Goal: Task Accomplishment & Management: Use online tool/utility

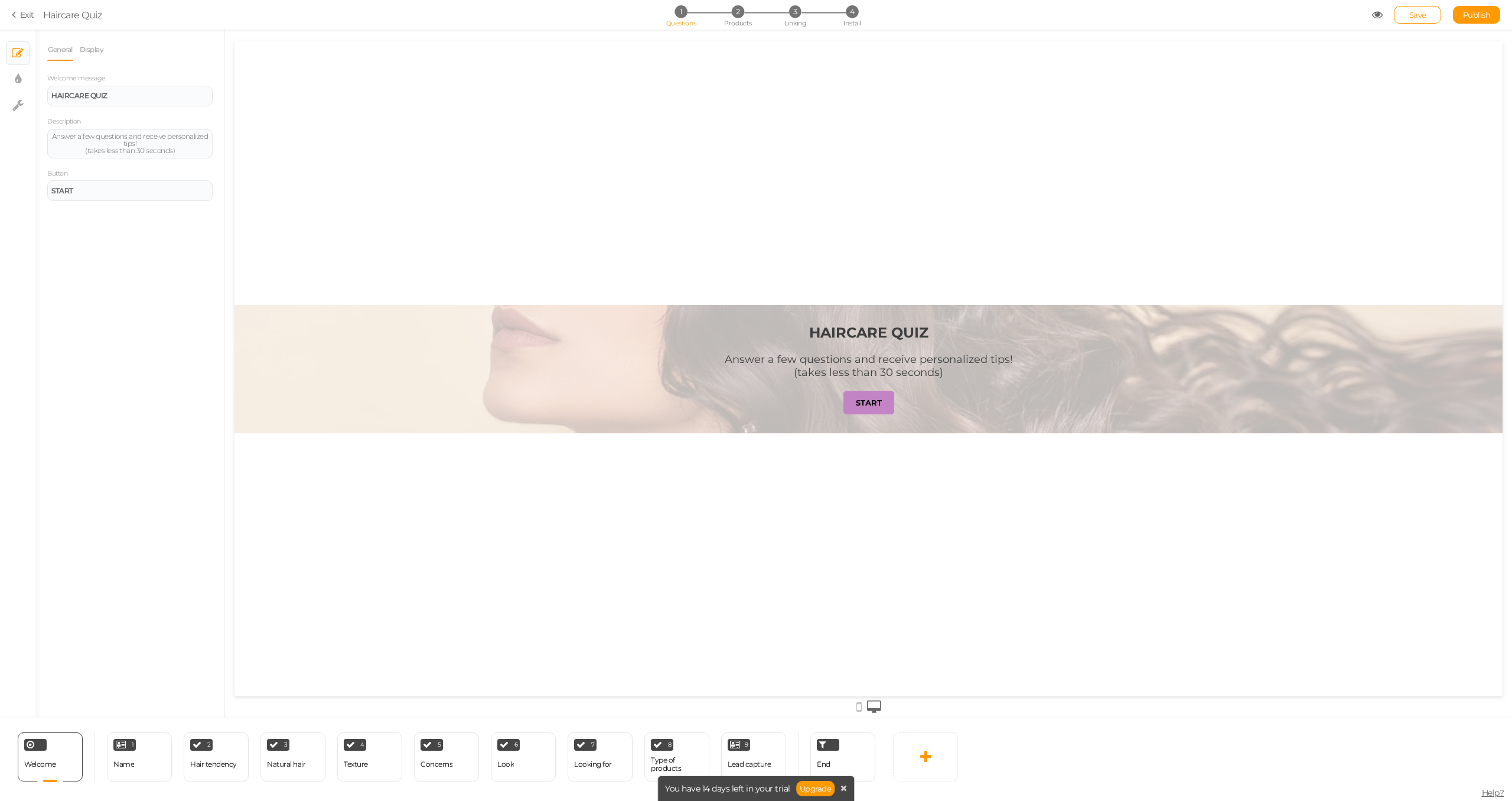
click at [862, 710] on div at bounding box center [869, 706] width 1268 height 20
click at [856, 705] on icon at bounding box center [859, 707] width 5 height 13
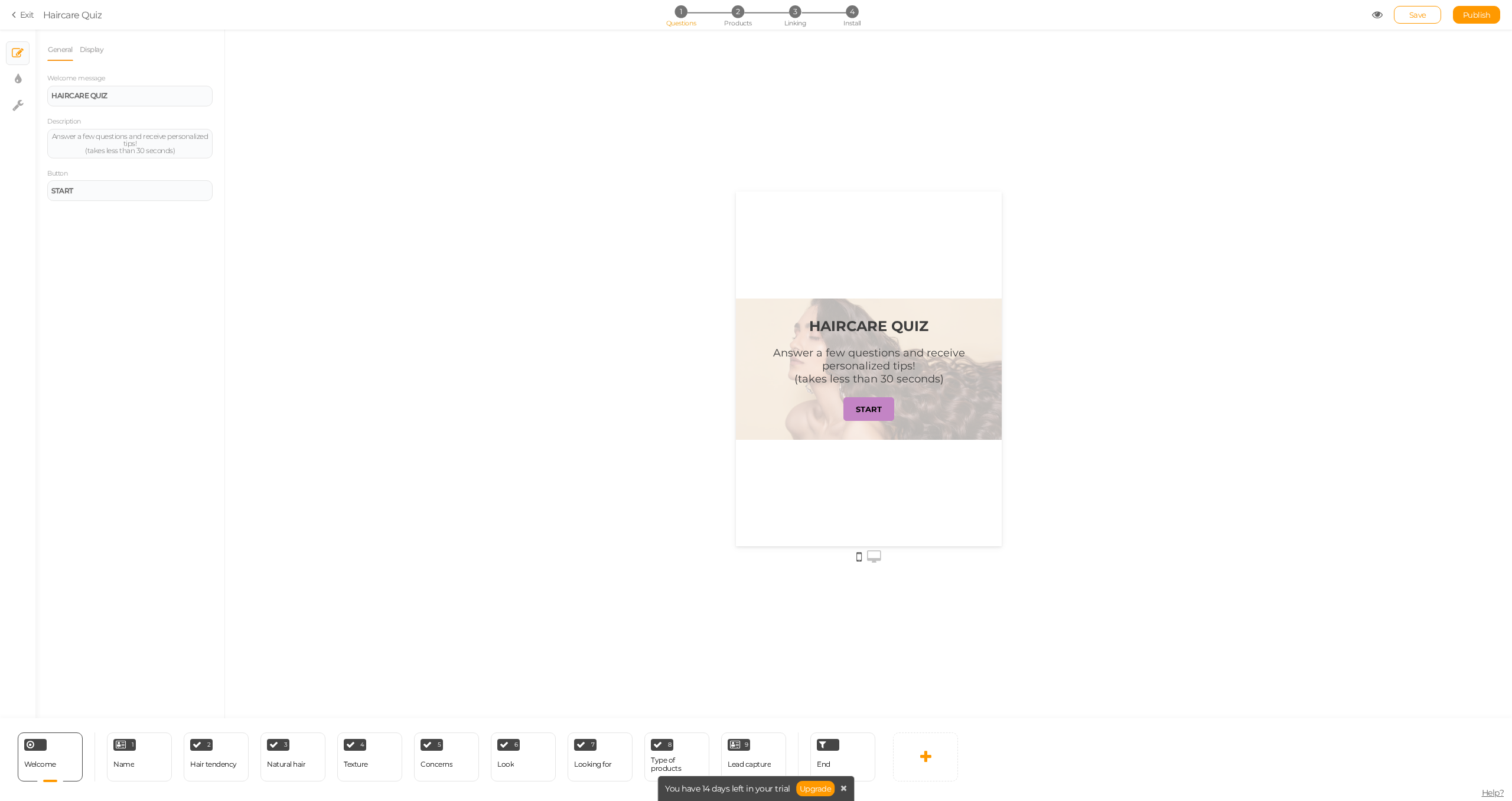
click at [817, 298] on div "HAIRCARE QUIZ Answer a few questions and receive personalized tips! (takes less…" at bounding box center [868, 368] width 266 height 141
click at [1036, 161] on div at bounding box center [869, 374] width 1287 height 688
click at [852, 306] on div "HAIRCARE QUIZ Answer a few questions and receive personalized tips! (takes less…" at bounding box center [868, 368] width 266 height 141
drag, startPoint x: 39, startPoint y: 778, endPoint x: 42, endPoint y: 770, distance: 8.5
click at [40, 775] on div "Welcome Delete" at bounding box center [50, 756] width 65 height 49
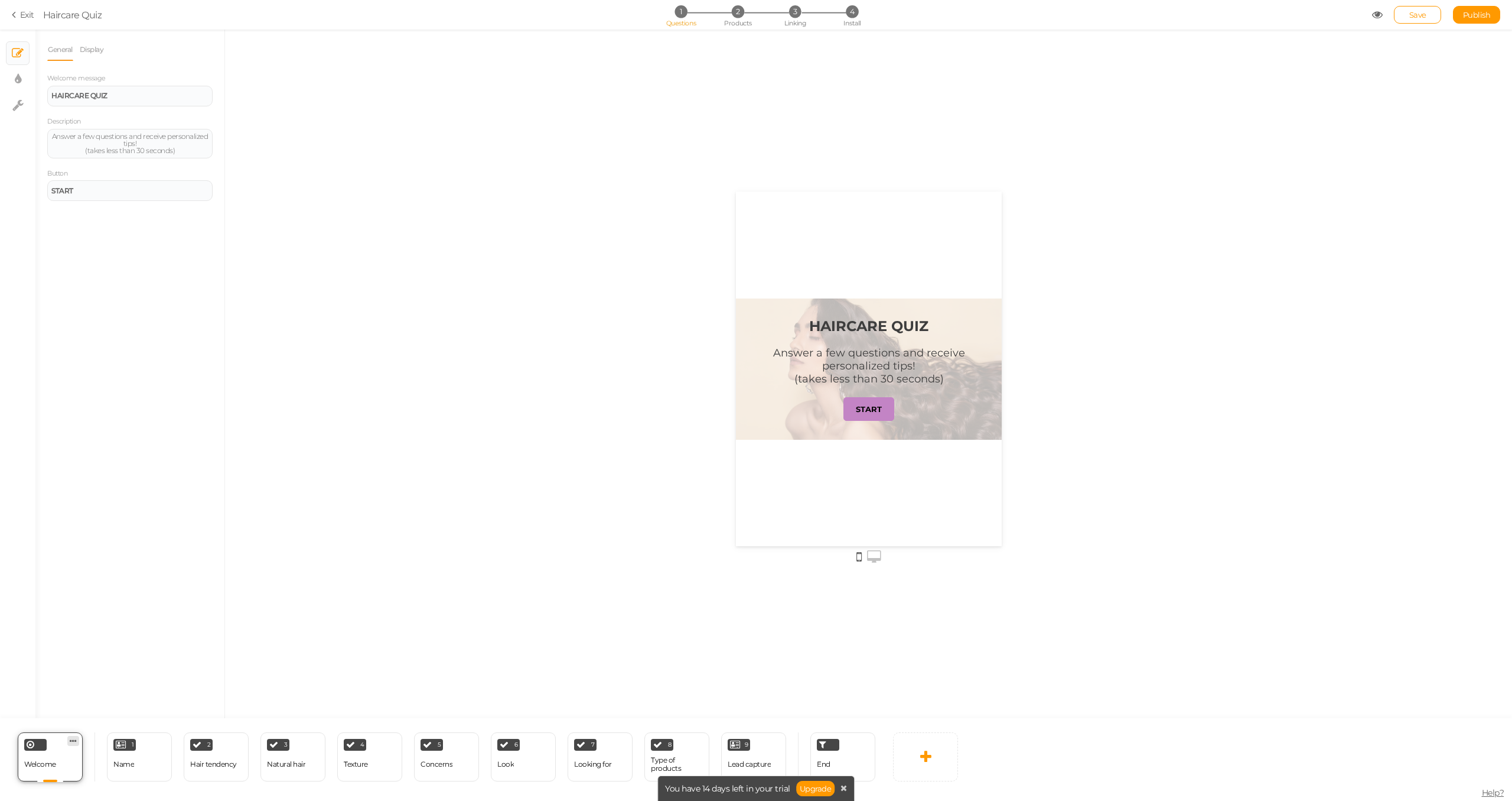
click at [70, 742] on icon at bounding box center [73, 740] width 7 height 9
click at [53, 765] on span "Welcome" at bounding box center [40, 763] width 32 height 9
click at [17, 72] on tip-cont at bounding box center [18, 79] width 7 height 14
select select "2"
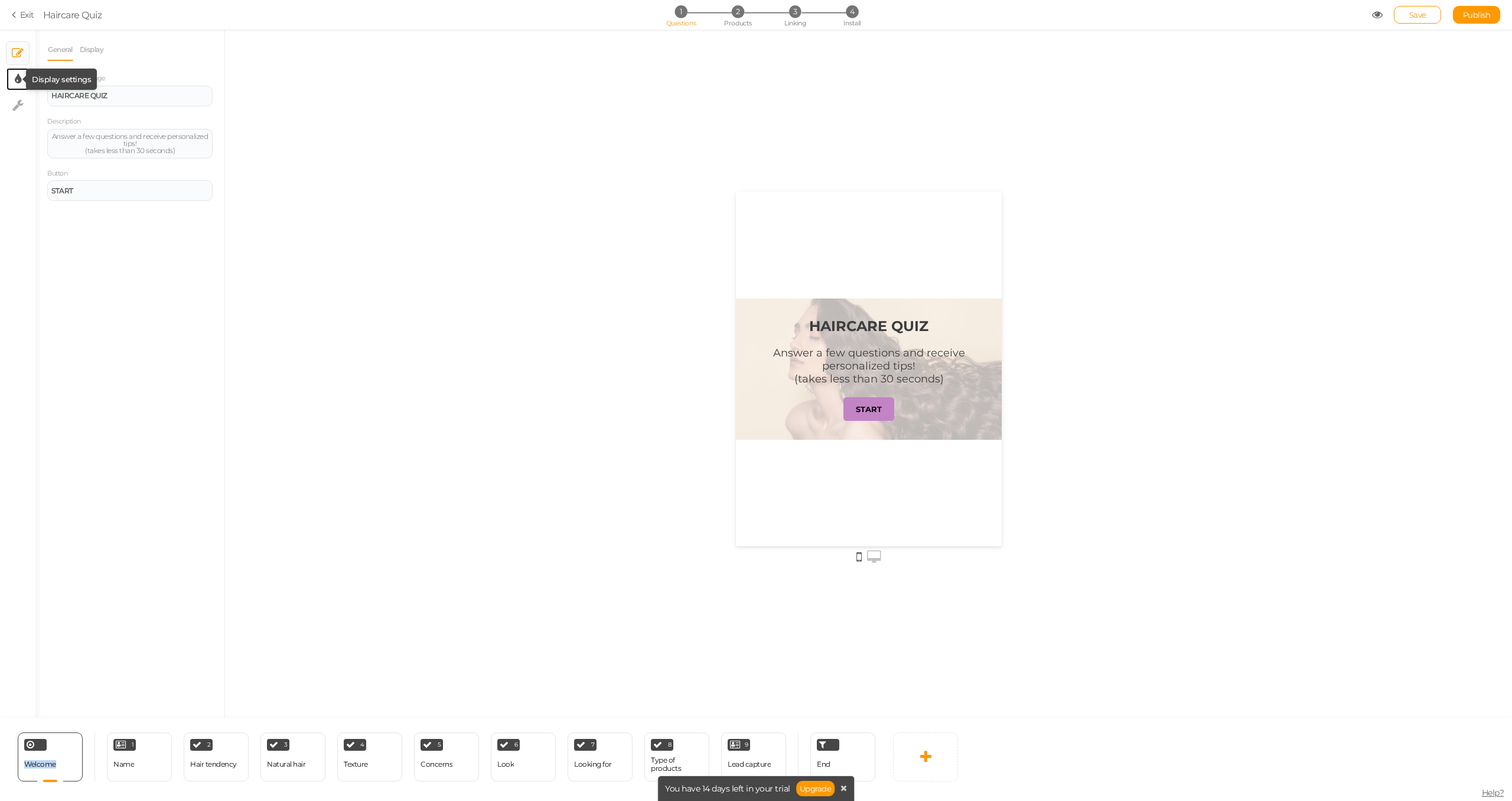
select select "montserrat"
select select "fade"
click at [207, 260] on icon at bounding box center [210, 258] width 7 height 9
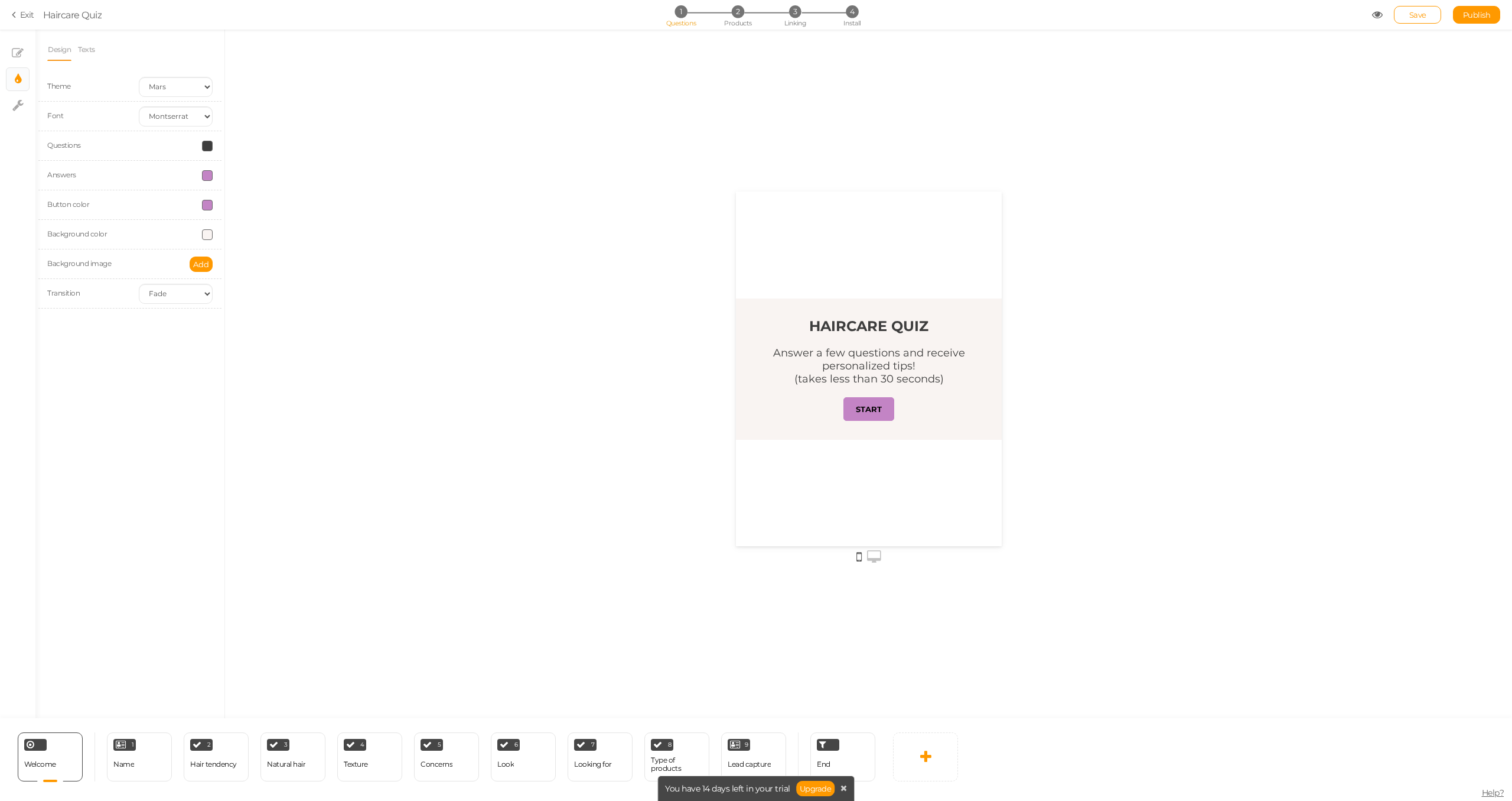
click at [212, 232] on span at bounding box center [208, 235] width 11 height 11
click at [231, 319] on input "#f9f4f2" at bounding box center [235, 319] width 59 height 11
paste input "F8F7F5"
type input "#F8F7F5"
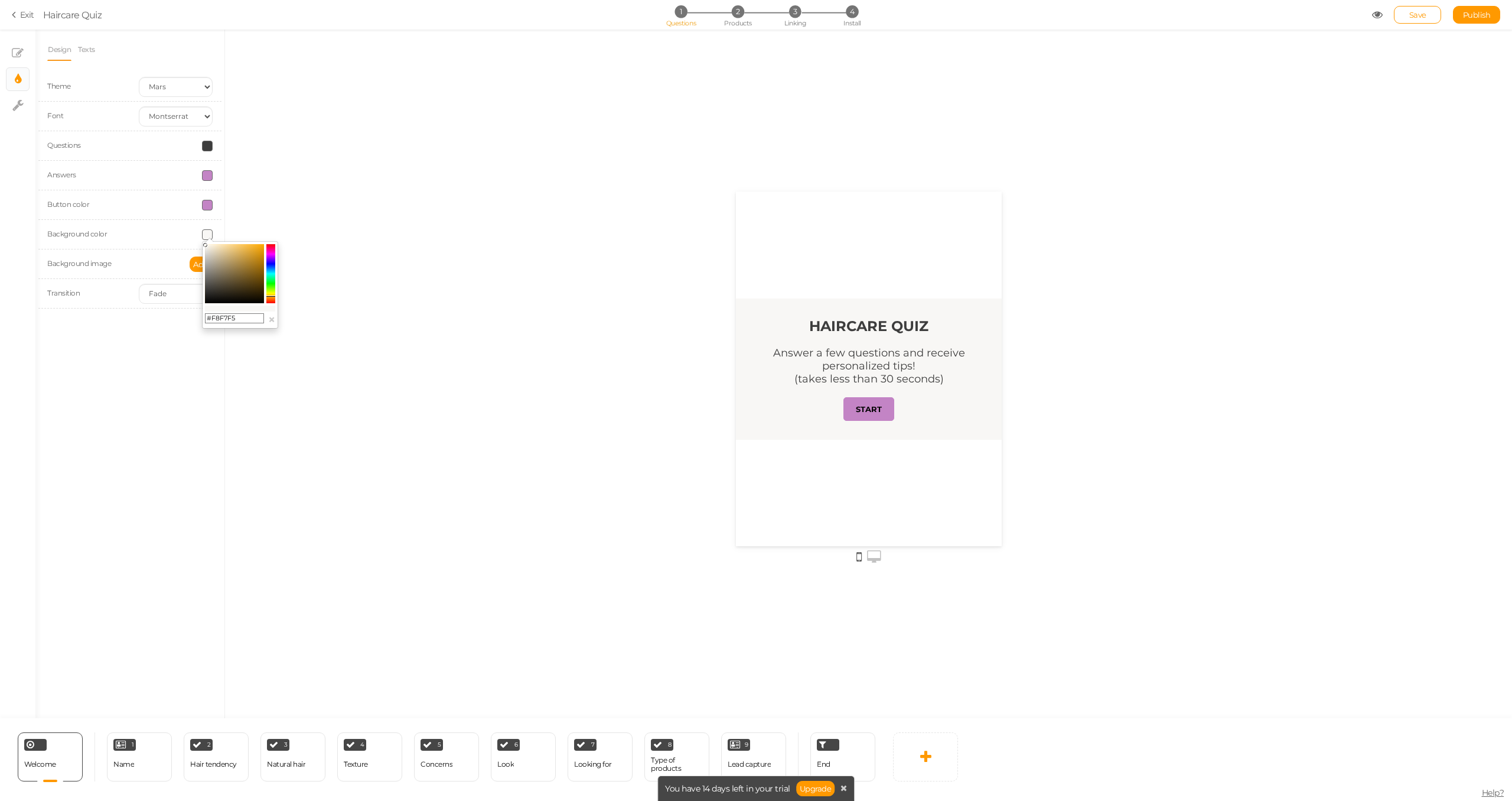
click at [305, 397] on div at bounding box center [869, 374] width 1287 height 688
click at [207, 201] on span at bounding box center [208, 205] width 11 height 11
click at [231, 293] on input "#c384c5" at bounding box center [235, 289] width 59 height 11
paste input "008AB"
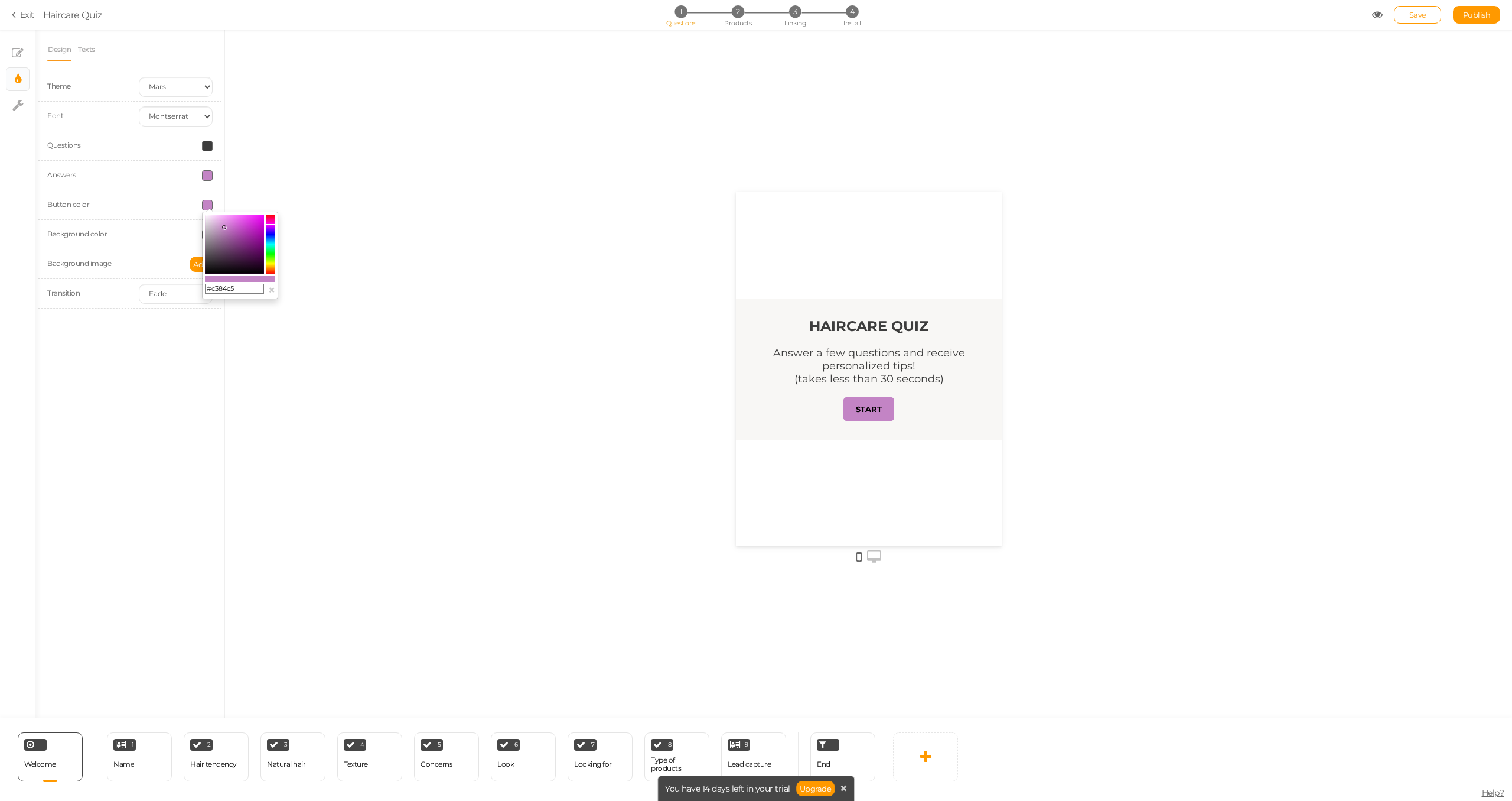
type input "#008AB5"
click at [200, 360] on div "Design Texts Theme Earth Mars Font Custom Default [PERSON_NAME] Montserrat Open…" at bounding box center [130, 374] width 189 height 688
click at [206, 179] on span at bounding box center [208, 175] width 11 height 11
click at [239, 258] on input "#c384c5" at bounding box center [235, 260] width 59 height 11
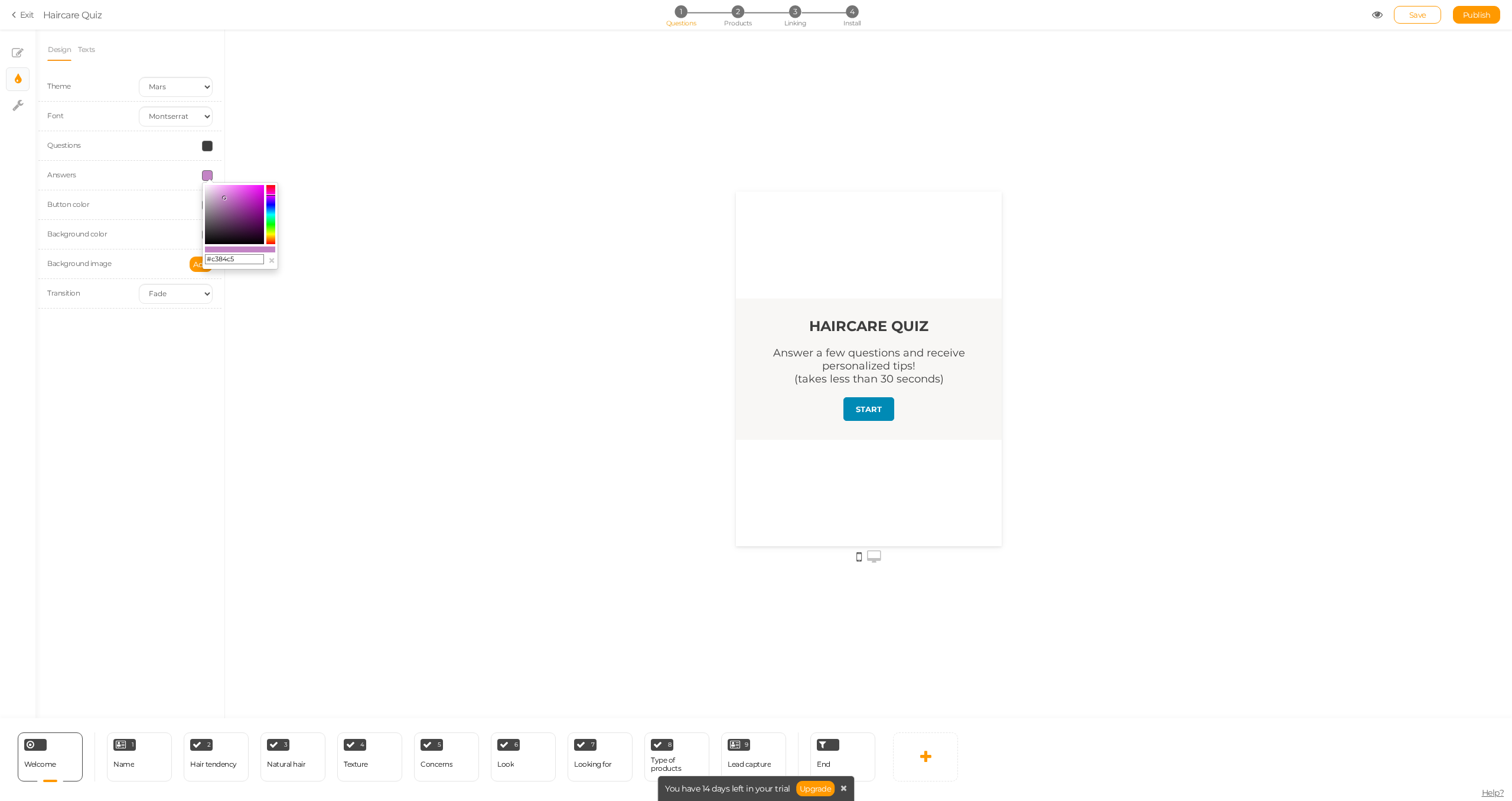
paste input "008AB"
type input "#008AB5"
click at [105, 387] on div "Design Texts Theme Earth Mars Font Custom Default [PERSON_NAME] Montserrat Open…" at bounding box center [130, 374] width 189 height 688
click at [70, 741] on icon at bounding box center [73, 740] width 7 height 9
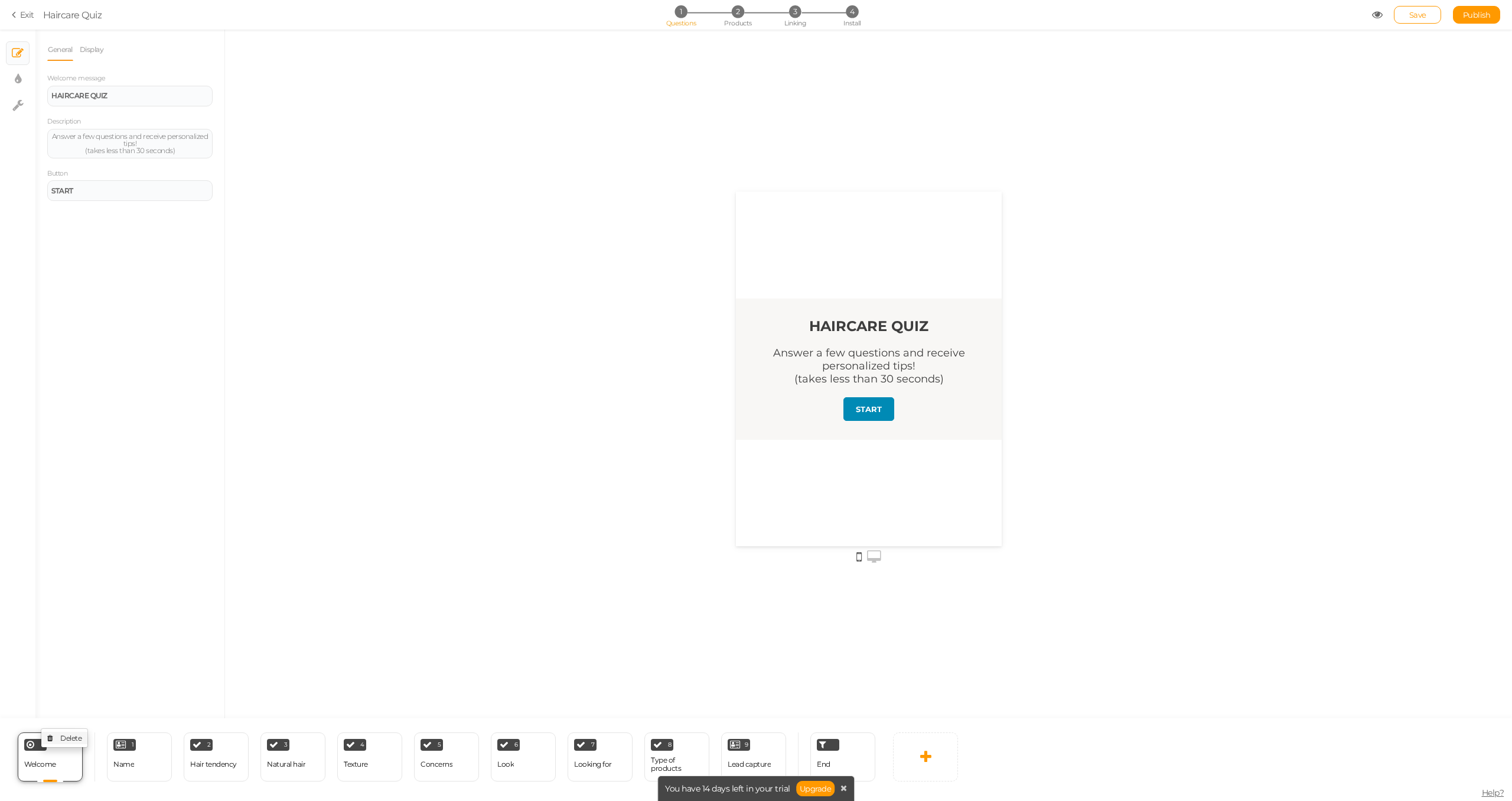
click at [71, 739] on span "Delete" at bounding box center [71, 738] width 22 height 9
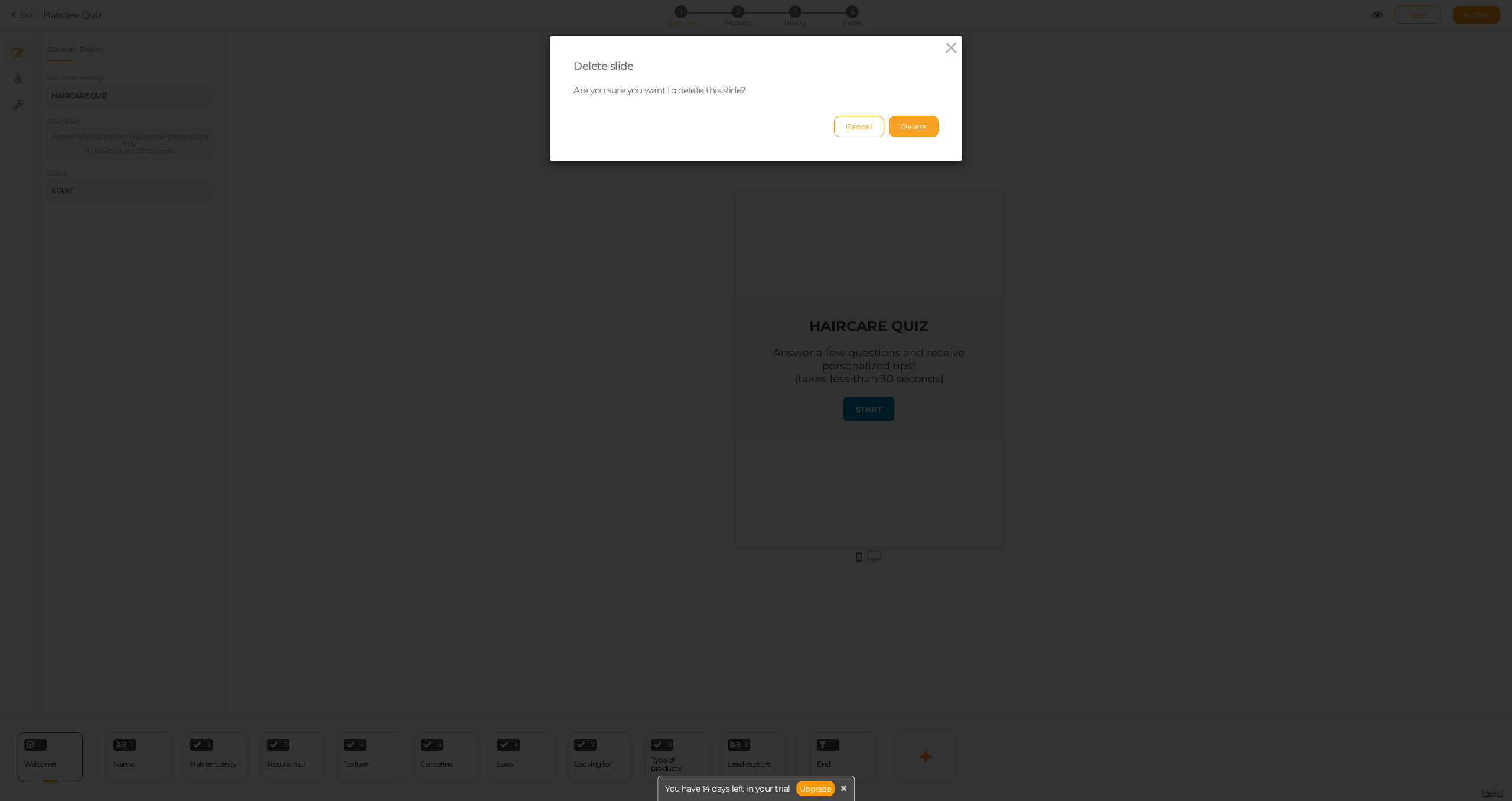
click at [926, 127] on button "Delete" at bounding box center [914, 127] width 50 height 22
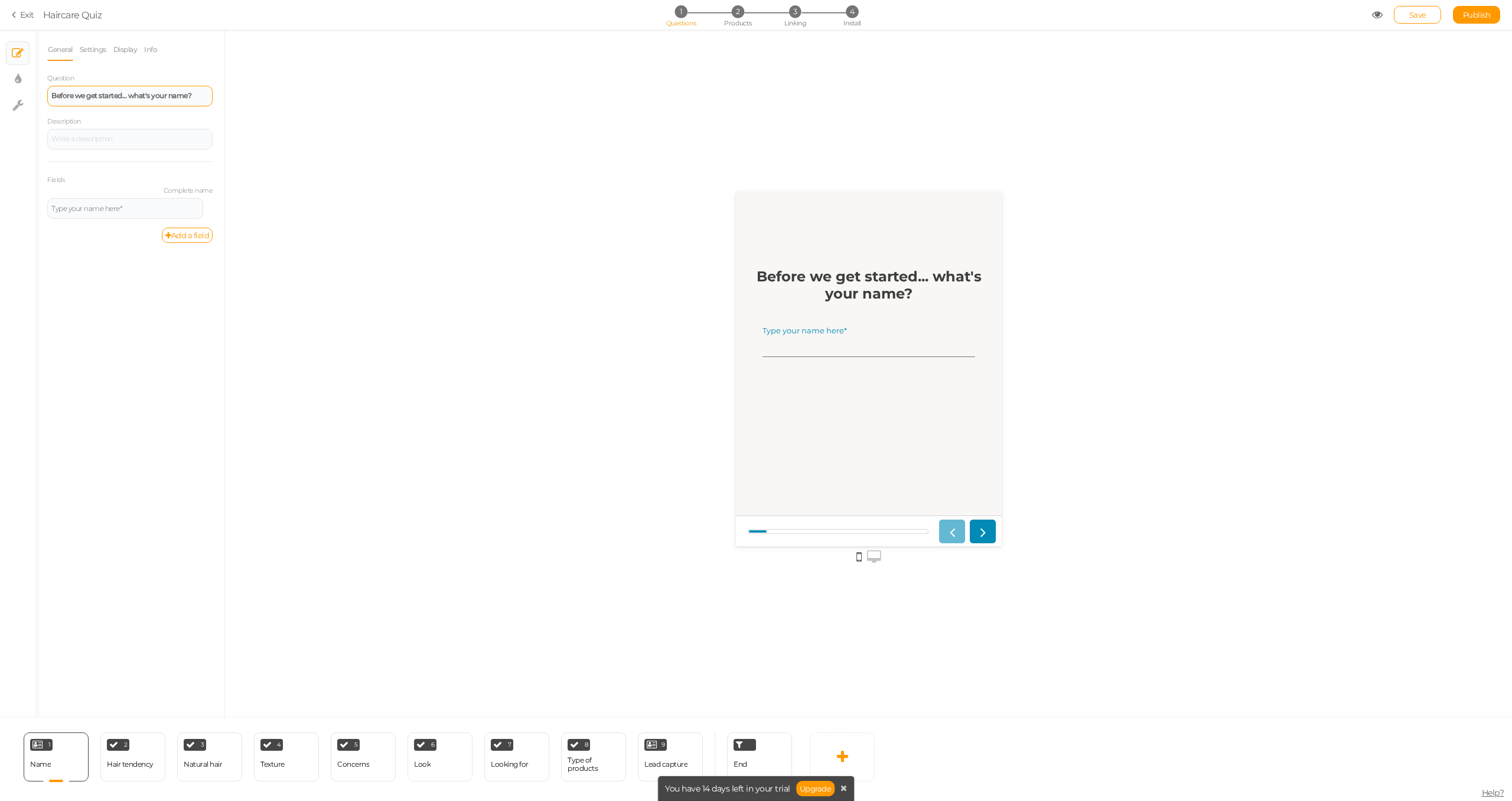
click at [123, 103] on div "Before we get started... what's your name?" at bounding box center [129, 96] width 165 height 21
click at [96, 50] on link "Settings" at bounding box center [92, 49] width 28 height 22
click at [140, 50] on li "Display" at bounding box center [128, 49] width 31 height 22
click at [134, 50] on link "Display" at bounding box center [125, 49] width 26 height 22
click at [157, 51] on link "Info" at bounding box center [150, 49] width 14 height 22
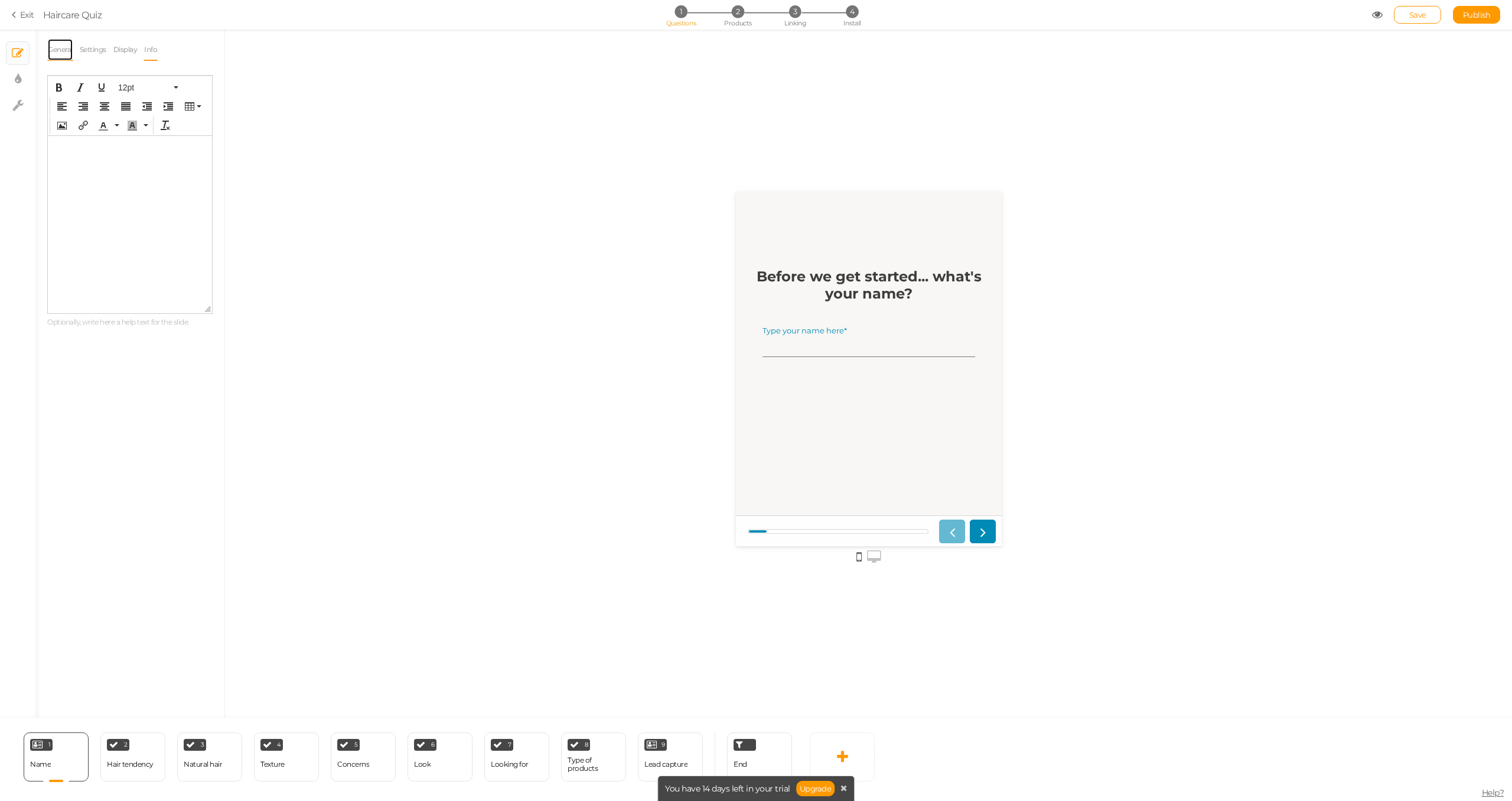
click at [55, 49] on link "General" at bounding box center [60, 49] width 26 height 22
click at [13, 103] on icon at bounding box center [18, 105] width 11 height 12
select select "en"
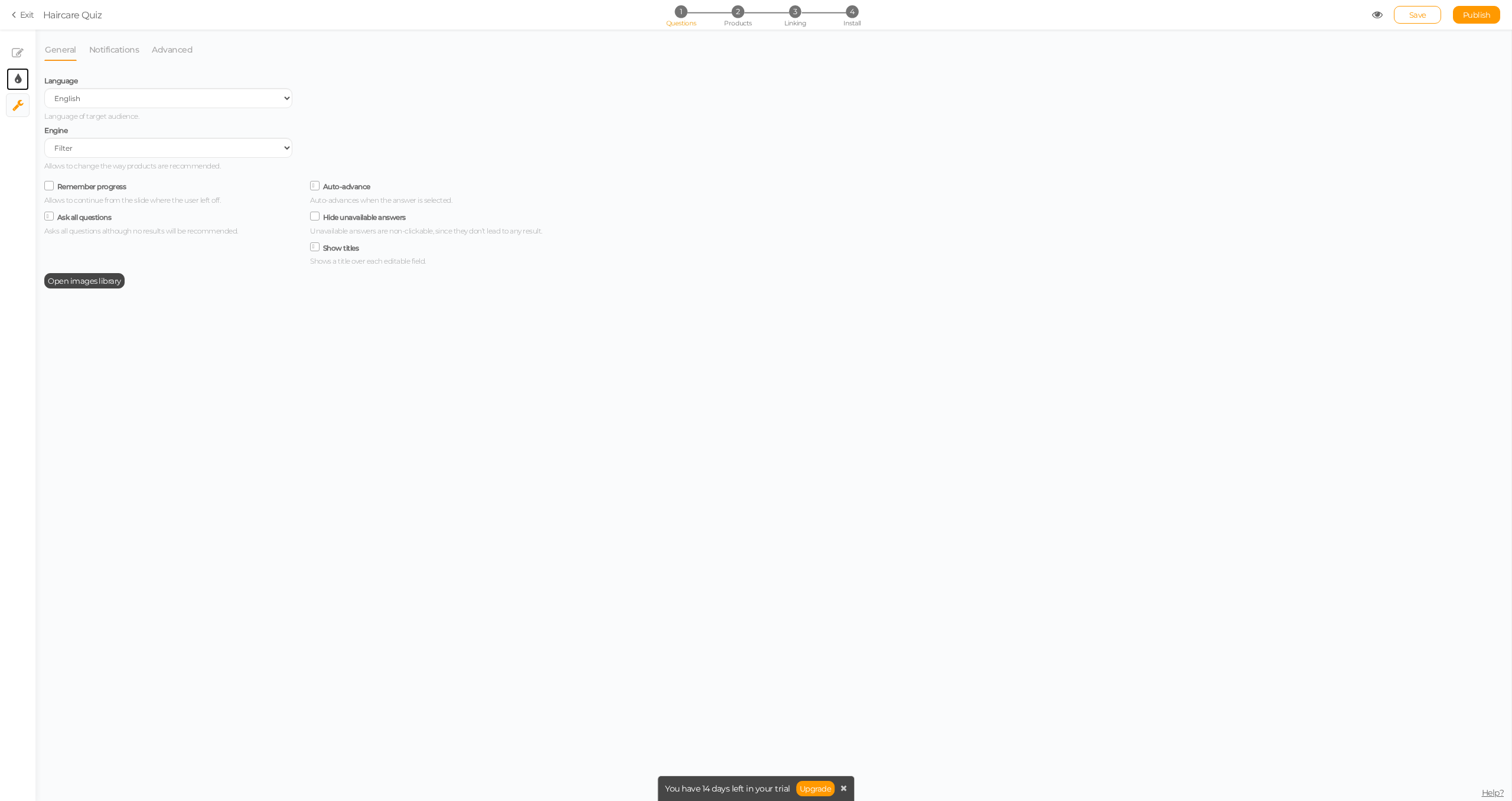
click at [12, 83] on link "× Display settings" at bounding box center [18, 79] width 22 height 22
select select "2"
select select "montserrat"
select select "fade"
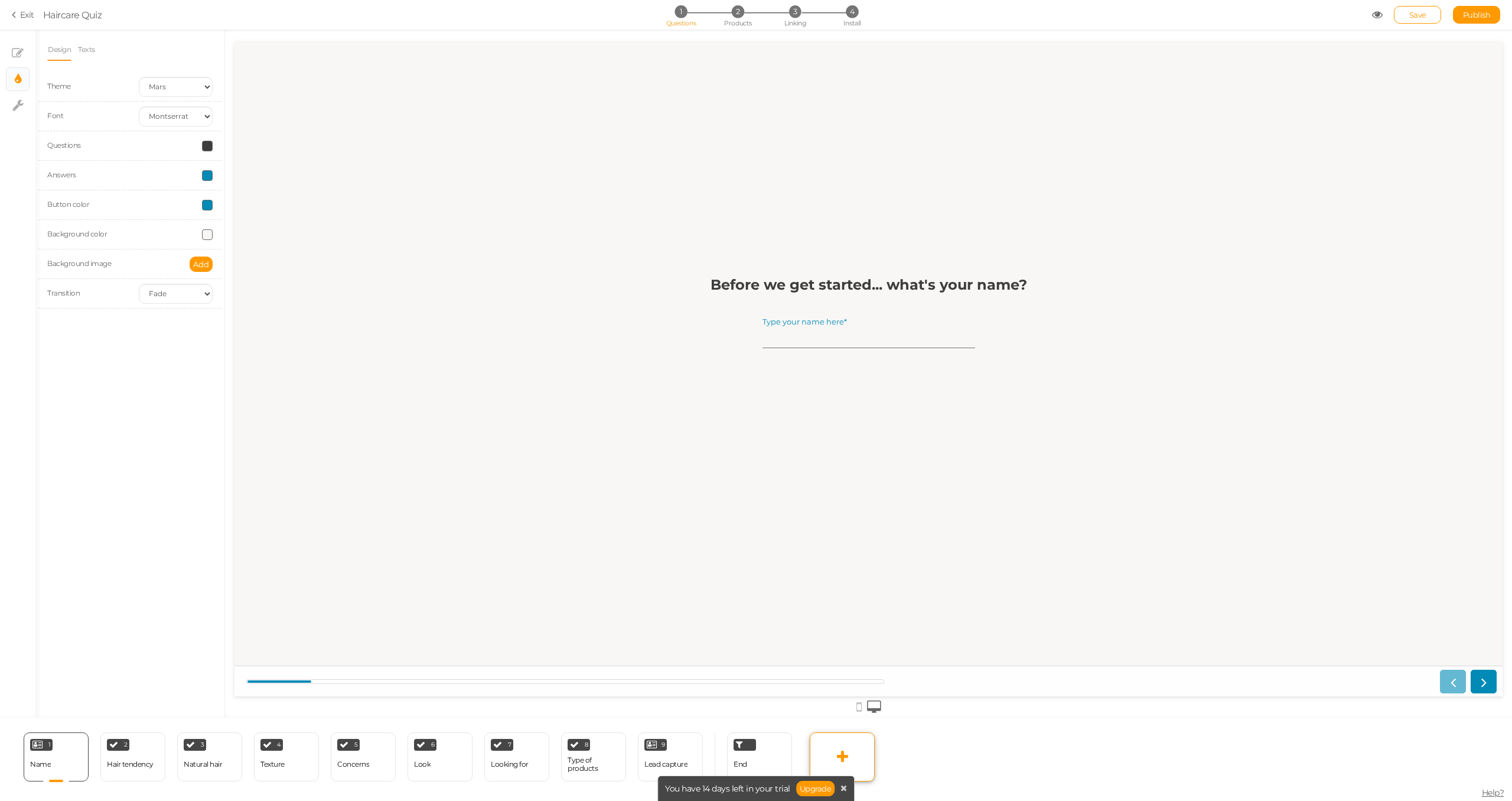
click at [852, 756] on link at bounding box center [842, 756] width 65 height 49
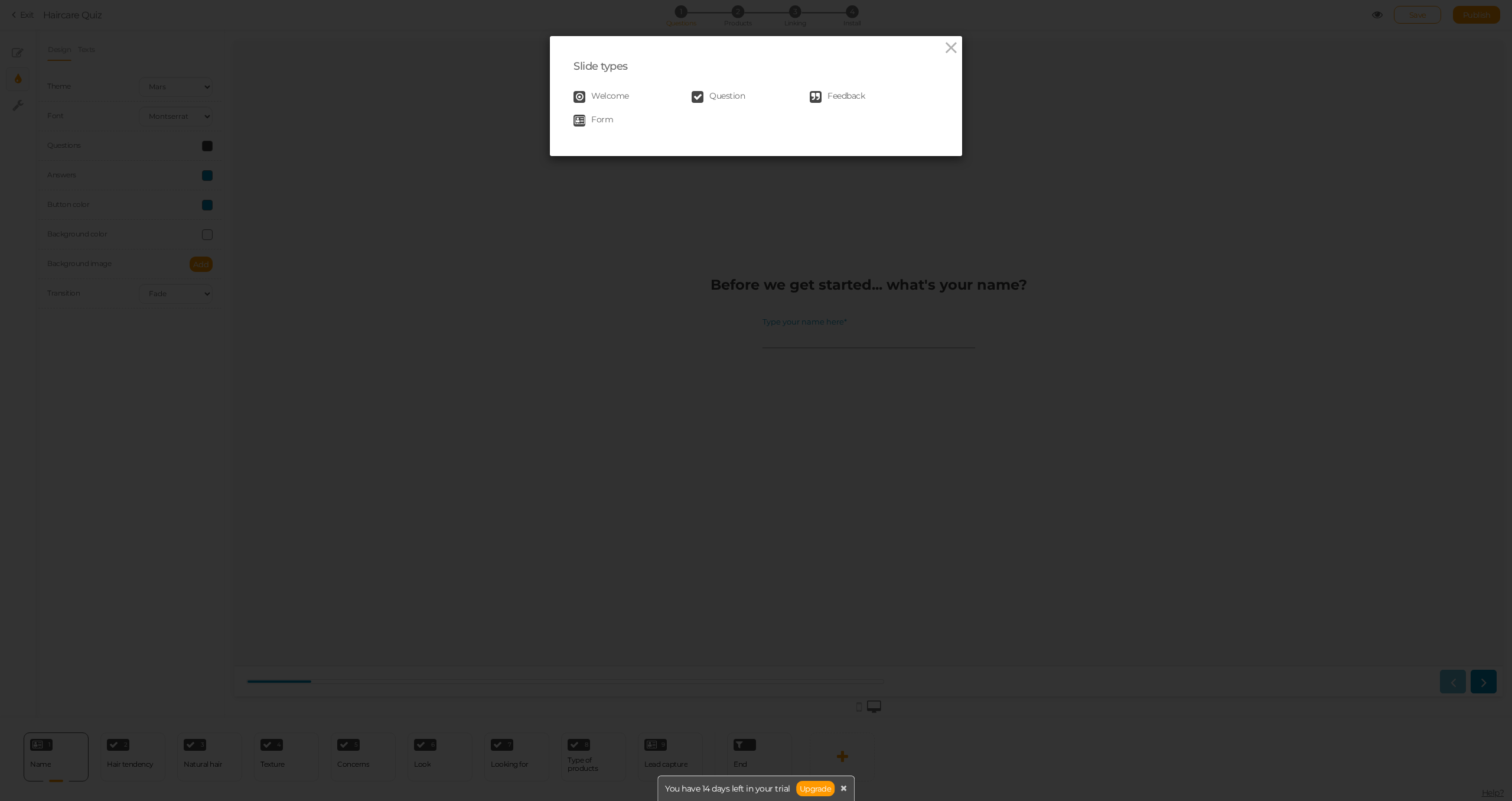
click at [711, 96] on span "Question" at bounding box center [727, 97] width 36 height 12
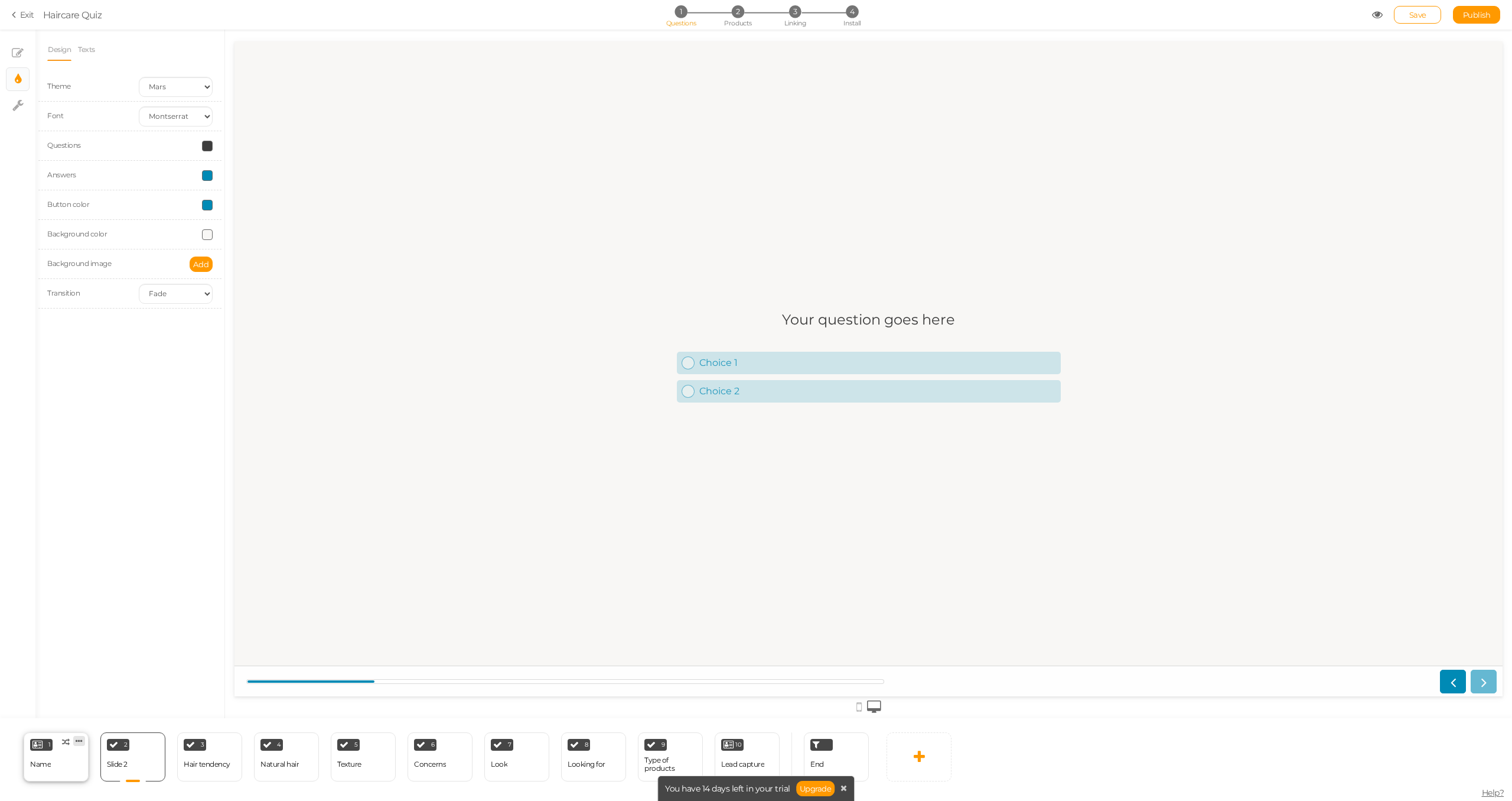
click at [75, 741] on link at bounding box center [80, 740] width 12 height 10
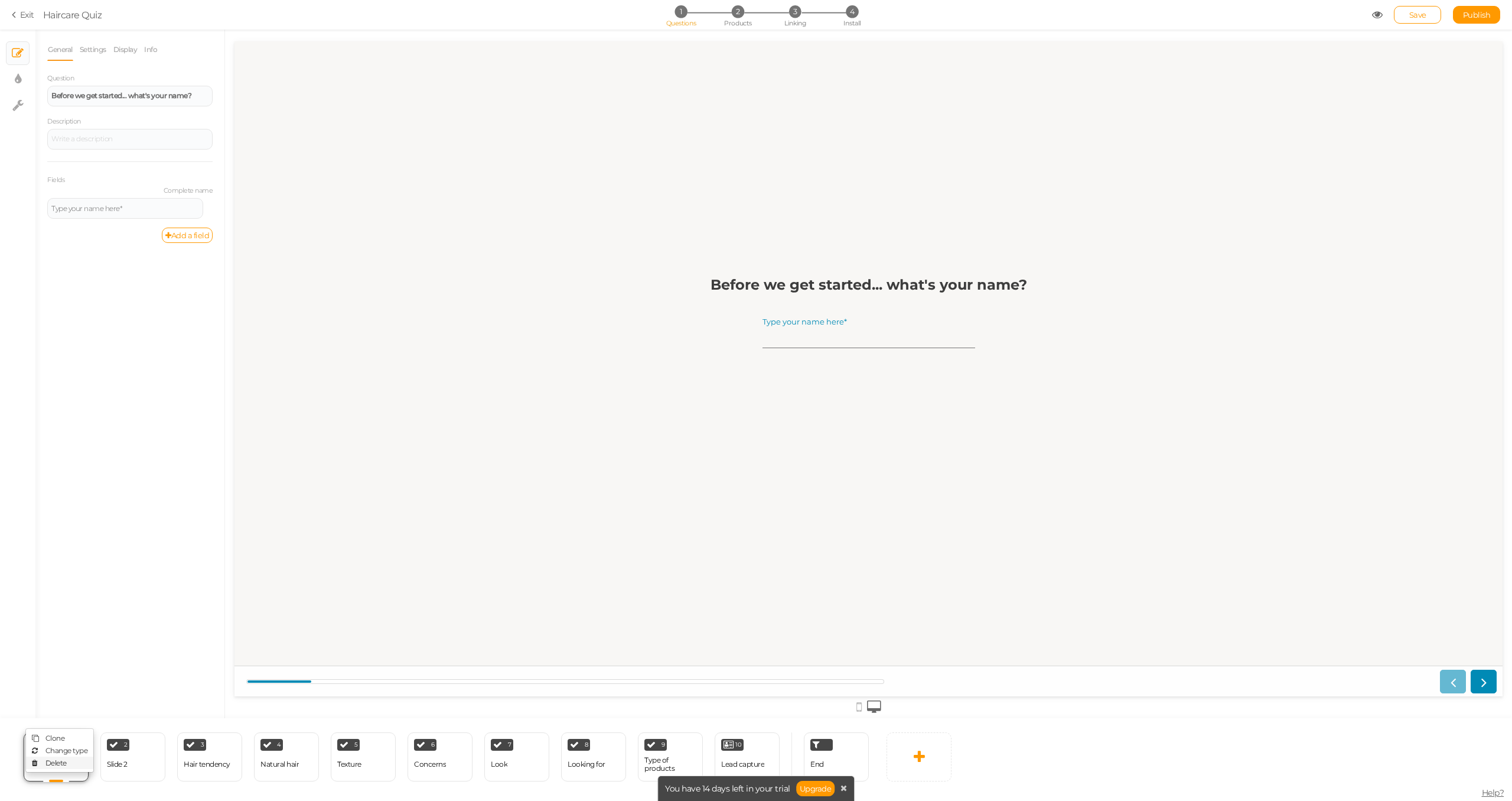
click at [64, 761] on span "Delete" at bounding box center [56, 763] width 22 height 9
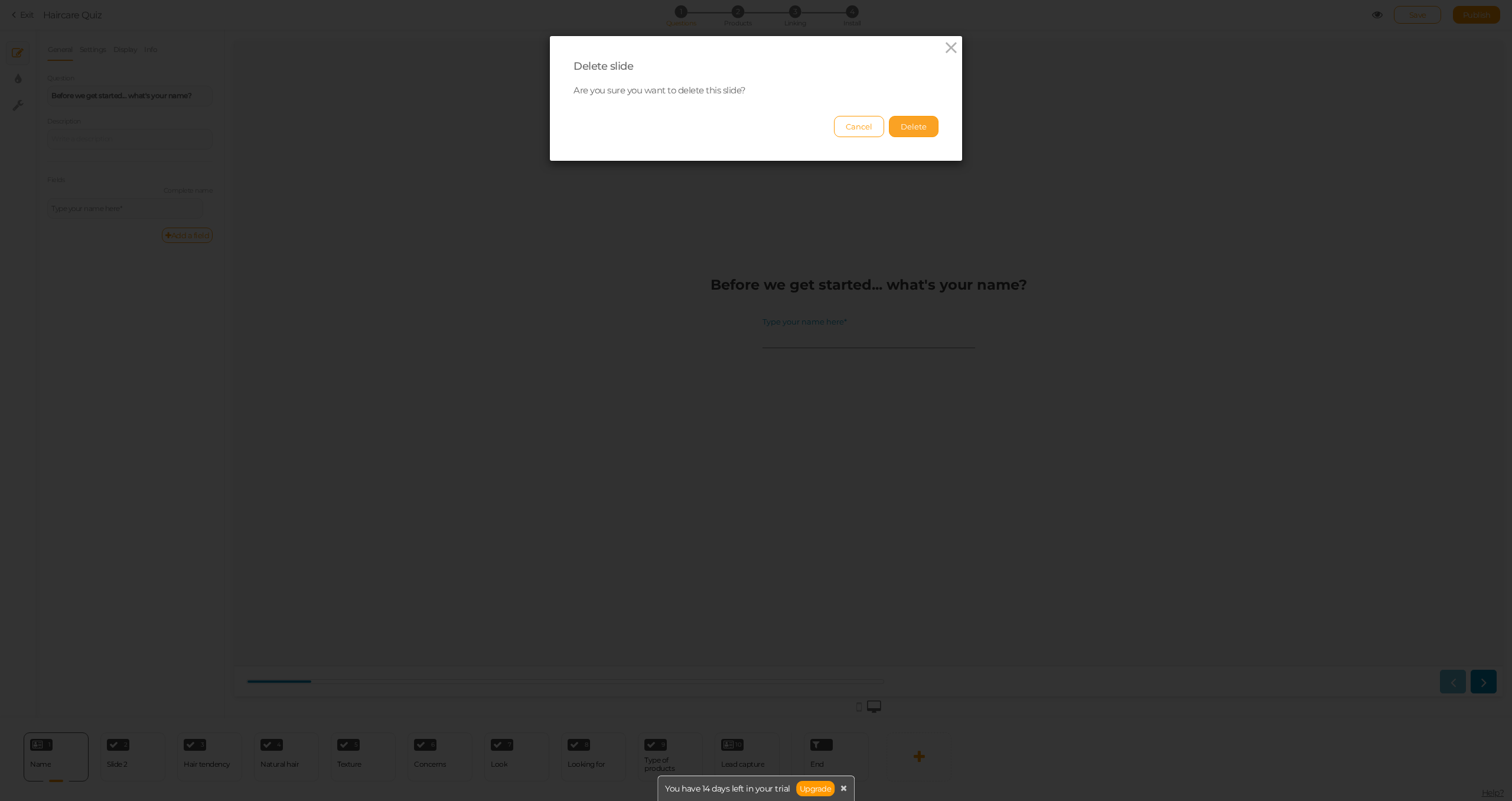
click at [924, 126] on button "Delete" at bounding box center [914, 127] width 50 height 22
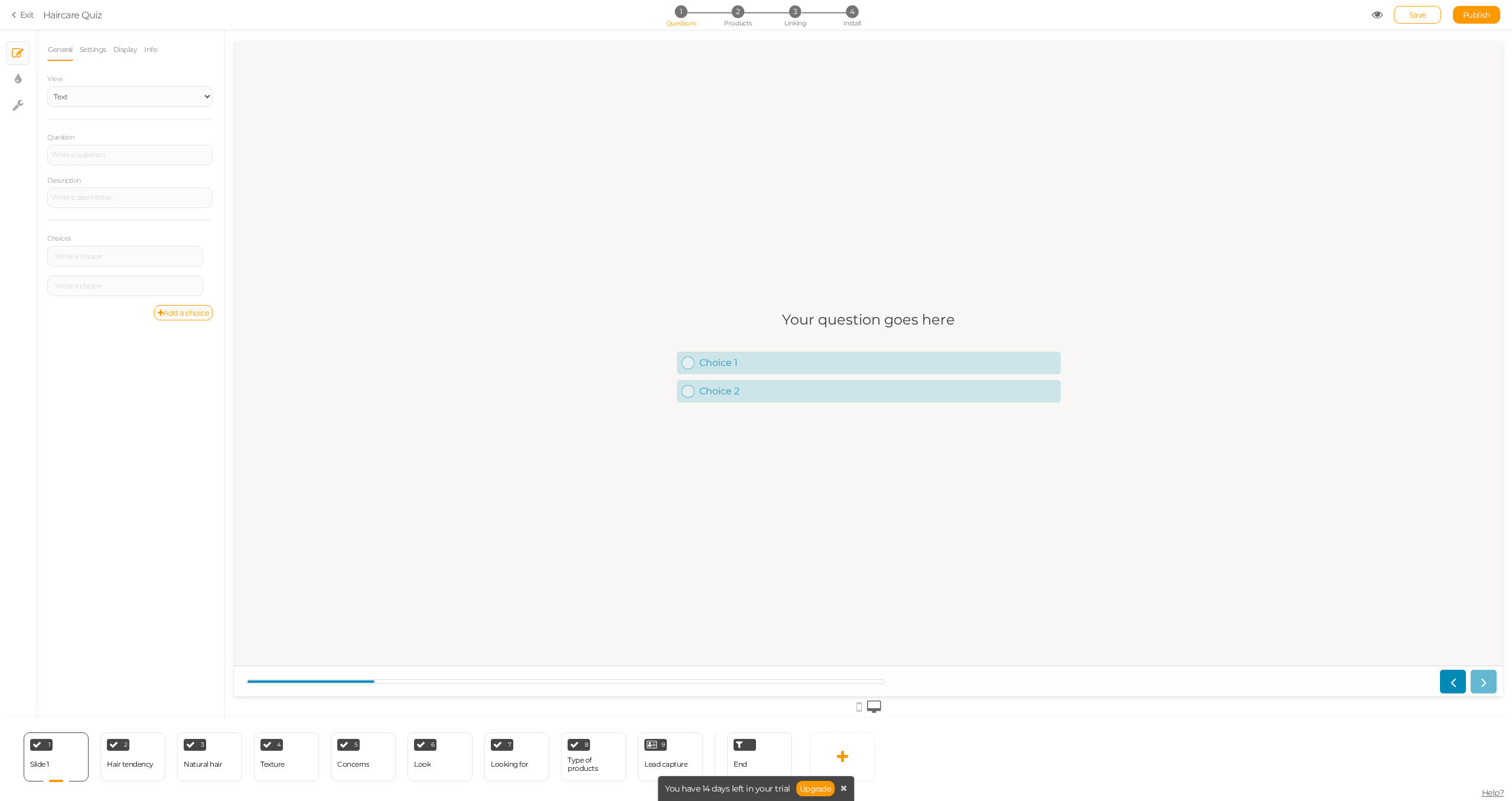
click at [808, 311] on h1 "Your question goes here" at bounding box center [869, 325] width 173 height 29
click at [98, 145] on div at bounding box center [129, 155] width 165 height 21
click at [69, 157] on div "How old are you?" at bounding box center [129, 155] width 157 height 7
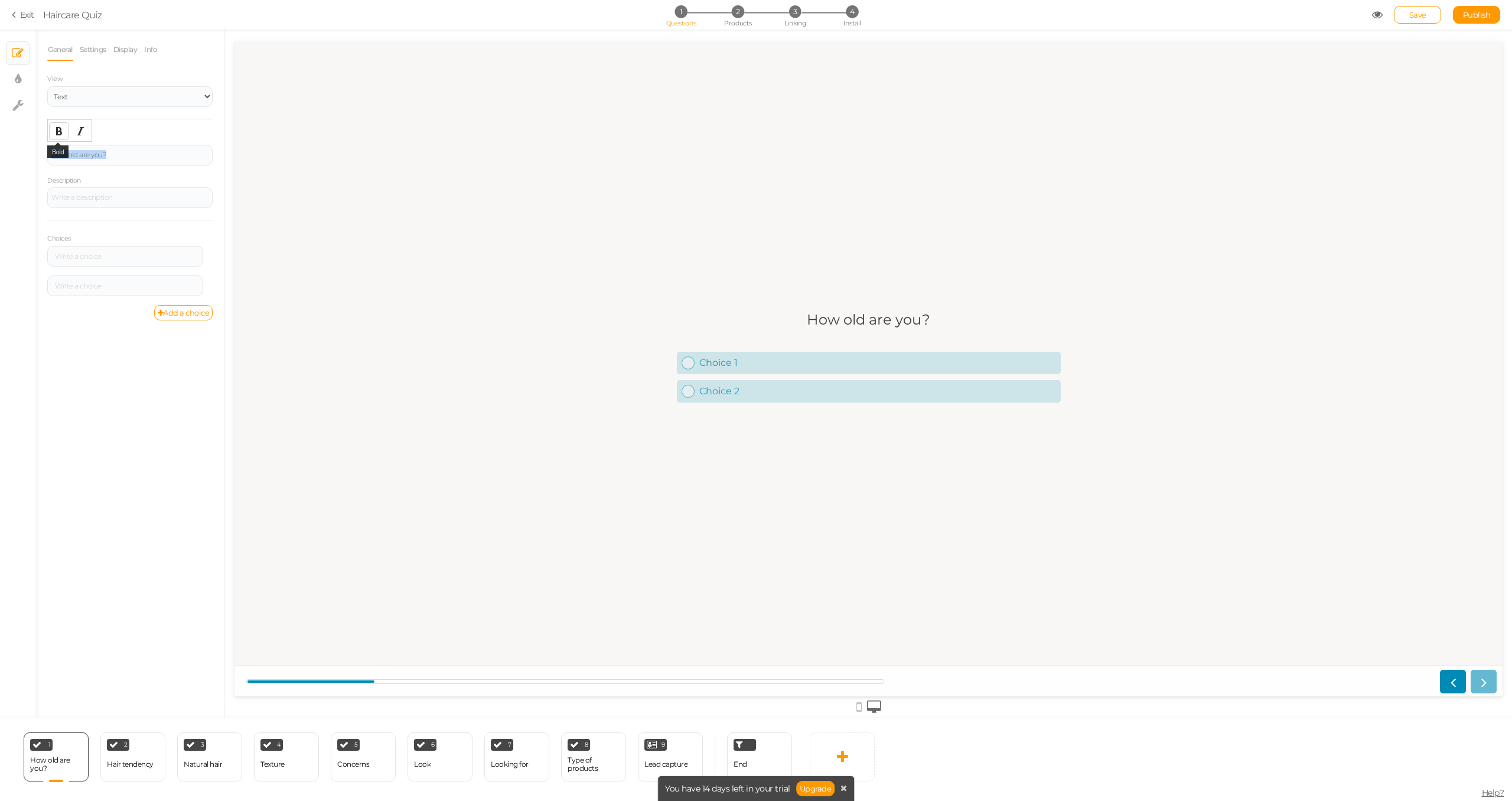
click at [61, 131] on icon "Bold" at bounding box center [59, 131] width 9 height 9
click at [105, 104] on select "Text Images Slider Dropdown" at bounding box center [129, 96] width 165 height 21
click at [854, 708] on div at bounding box center [869, 706] width 1268 height 20
click at [861, 706] on icon at bounding box center [859, 707] width 5 height 13
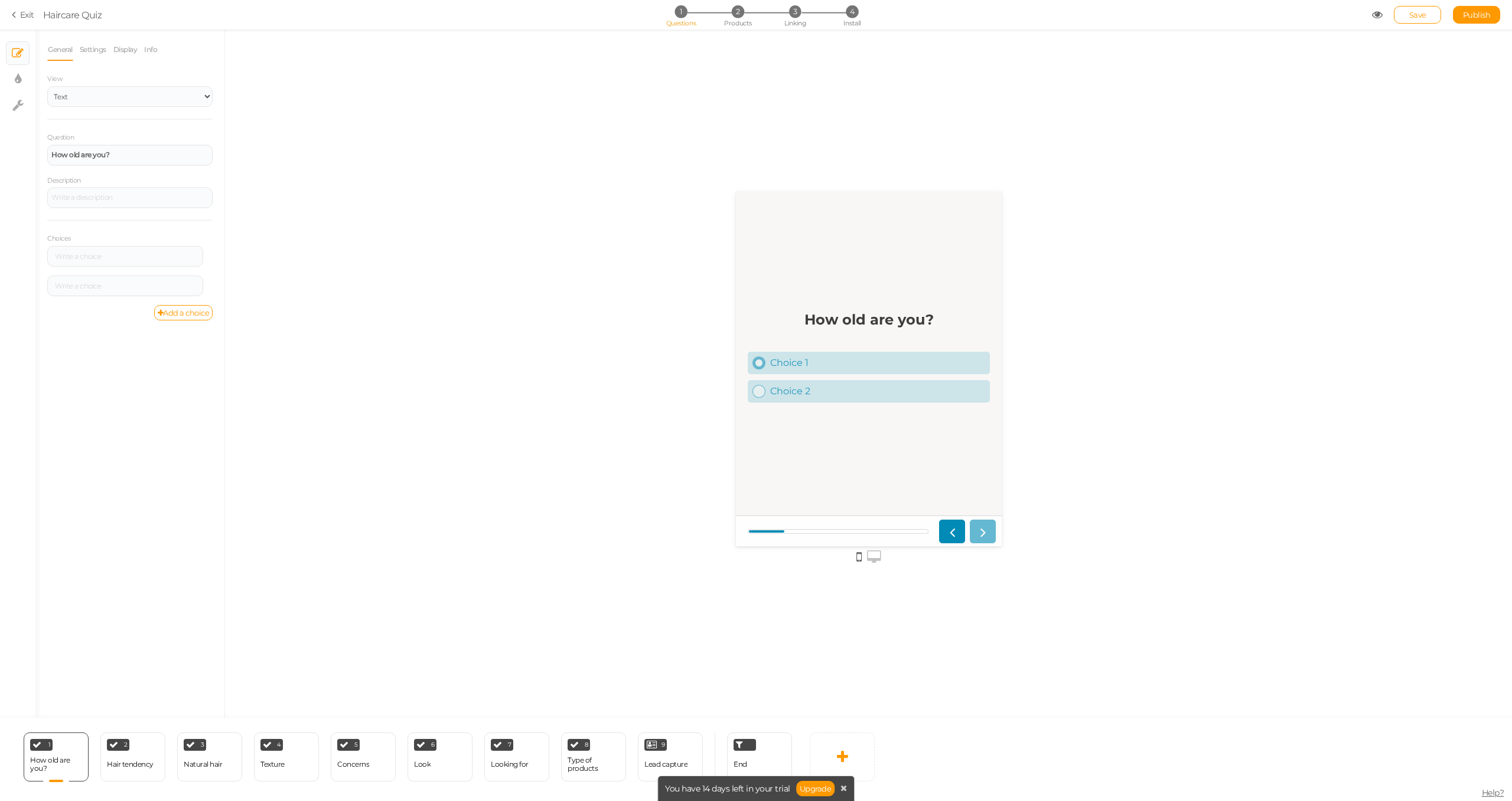
click at [822, 369] on link "Choice 1" at bounding box center [868, 362] width 242 height 22
click at [94, 204] on div at bounding box center [129, 198] width 165 height 21
click at [99, 431] on div "General Settings Display Info View Text Images Slider Dropdown Question How old…" at bounding box center [130, 378] width 189 height 680
click at [172, 314] on link "Add a choice" at bounding box center [184, 312] width 59 height 16
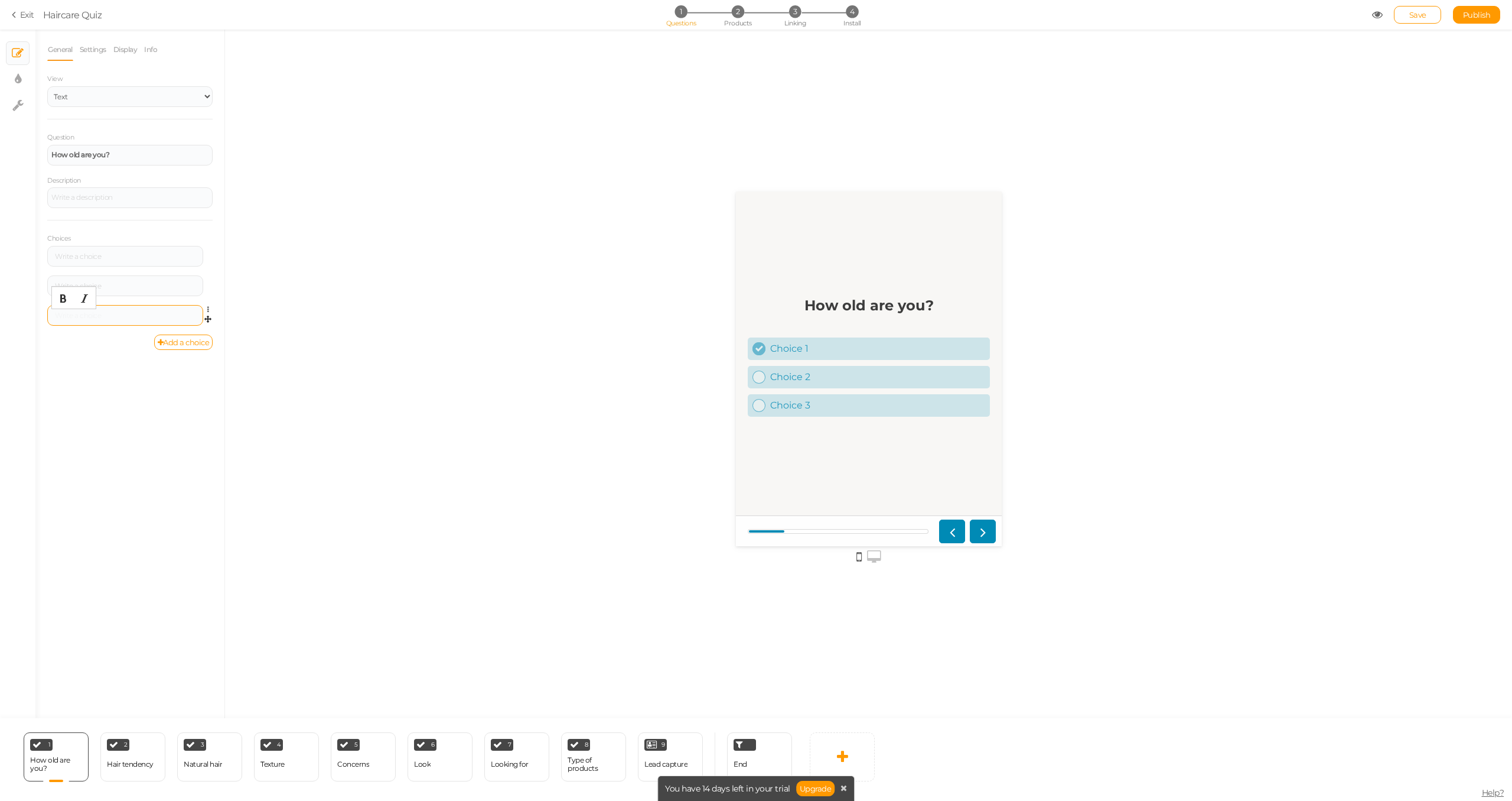
click at [179, 312] on div at bounding box center [125, 315] width 148 height 7
click at [119, 51] on link "Display" at bounding box center [125, 49] width 26 height 22
click at [148, 53] on link "Info" at bounding box center [150, 49] width 14 height 22
click at [100, 55] on link "Settings" at bounding box center [92, 49] width 28 height 22
click at [55, 50] on link "General" at bounding box center [60, 49] width 26 height 22
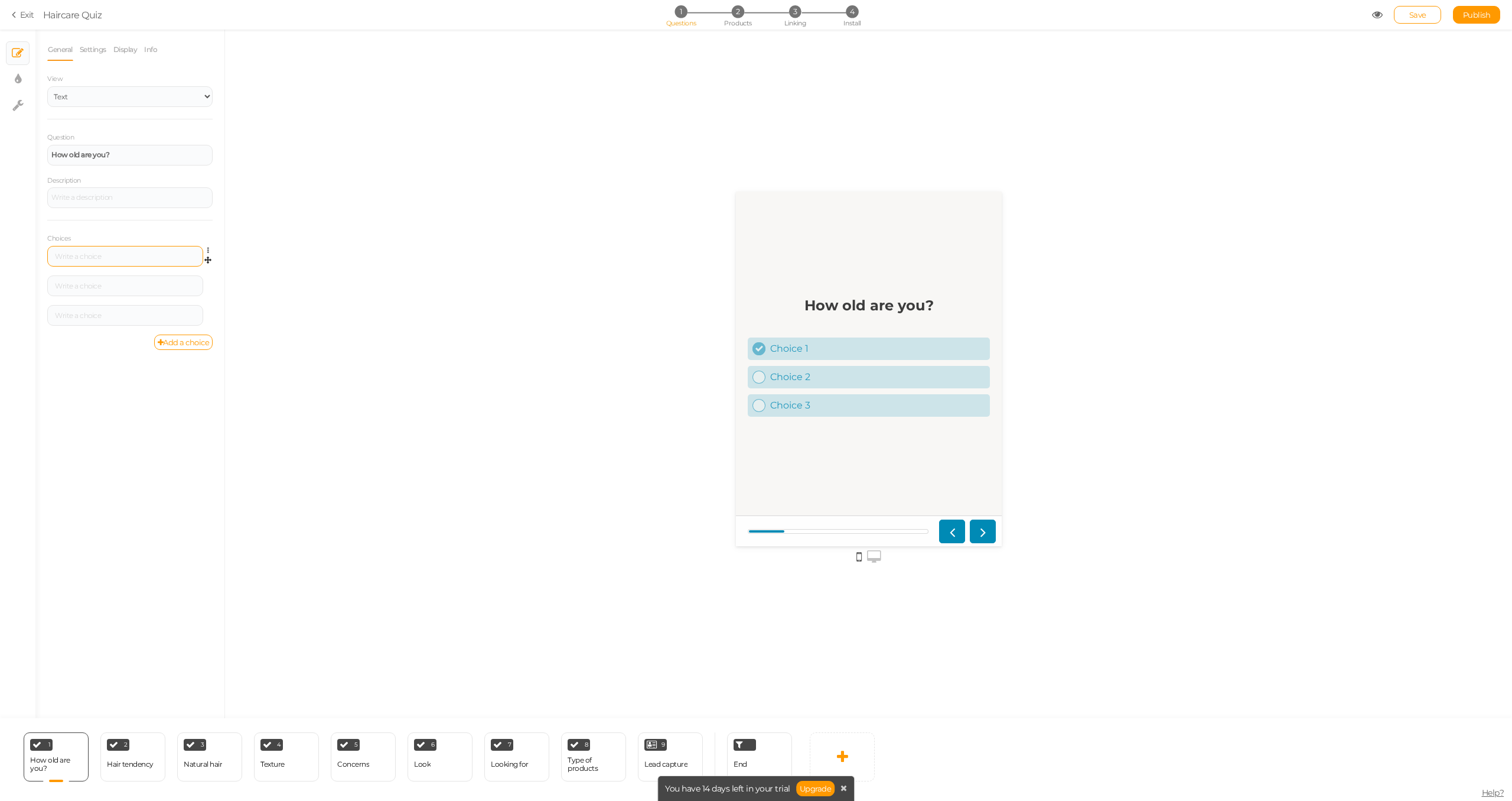
click at [93, 260] on div at bounding box center [125, 256] width 156 height 21
click at [26, 83] on link "× Display settings" at bounding box center [18, 79] width 22 height 22
select select "2"
select select "montserrat"
select select "fade"
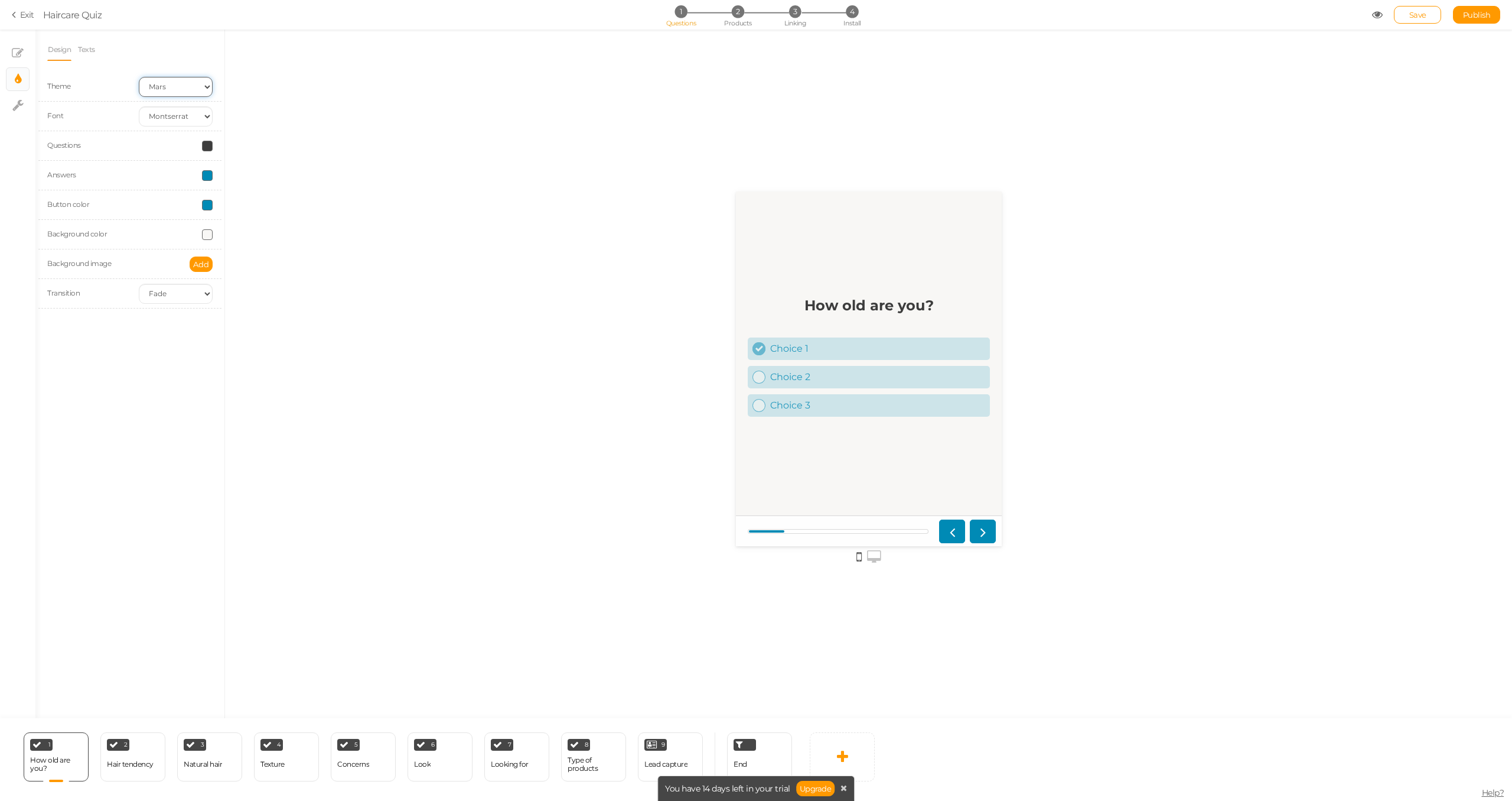
click at [158, 88] on select "Earth Mars" at bounding box center [175, 87] width 74 height 20
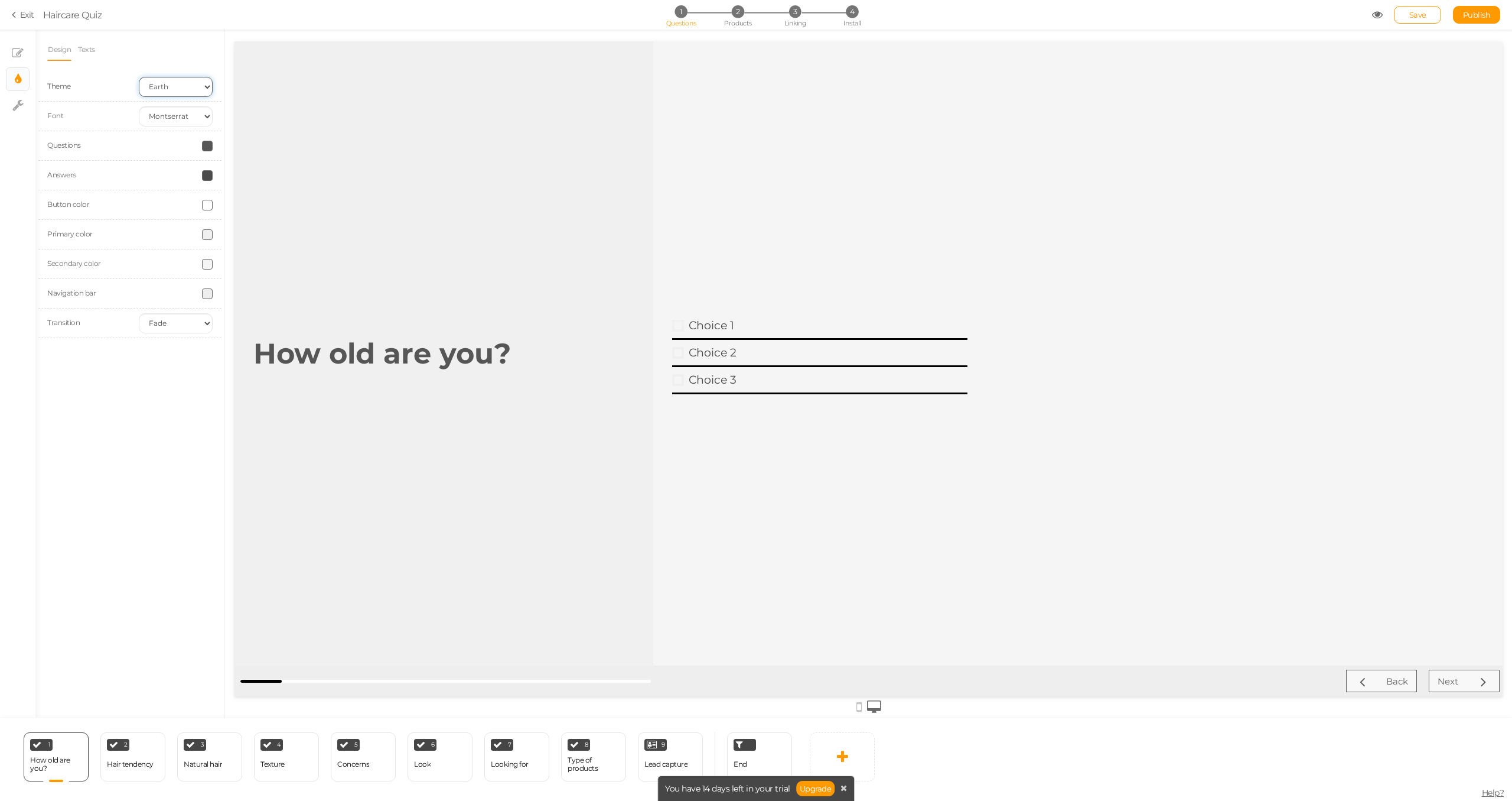
click at [158, 86] on select "Earth Mars" at bounding box center [175, 87] width 74 height 20
click at [860, 709] on icon at bounding box center [859, 707] width 5 height 13
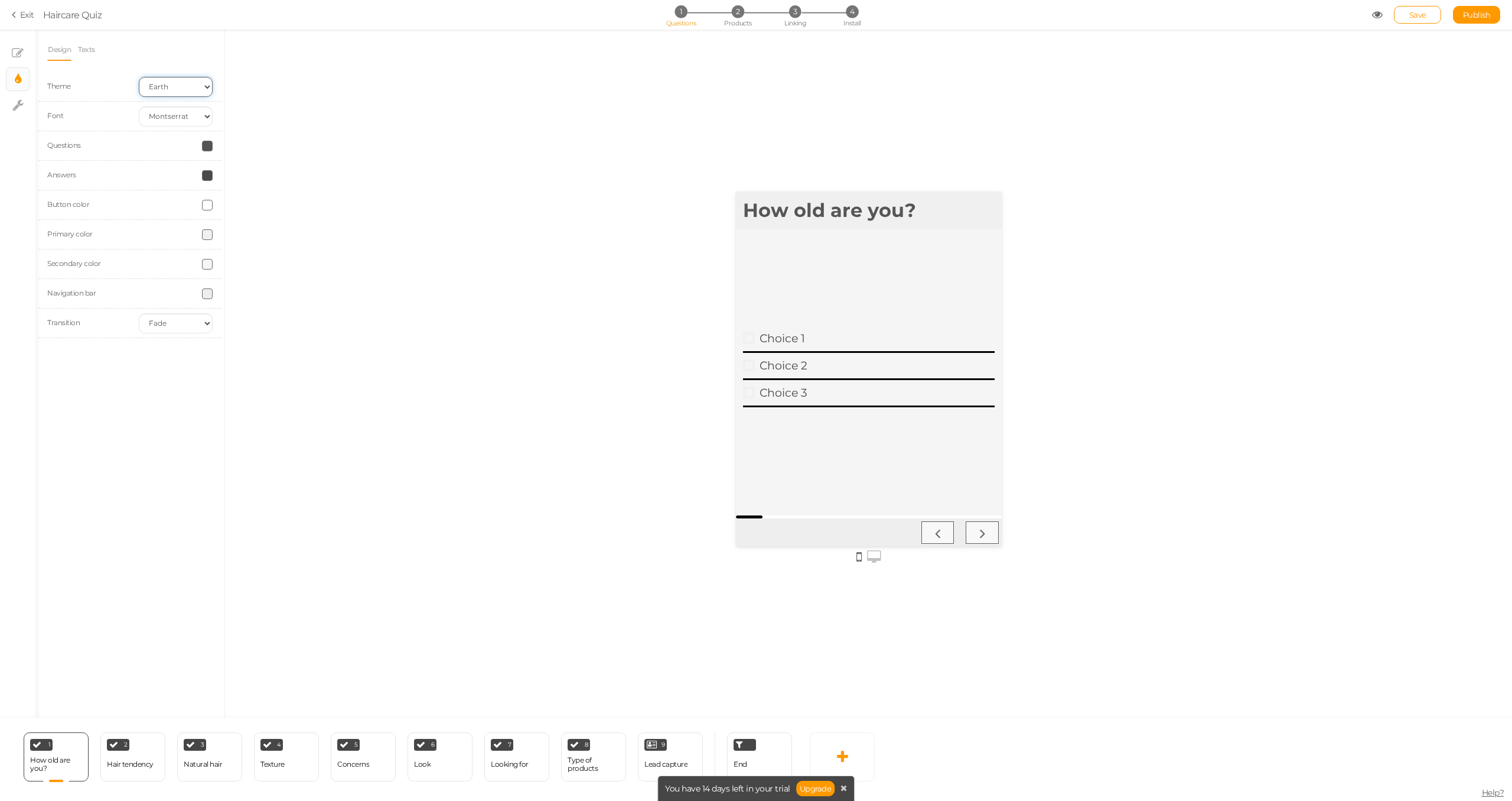
click at [173, 85] on select "Earth Mars" at bounding box center [175, 87] width 74 height 20
select select "2"
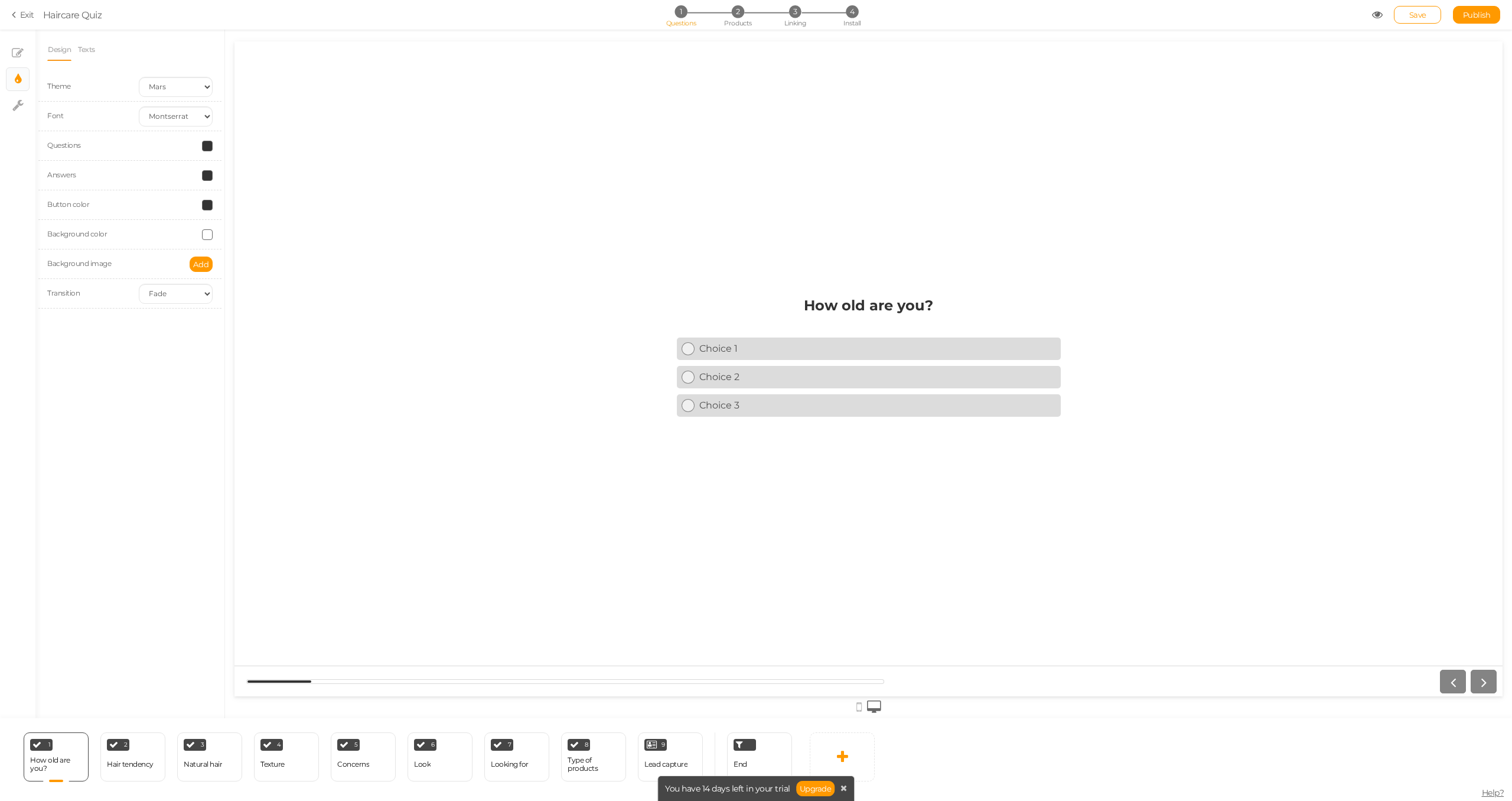
click at [207, 176] on span at bounding box center [208, 175] width 11 height 11
click at [244, 260] on input "#333333" at bounding box center [235, 260] width 59 height 11
paste input "008AB5"
type input "#008AB5"
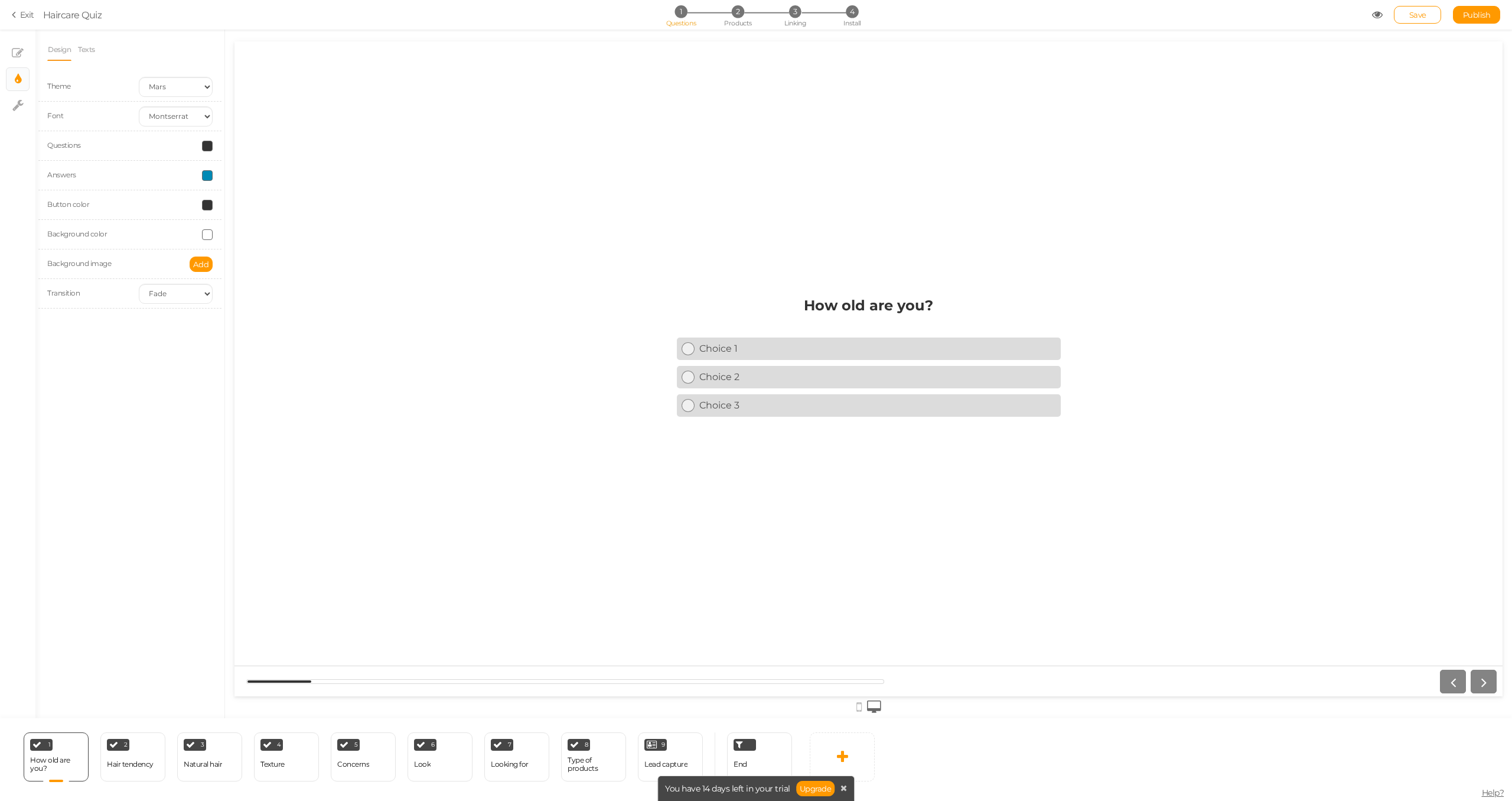
drag, startPoint x: 158, startPoint y: 412, endPoint x: 159, endPoint y: 400, distance: 12.0
click at [158, 411] on div "Design Texts Theme Earth Mars Font Custom Default [PERSON_NAME] Montserrat Open…" at bounding box center [130, 374] width 189 height 688
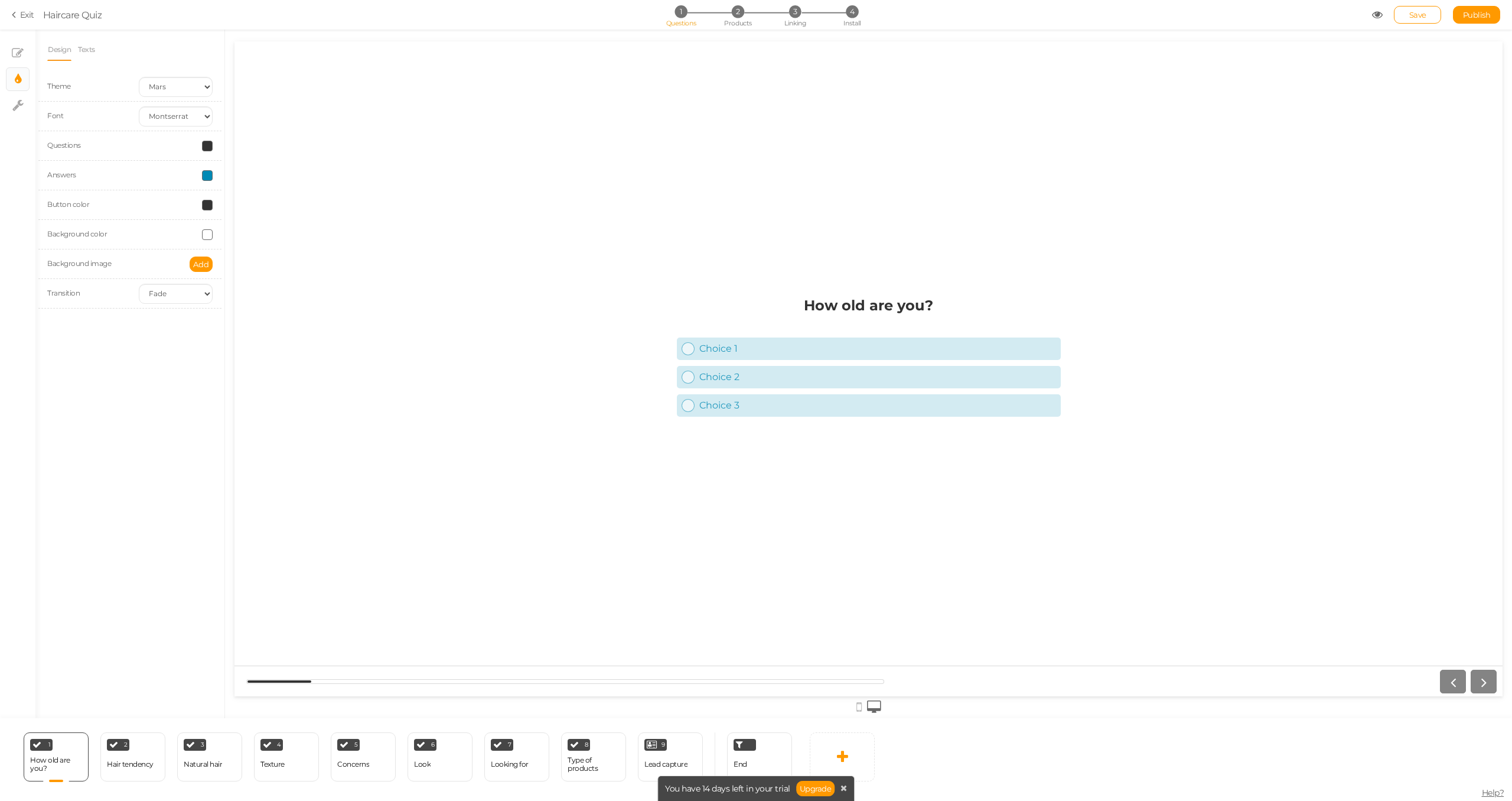
click at [208, 148] on span at bounding box center [208, 146] width 11 height 11
click at [144, 362] on div "Design Texts Theme Earth Mars Font Custom Default [PERSON_NAME] Montserrat Open…" at bounding box center [130, 374] width 189 height 688
click at [209, 206] on span at bounding box center [208, 205] width 11 height 11
click at [237, 293] on input "#333333" at bounding box center [235, 289] width 59 height 11
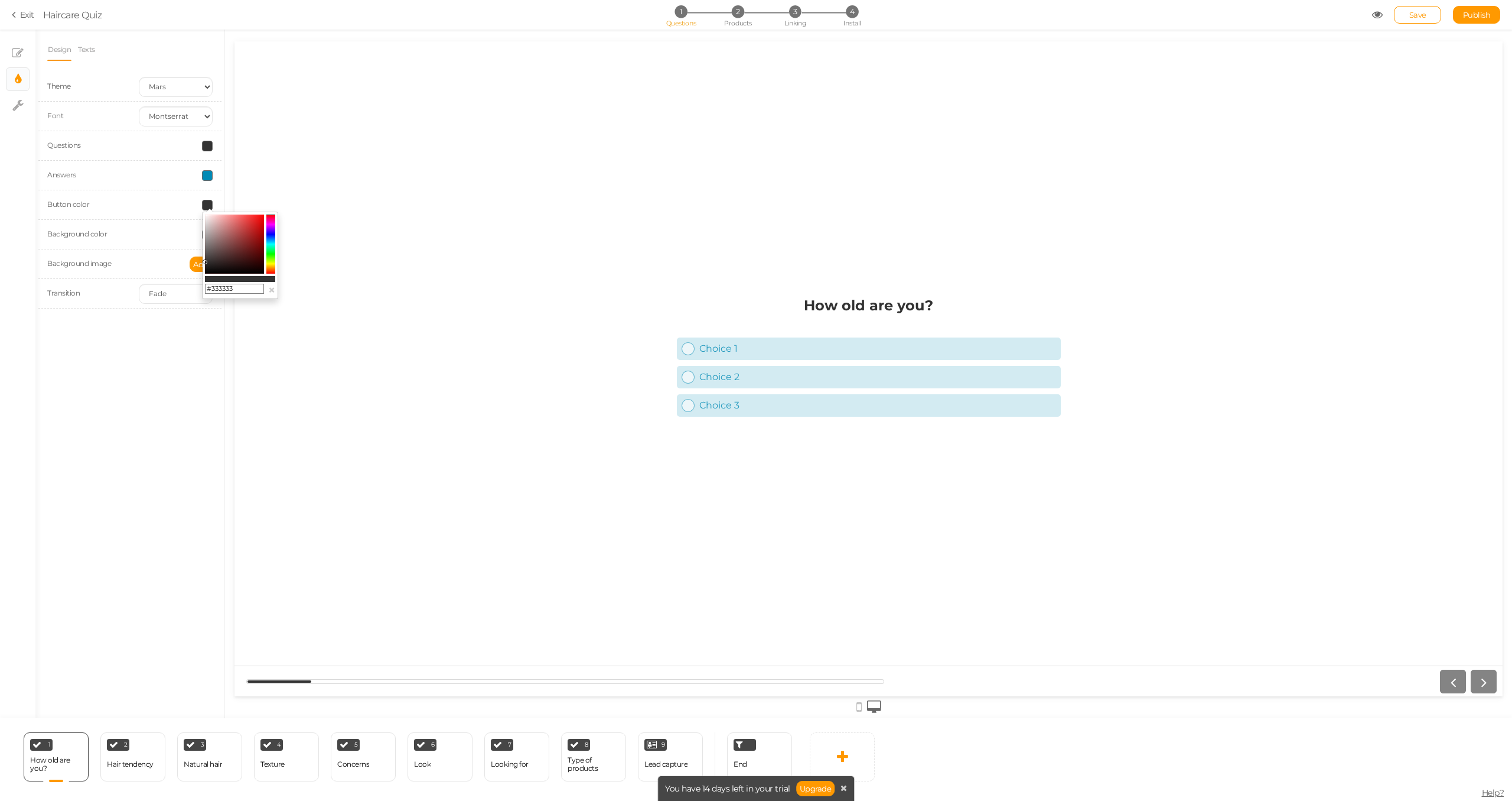
paste input "008AB5"
type input "#008AB5"
click at [184, 368] on div "Design Texts Theme Earth Mars Font Custom Default [PERSON_NAME] Montserrat Open…" at bounding box center [130, 374] width 189 height 688
click at [207, 237] on span at bounding box center [208, 235] width 11 height 11
click at [226, 321] on input "#ffffff" at bounding box center [235, 319] width 59 height 11
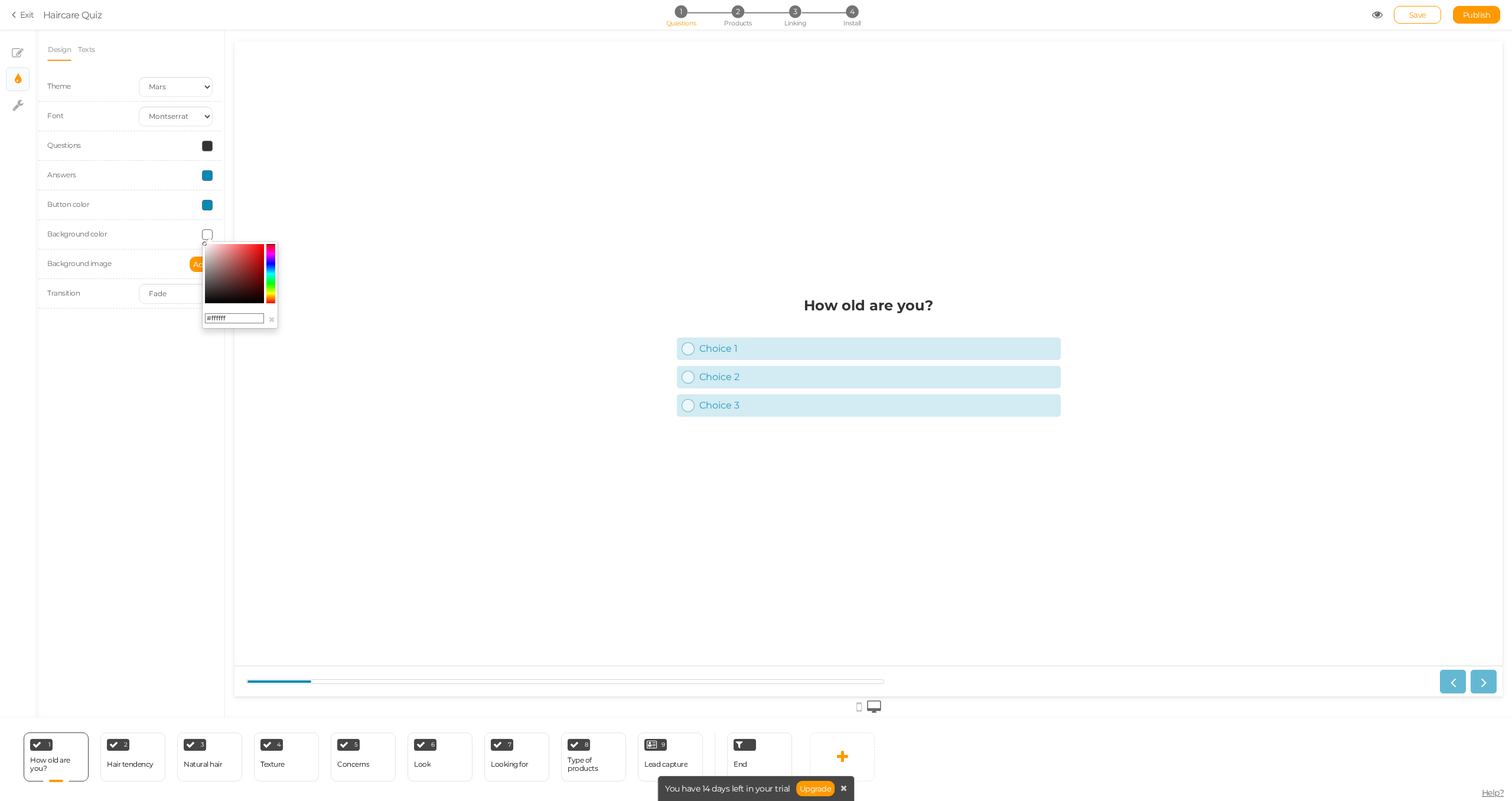
click at [226, 321] on input "#ffffff" at bounding box center [235, 319] width 59 height 11
paste input "F8F7F5"
type input "#F8F7F5"
click at [186, 376] on div "Design Texts Theme Earth Mars Font Custom Default [PERSON_NAME] Montserrat Open…" at bounding box center [130, 374] width 189 height 688
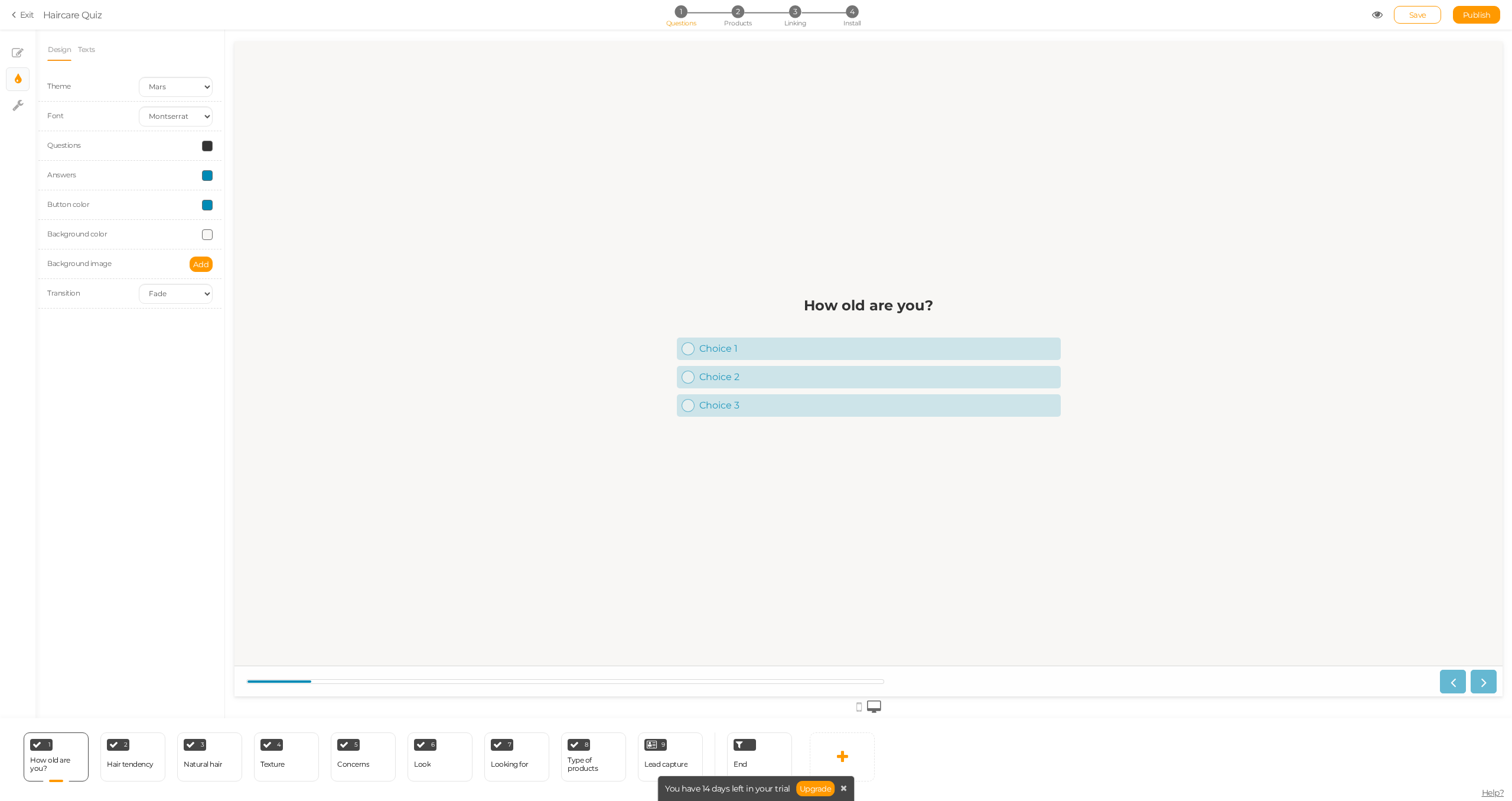
click at [535, 437] on div "How old are you? Choice 1 Choice 2 Choice 3" at bounding box center [869, 369] width 1268 height 163
click at [17, 109] on icon at bounding box center [18, 105] width 11 height 12
select select "en"
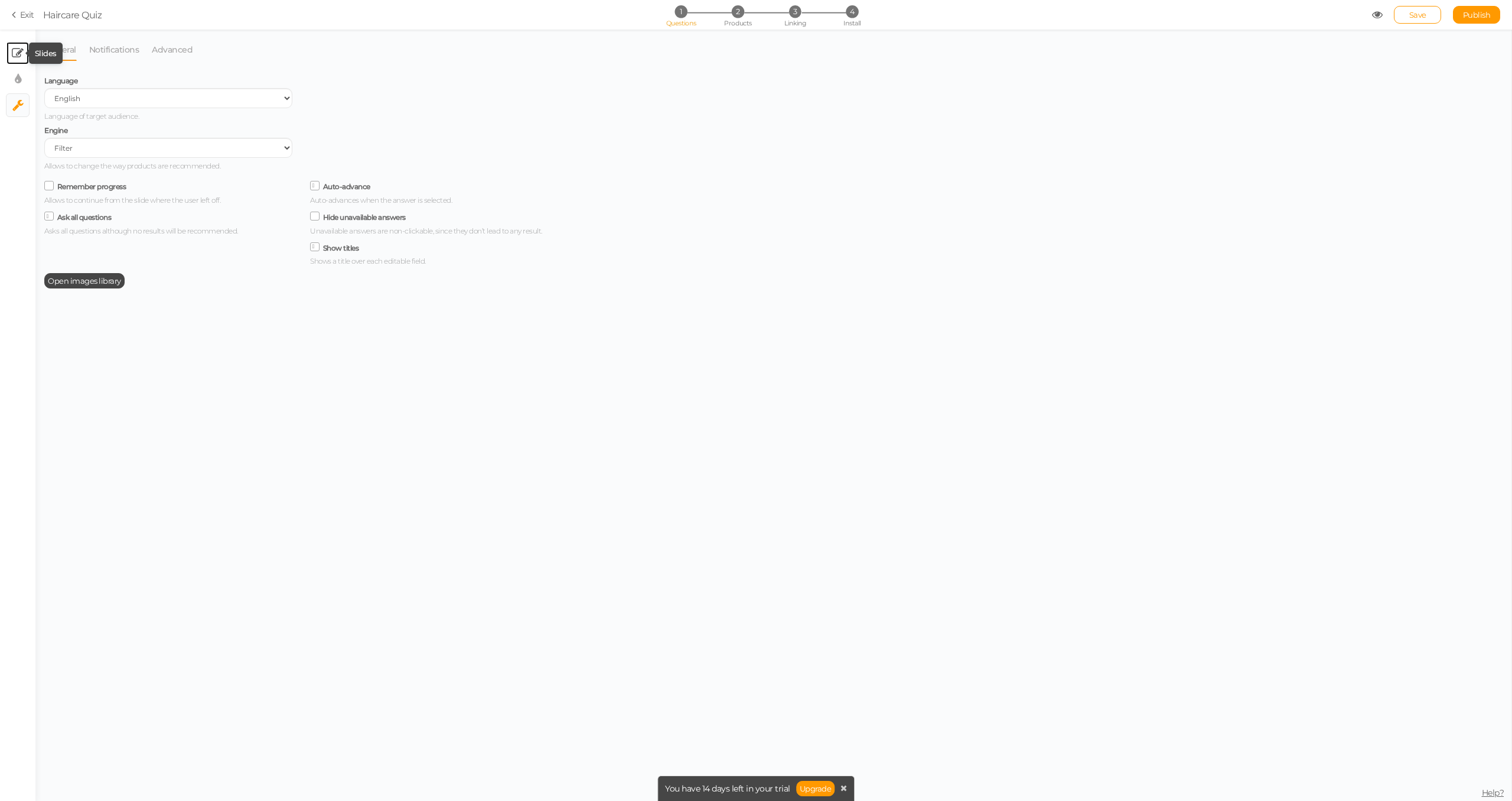
click at [20, 55] on icon at bounding box center [18, 53] width 12 height 12
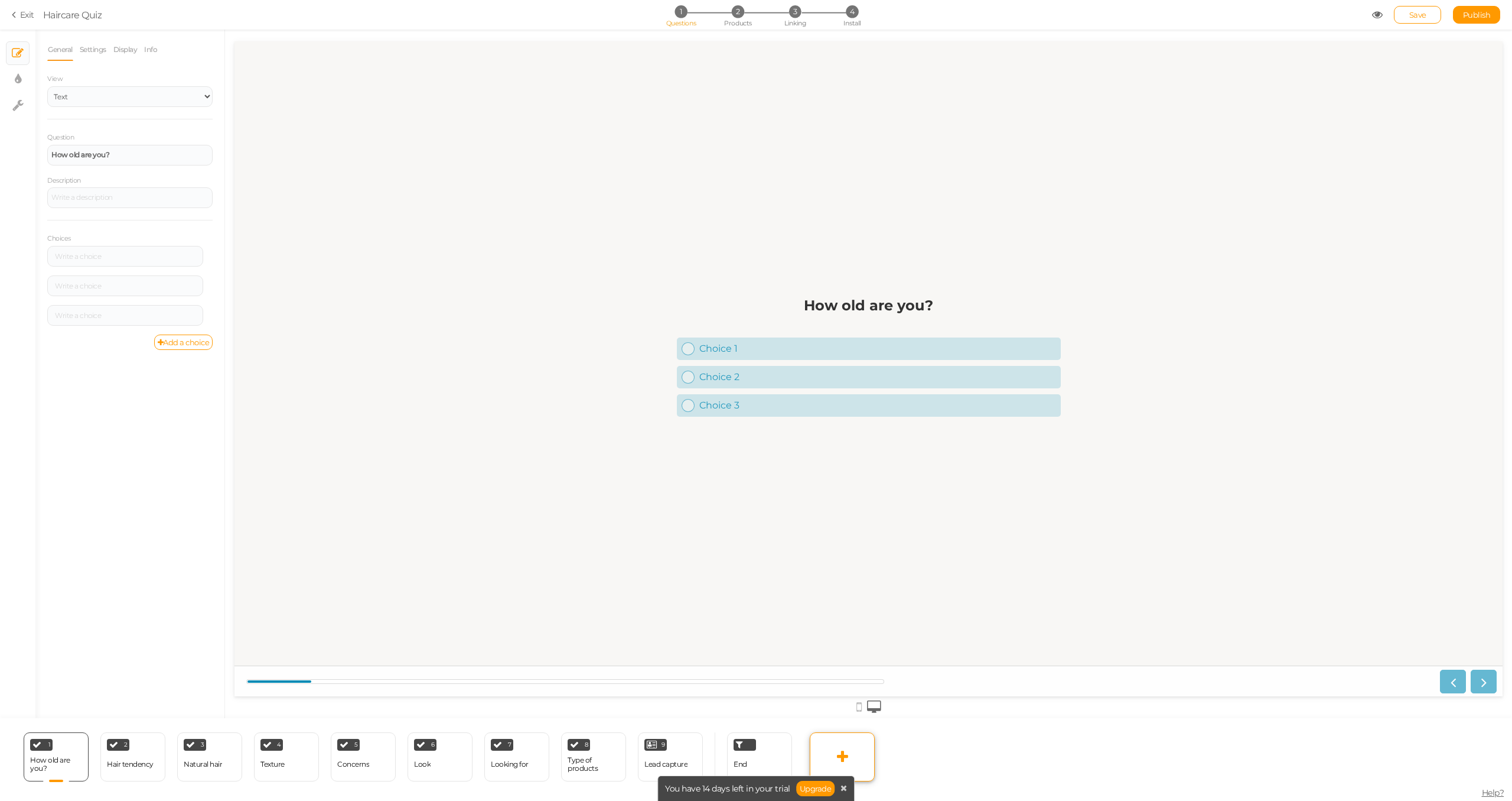
click at [848, 761] on link at bounding box center [842, 756] width 65 height 49
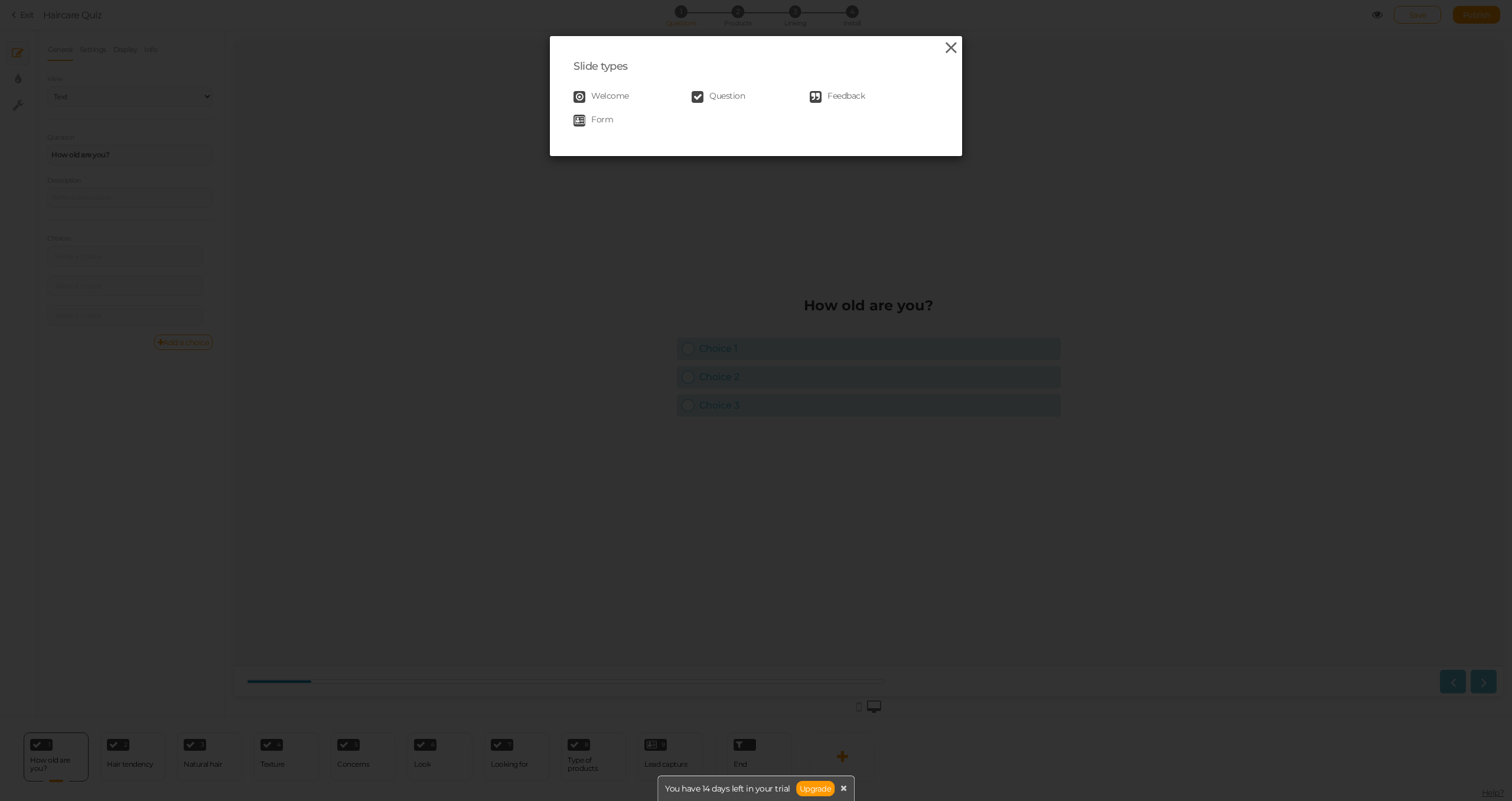
click at [943, 51] on icon at bounding box center [951, 48] width 17 height 18
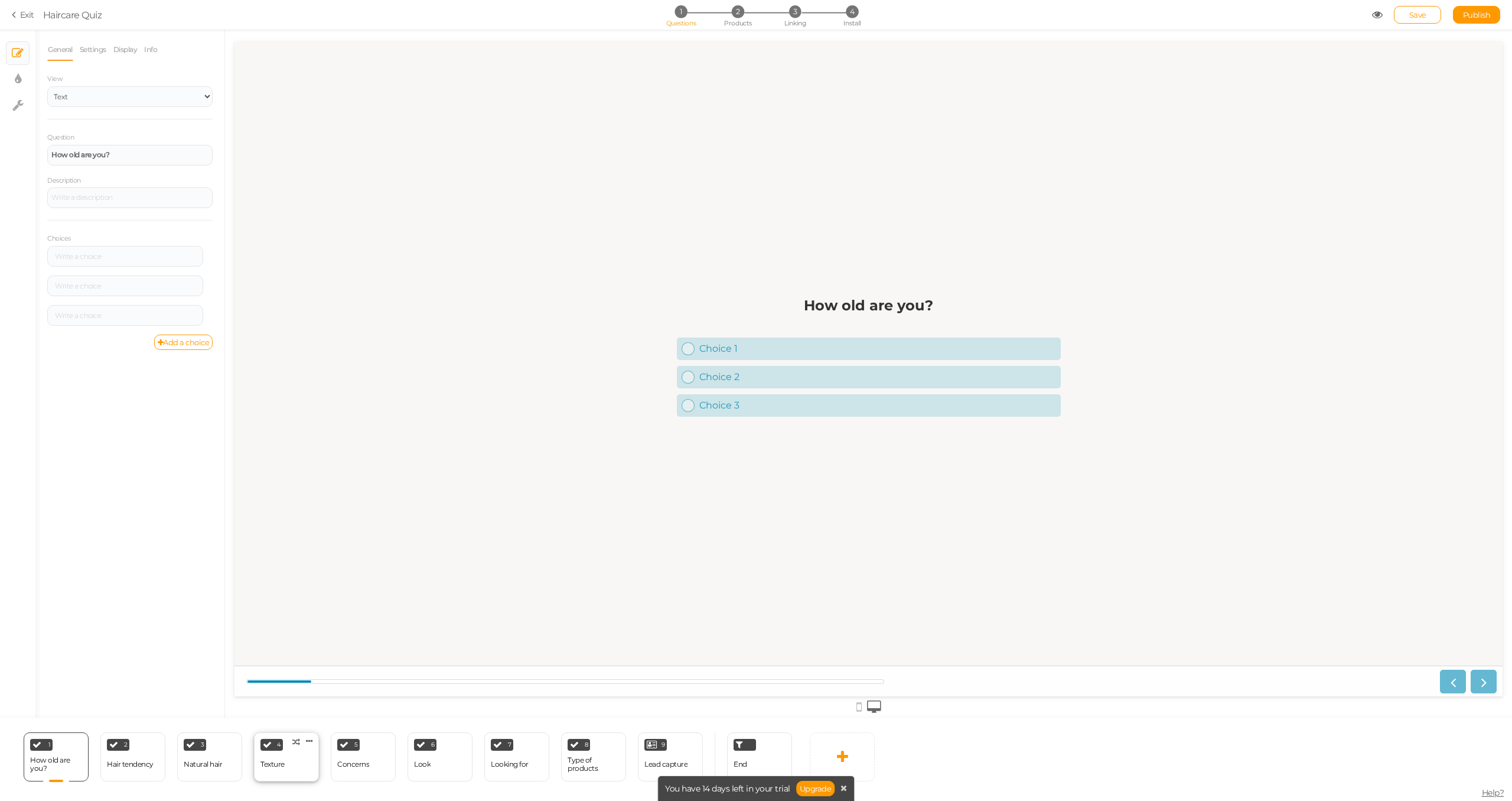
click at [276, 769] on div "Texture" at bounding box center [272, 765] width 24 height 21
click at [231, 761] on div "3 Natural hair × Define the conditions to show this slide. Clone Change type De…" at bounding box center [210, 756] width 65 height 49
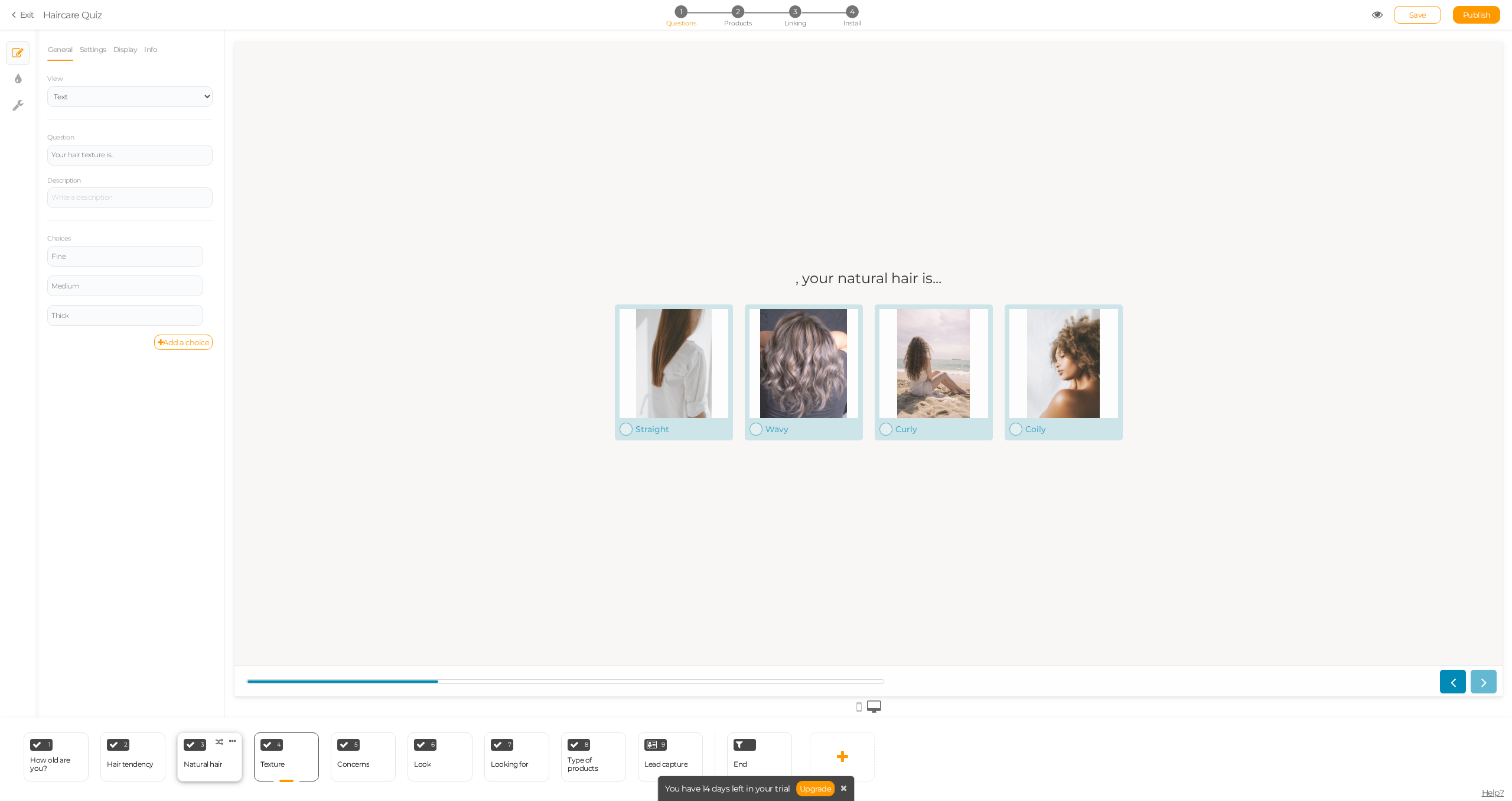
select select "2"
click at [64, 767] on div "How old are you?" at bounding box center [56, 764] width 52 height 17
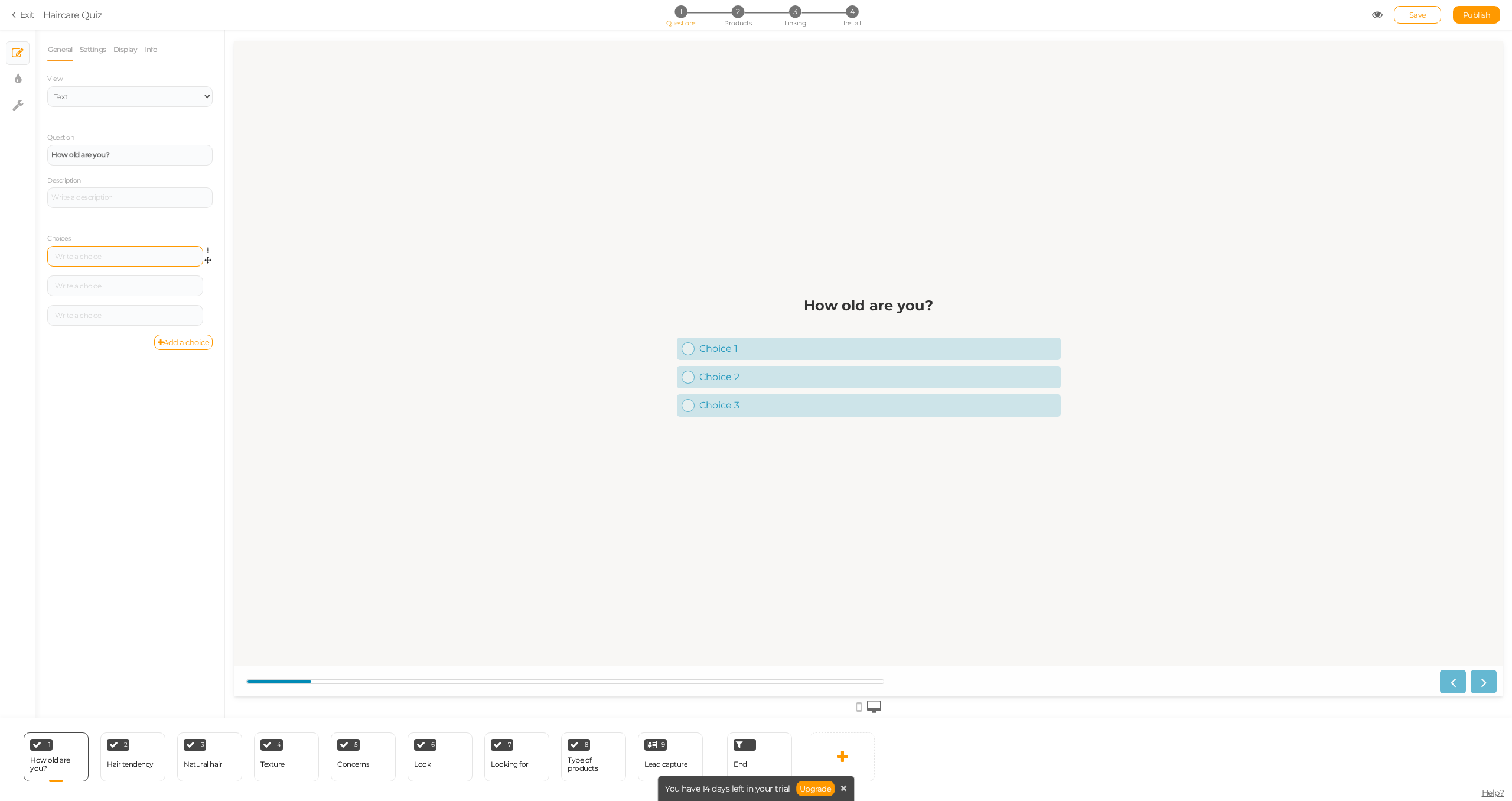
click at [83, 261] on div at bounding box center [125, 256] width 156 height 21
click at [207, 250] on icon at bounding box center [210, 250] width 7 height 7
click at [207, 258] on icon at bounding box center [208, 262] width 7 height 11
click at [207, 250] on icon at bounding box center [210, 250] width 7 height 7
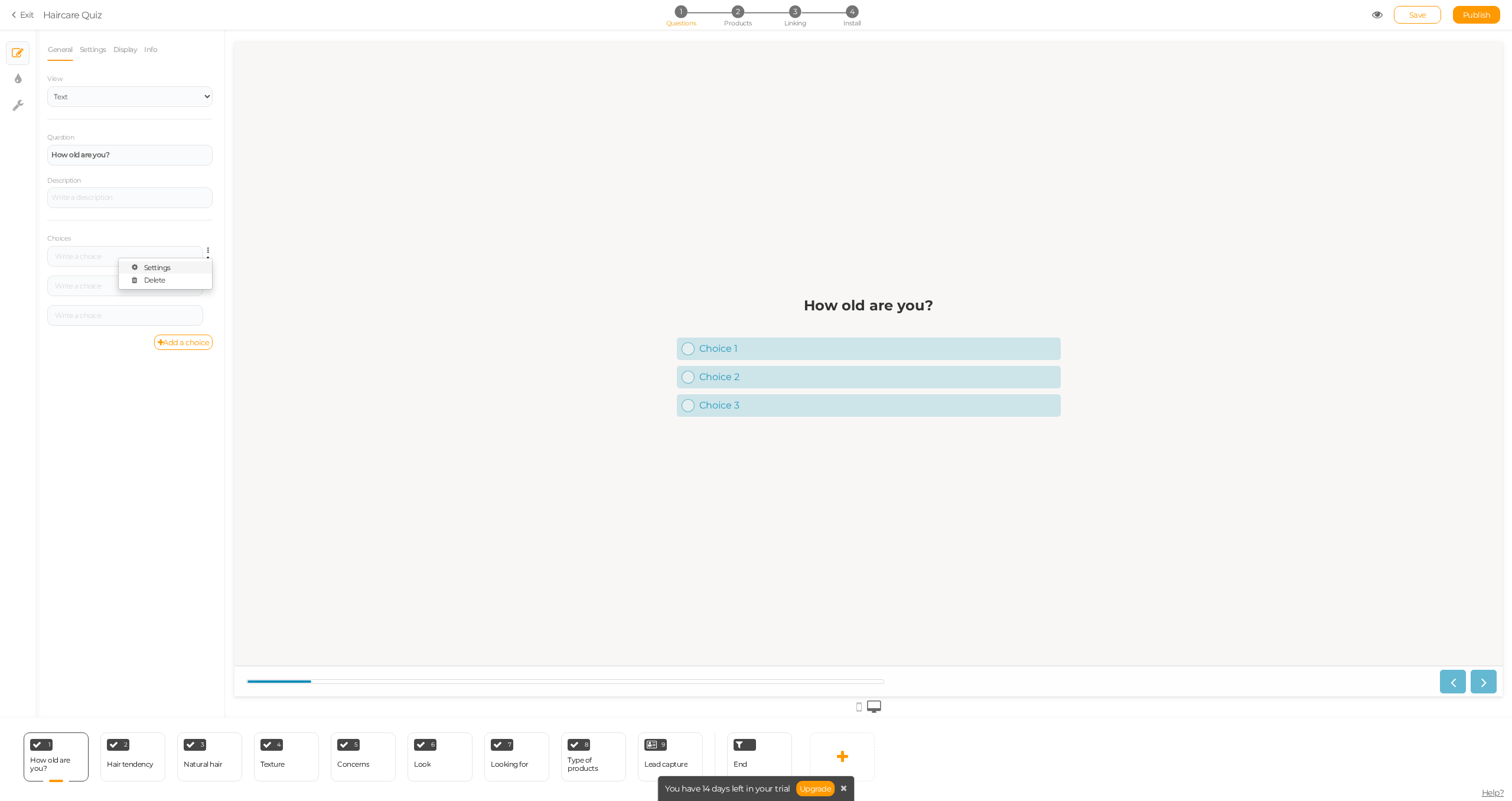
click at [183, 263] on link "Settings" at bounding box center [165, 267] width 93 height 12
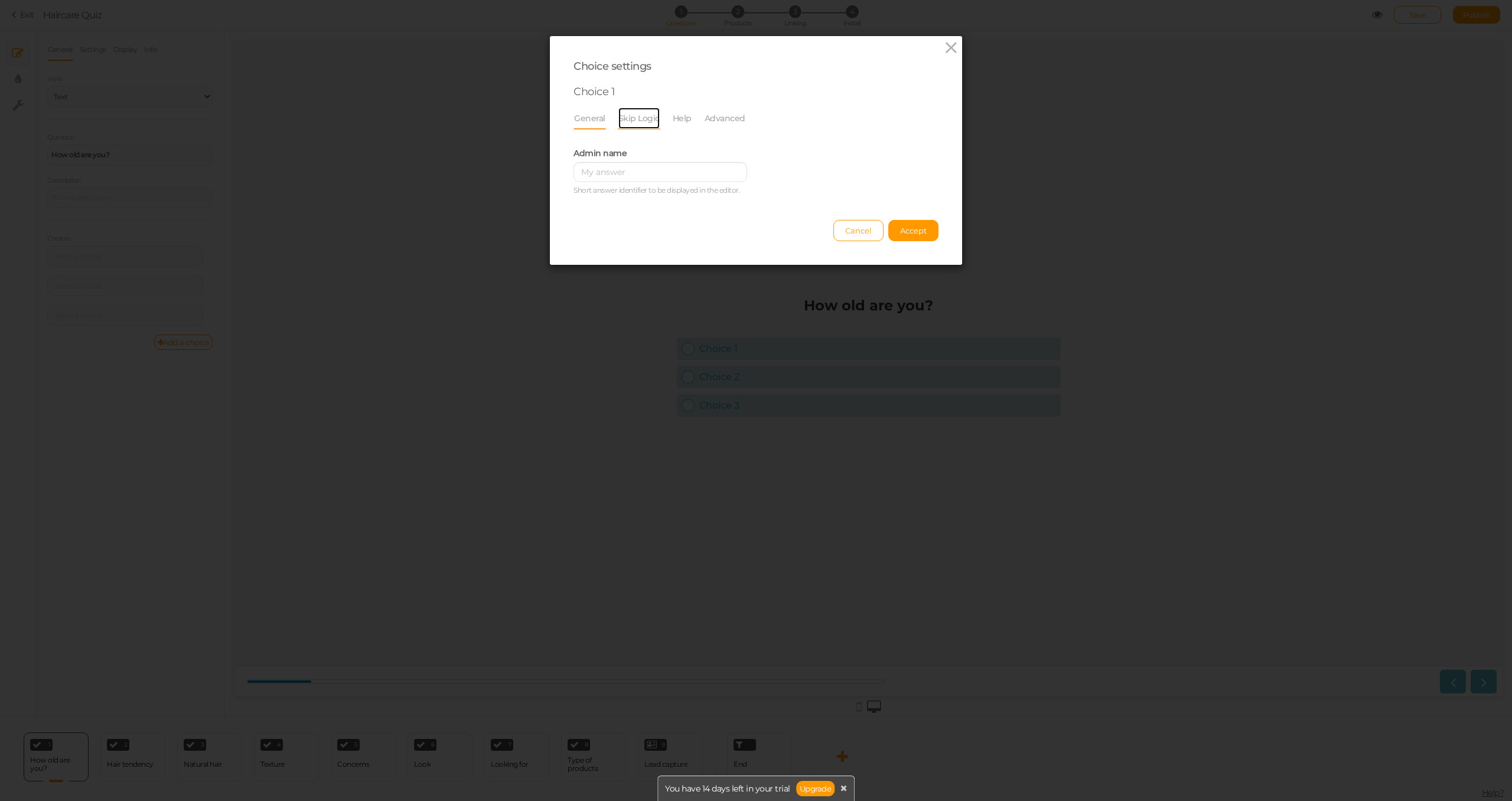
click at [649, 123] on link "Skip Logic" at bounding box center [639, 118] width 42 height 22
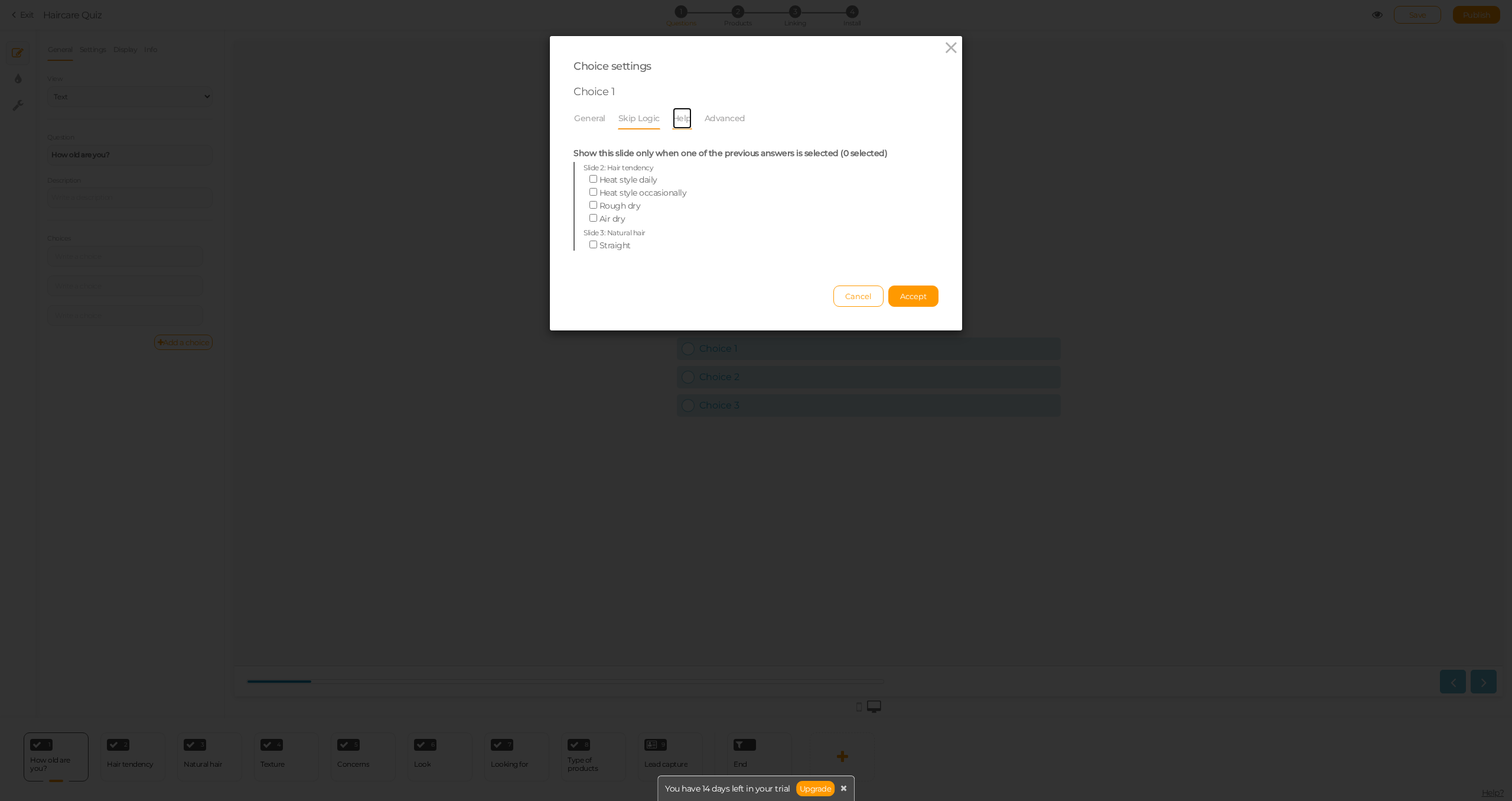
click at [673, 121] on link "Help" at bounding box center [682, 118] width 20 height 22
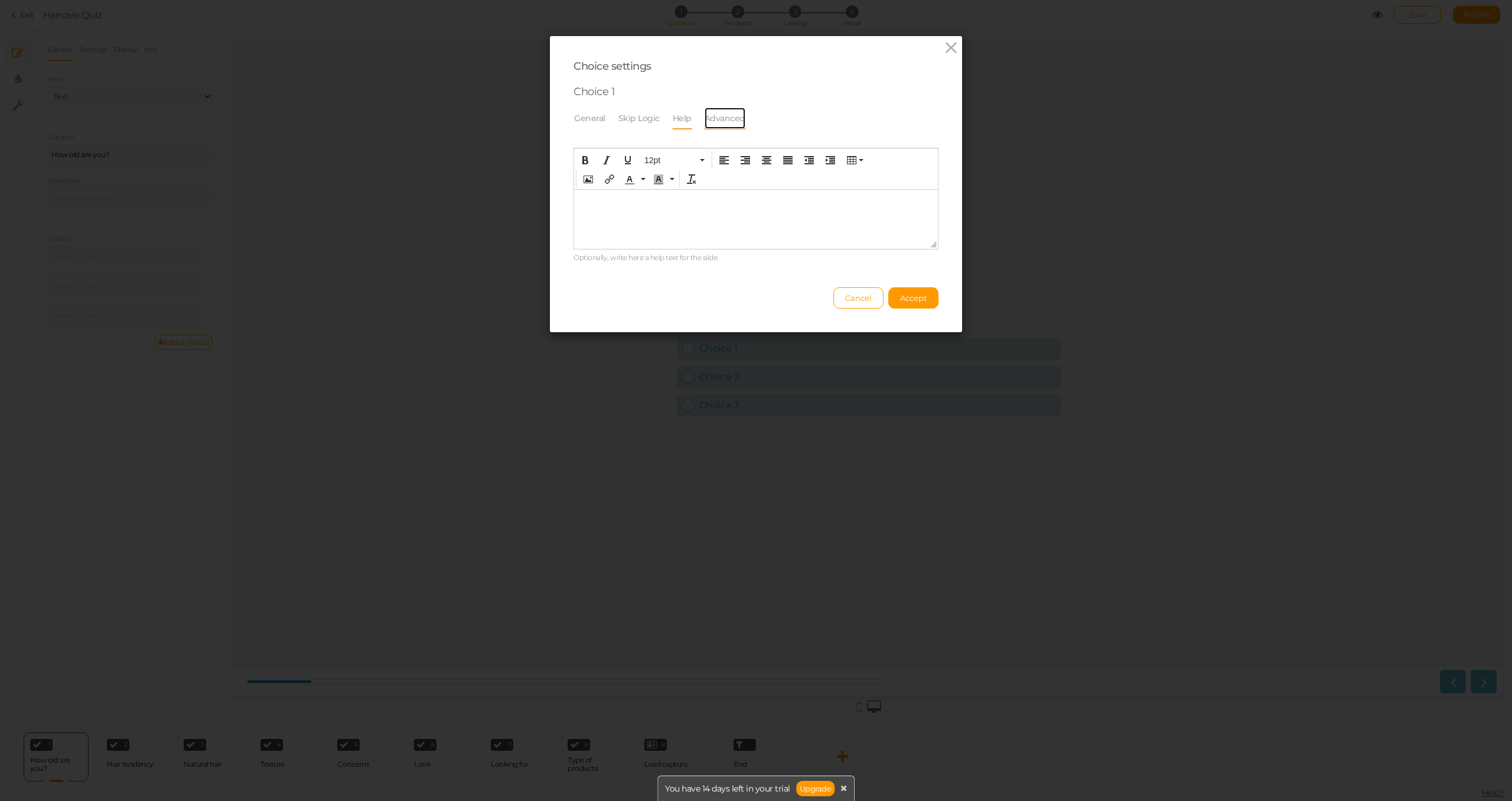
click at [711, 119] on link "Advanced" at bounding box center [725, 118] width 42 height 22
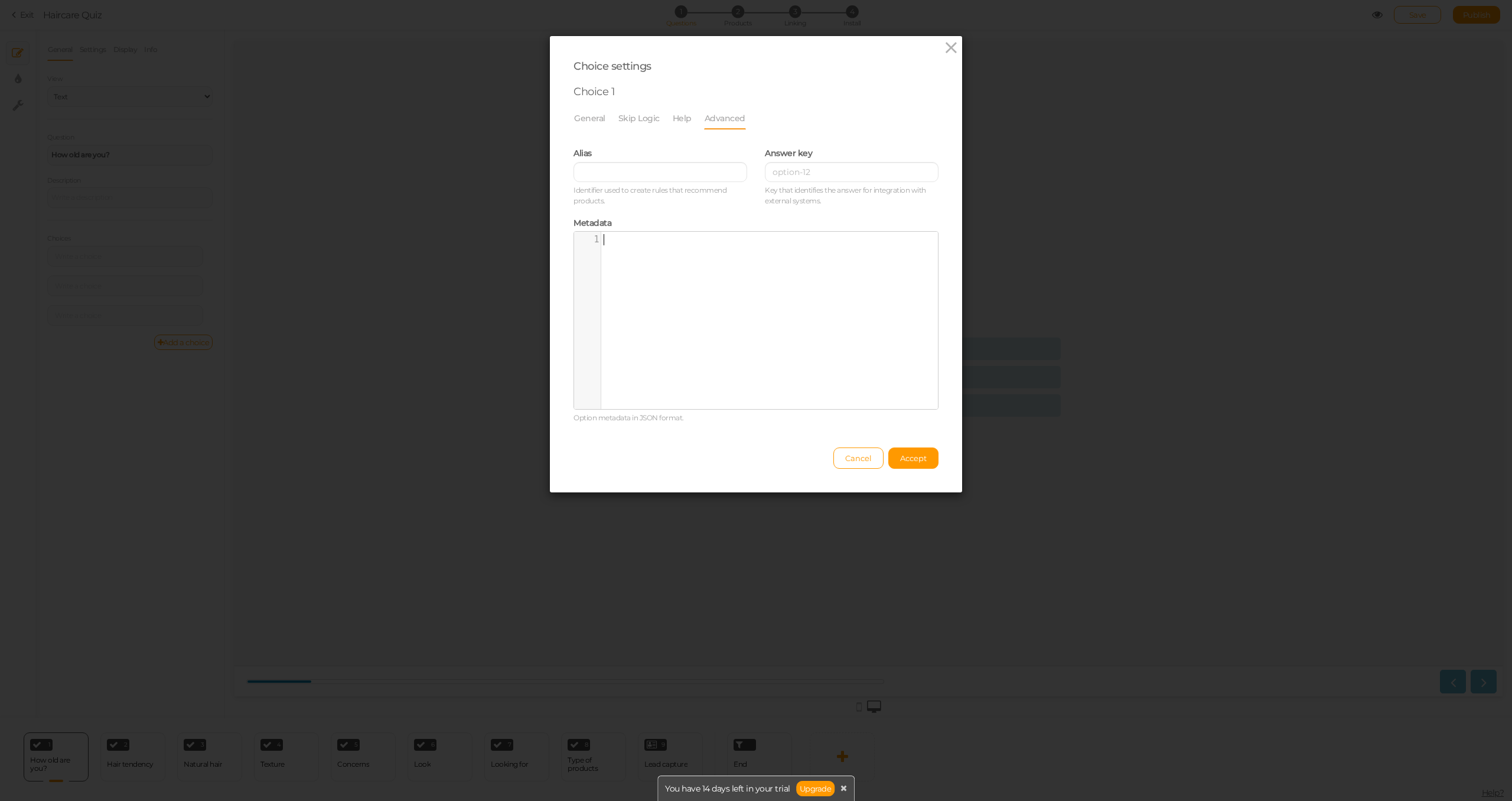
click at [698, 296] on div "​ x 1 ​" at bounding box center [765, 329] width 382 height 195
click at [679, 121] on link "Help" at bounding box center [682, 118] width 20 height 22
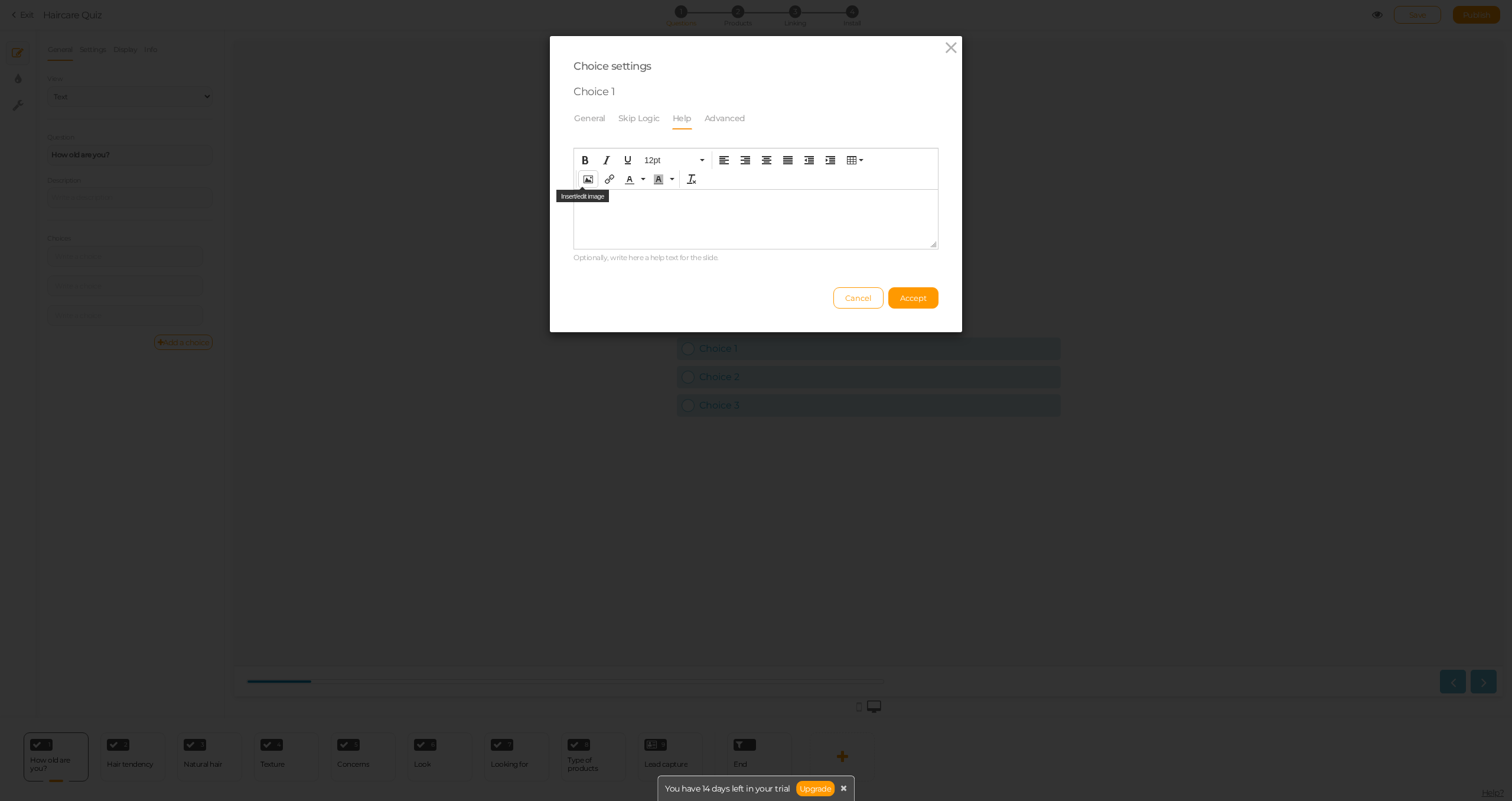
click at [587, 174] on icon "Insert/edit image" at bounding box center [588, 179] width 9 height 9
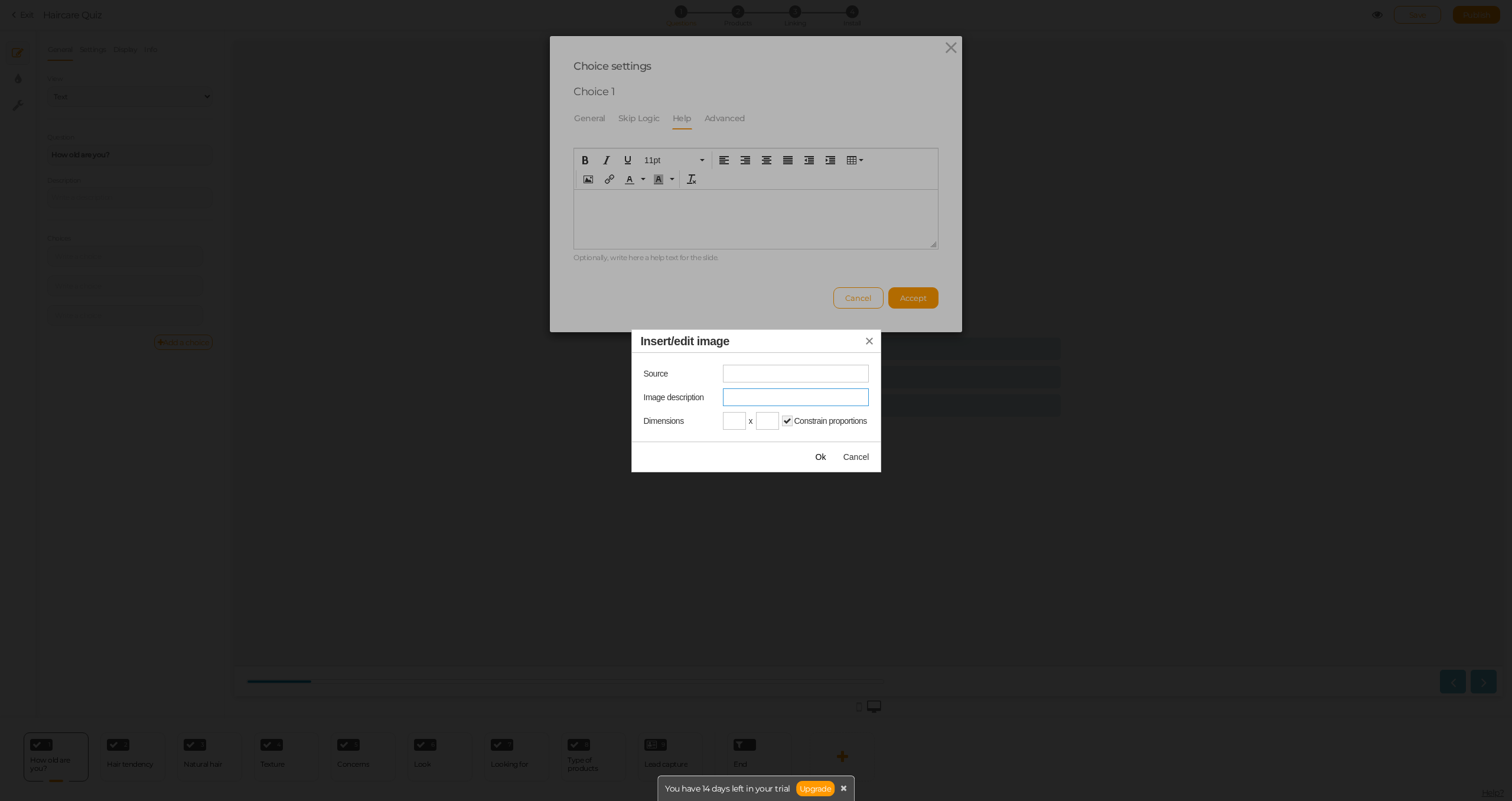
click at [765, 393] on input "Image description" at bounding box center [796, 397] width 146 height 18
click at [867, 335] on button "Insert/edit image" at bounding box center [869, 341] width 22 height 22
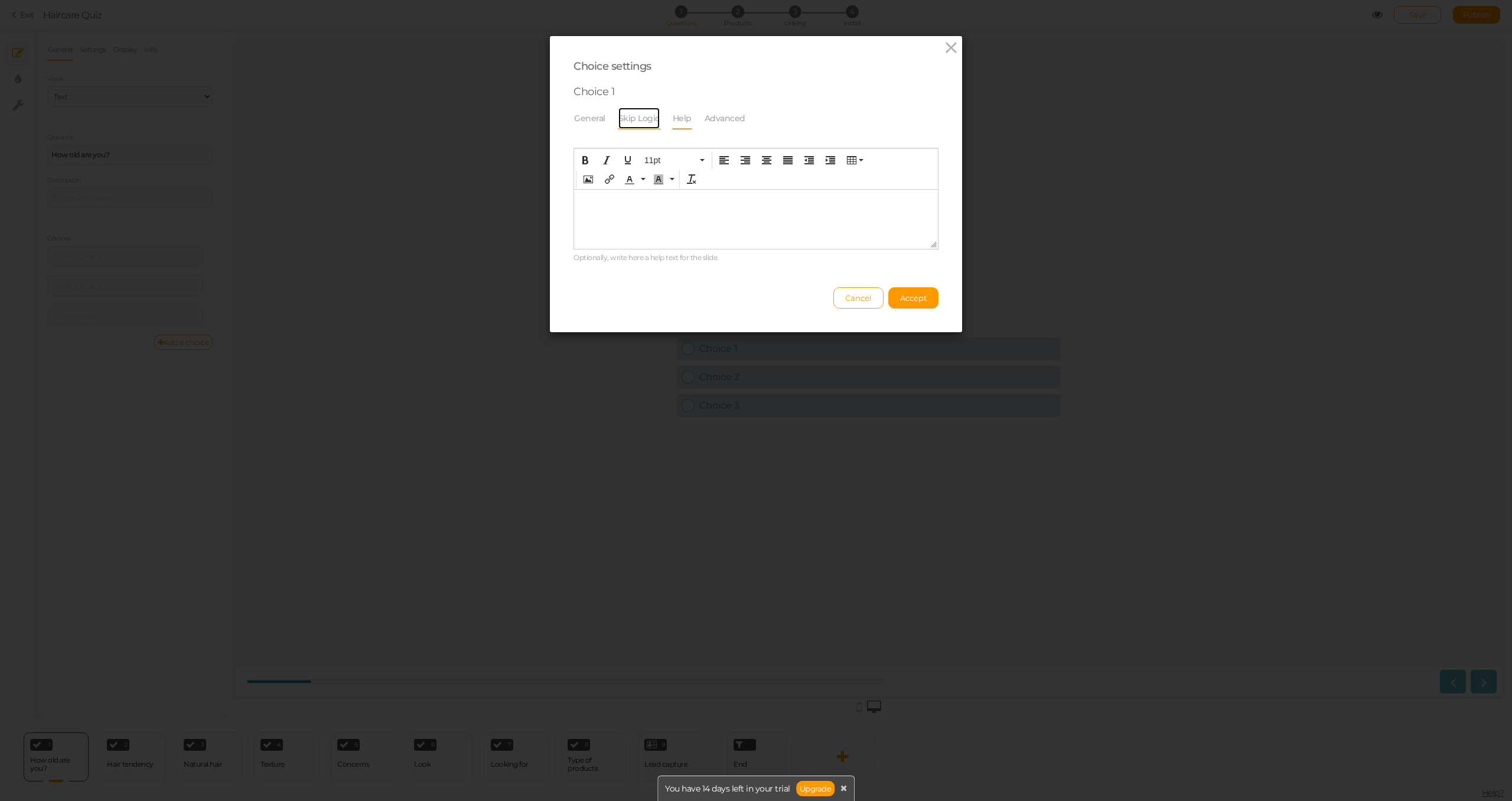
click at [636, 124] on link "Skip Logic" at bounding box center [639, 118] width 42 height 22
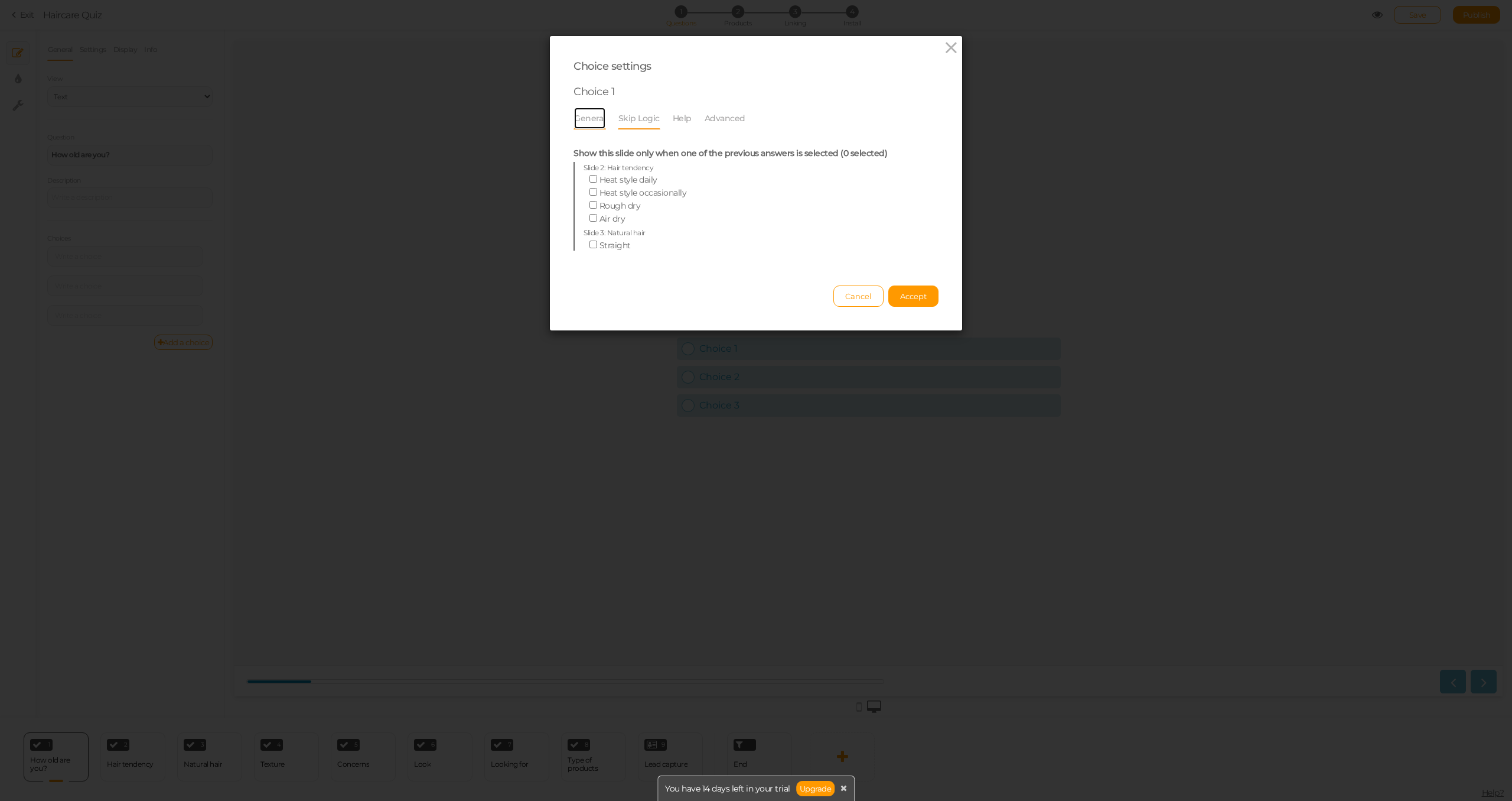
click at [587, 117] on link "General" at bounding box center [589, 118] width 32 height 22
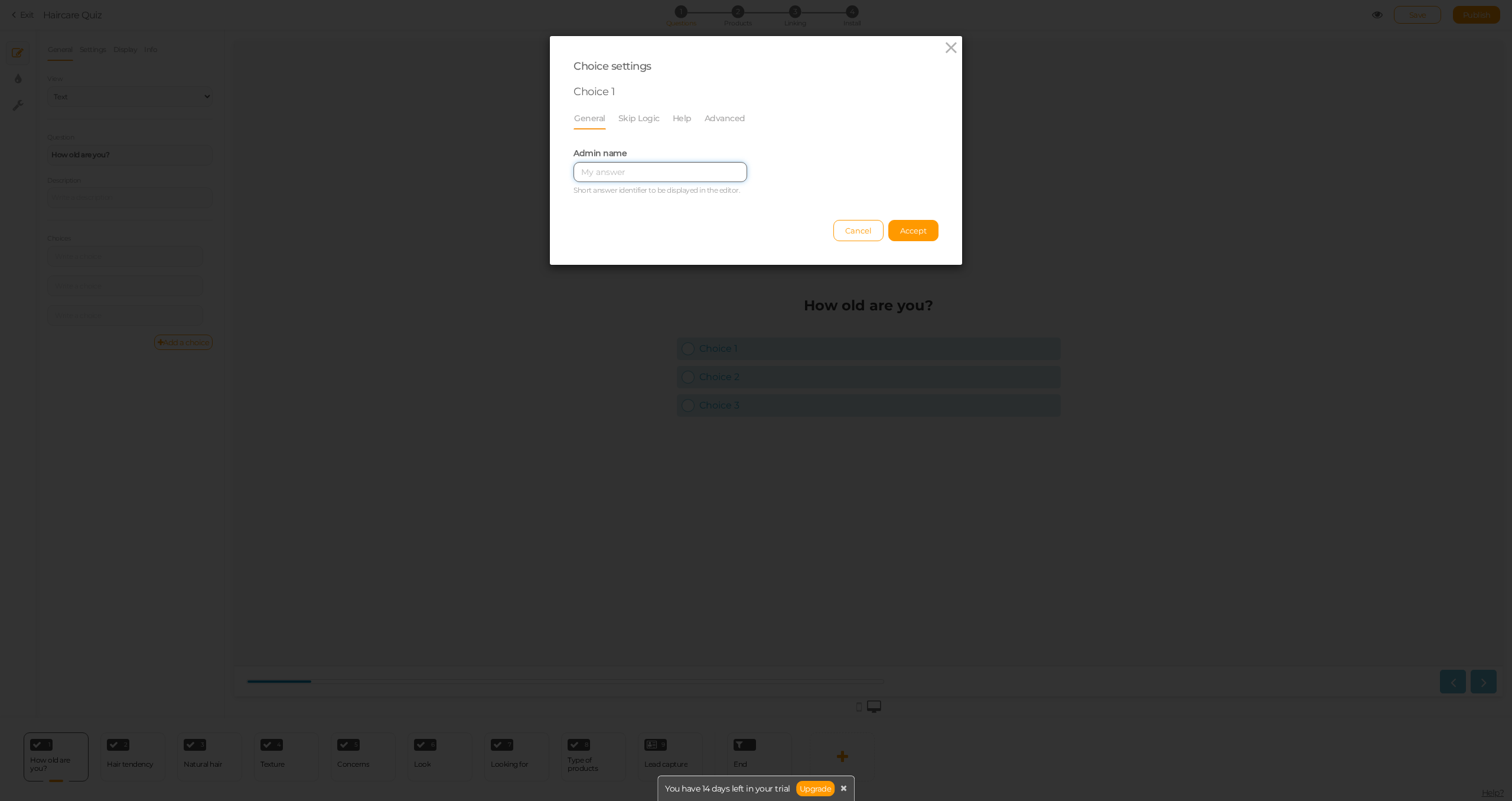
click at [632, 173] on input "text" at bounding box center [660, 172] width 173 height 20
click at [943, 45] on icon at bounding box center [951, 48] width 17 height 18
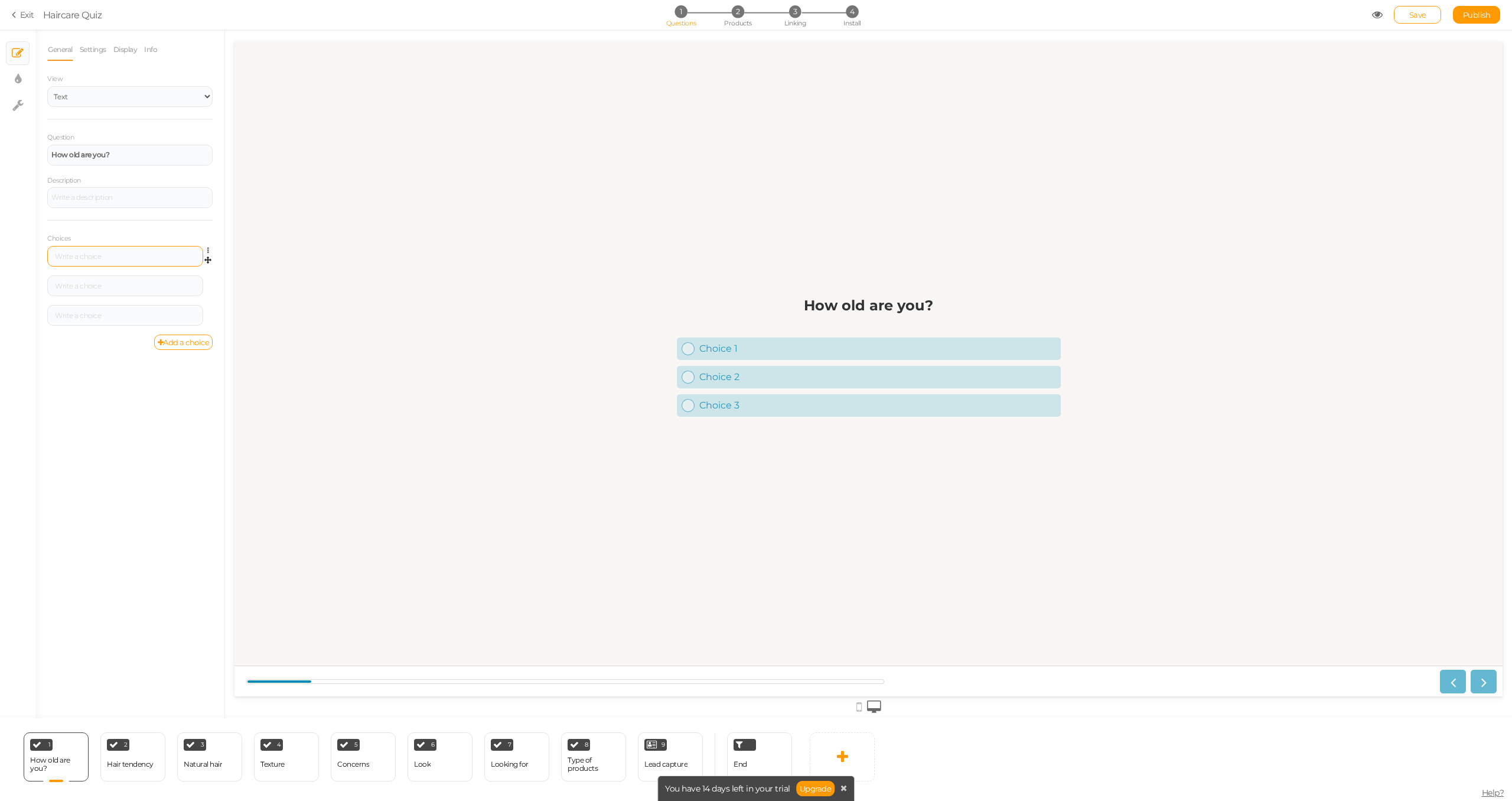
click at [93, 258] on div at bounding box center [125, 256] width 148 height 7
click at [10, 78] on link "× Display settings" at bounding box center [18, 79] width 22 height 22
select select "2"
select select "montserrat"
select select "fade"
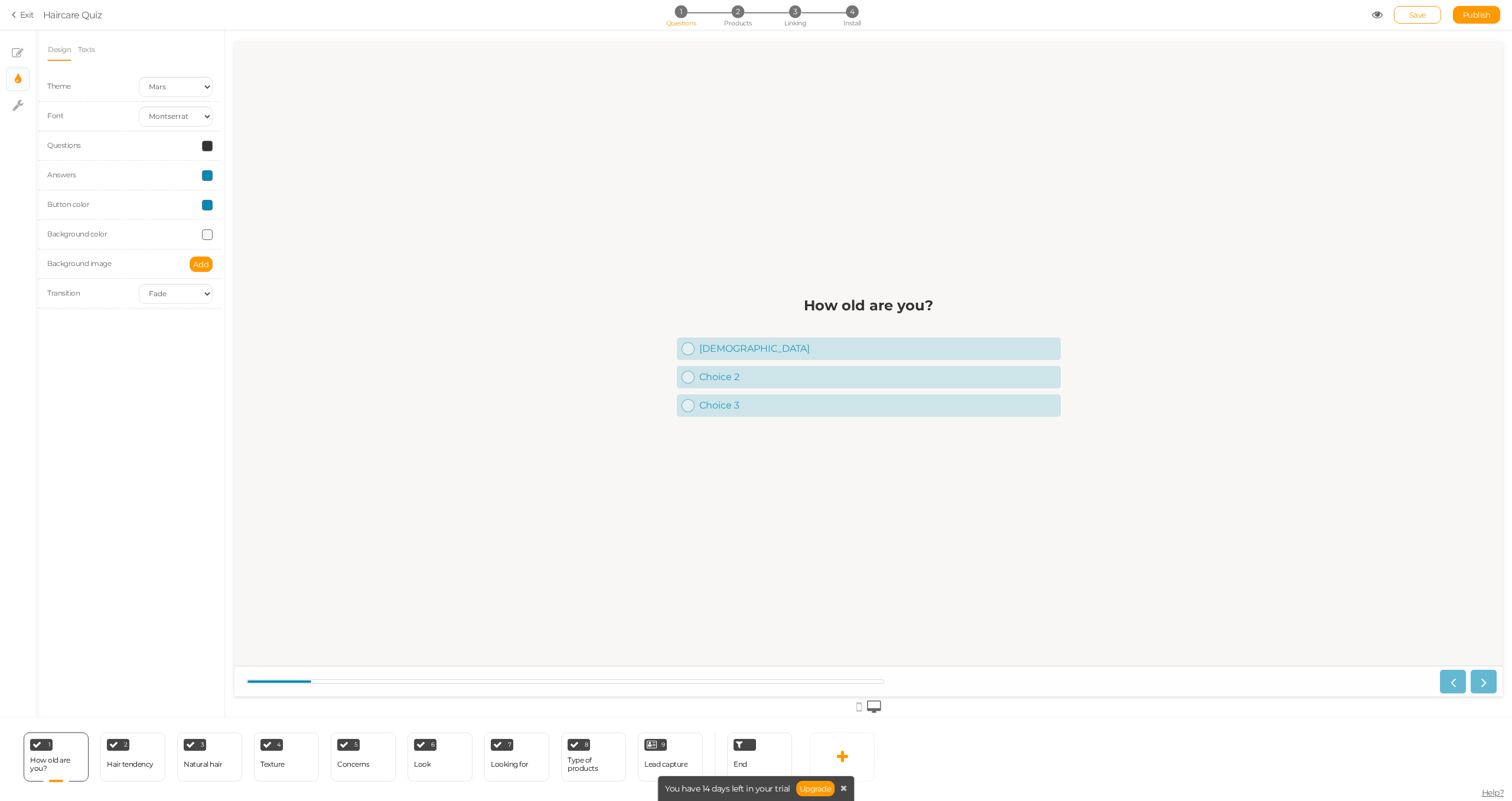
click at [199, 175] on div at bounding box center [176, 175] width 92 height 11
click at [203, 175] on span at bounding box center [208, 175] width 11 height 11
drag, startPoint x: 225, startPoint y: 216, endPoint x: 194, endPoint y: 259, distance: 53.0
click at [194, 259] on body "× Close A wider screen is needed to use the Pickzen builder Exit Haircare Quiz …" at bounding box center [756, 400] width 1512 height 801
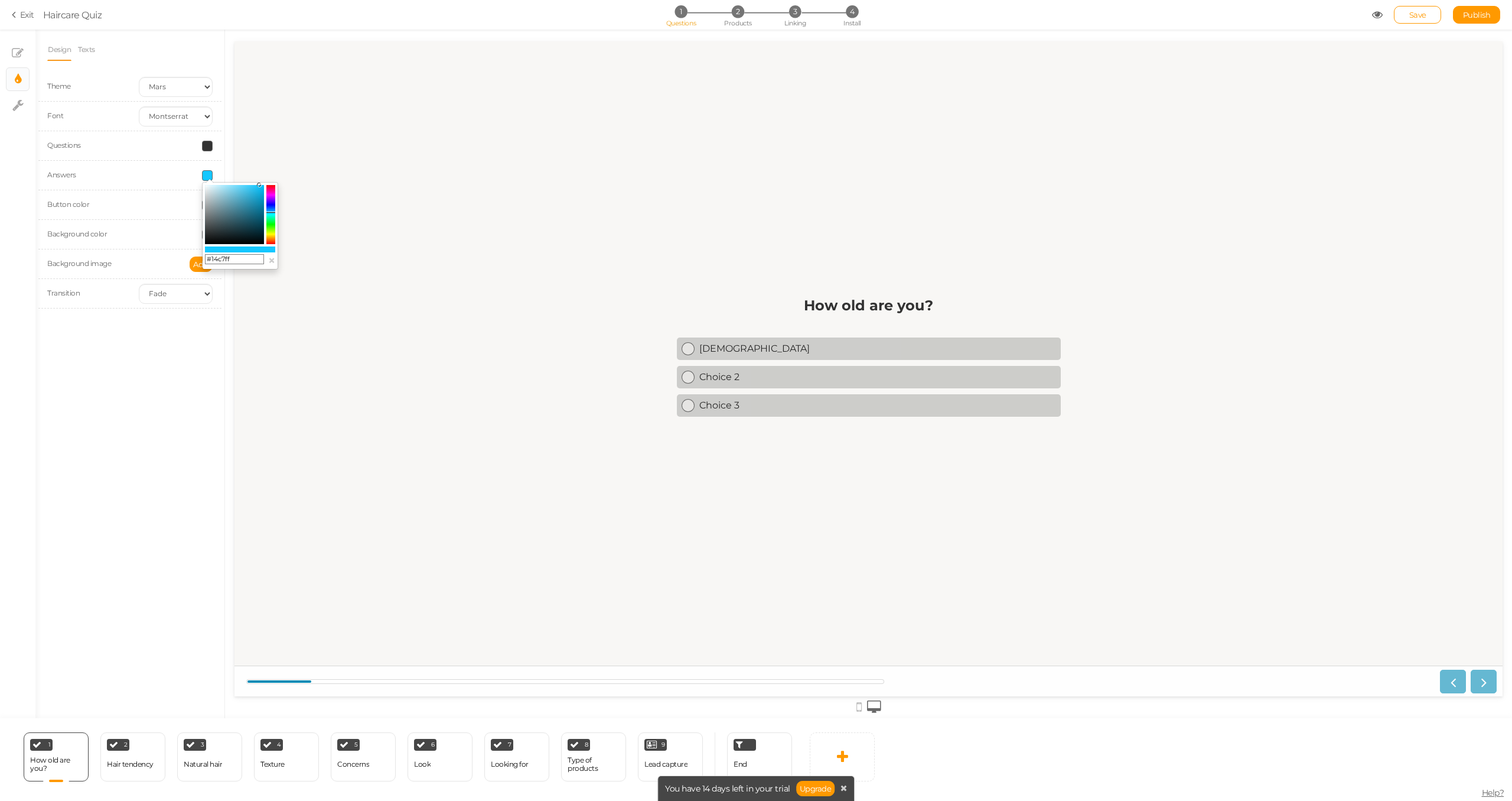
drag, startPoint x: 215, startPoint y: 225, endPoint x: 259, endPoint y: 184, distance: 60.1
click at [259, 185] on colorpicker-saturation at bounding box center [235, 215] width 59 height 59
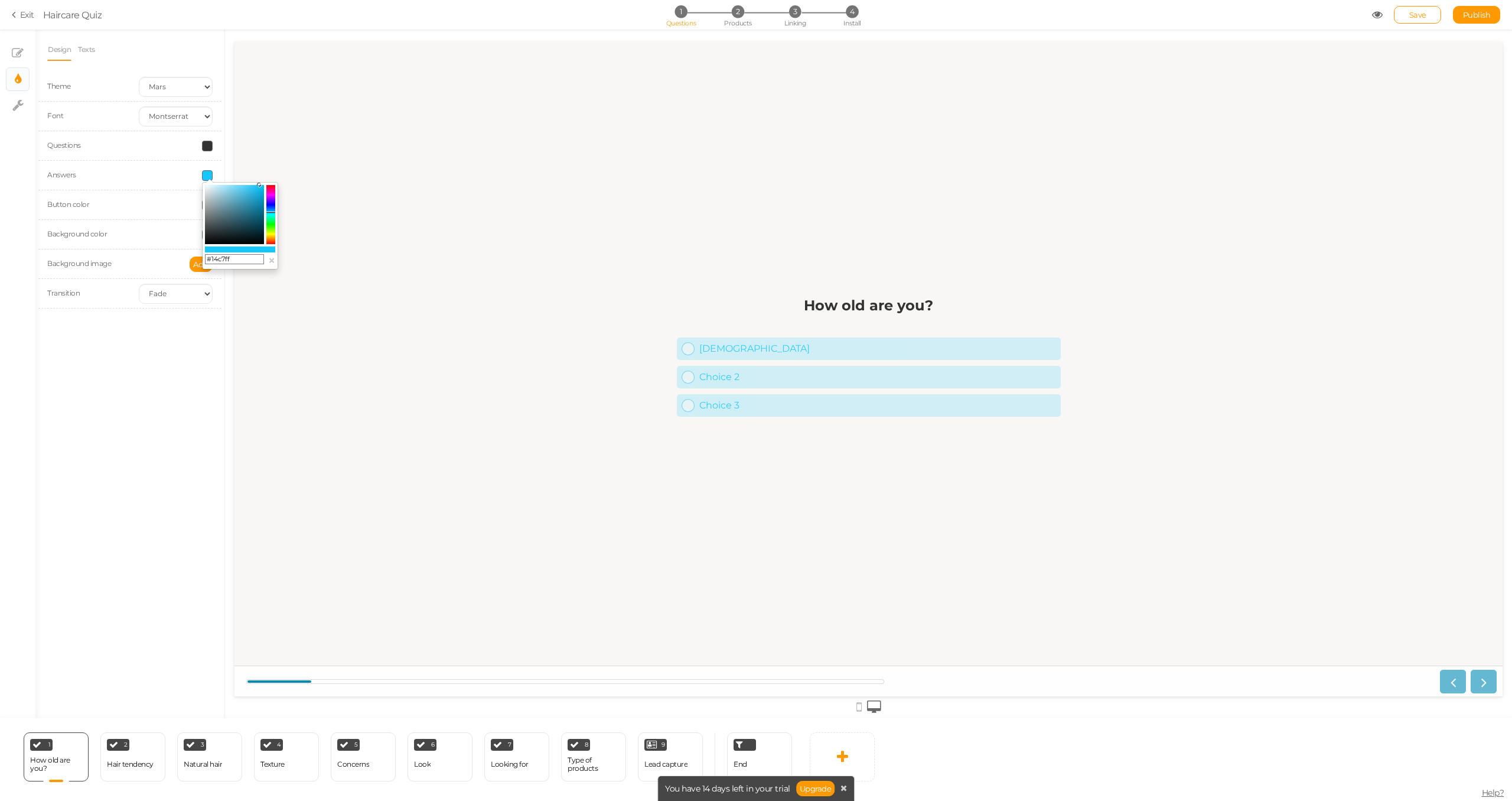
click at [231, 259] on input "#14c7ff" at bounding box center [235, 260] width 59 height 11
click at [235, 260] on input "#14c7ff" at bounding box center [235, 260] width 59 height 11
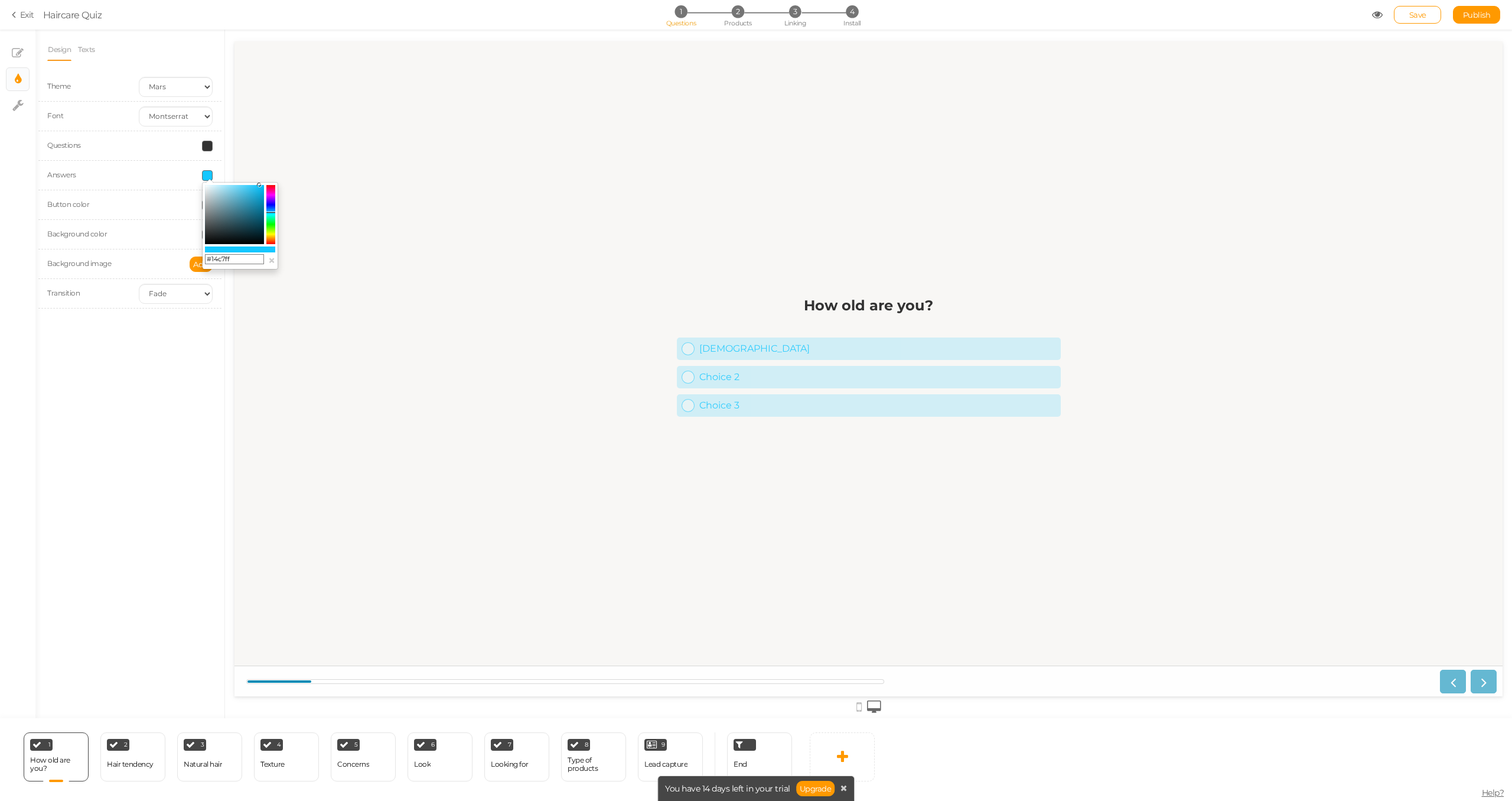
click at [235, 260] on input "#14c7ff" at bounding box center [235, 260] width 59 height 11
paste input "F8F7F5"
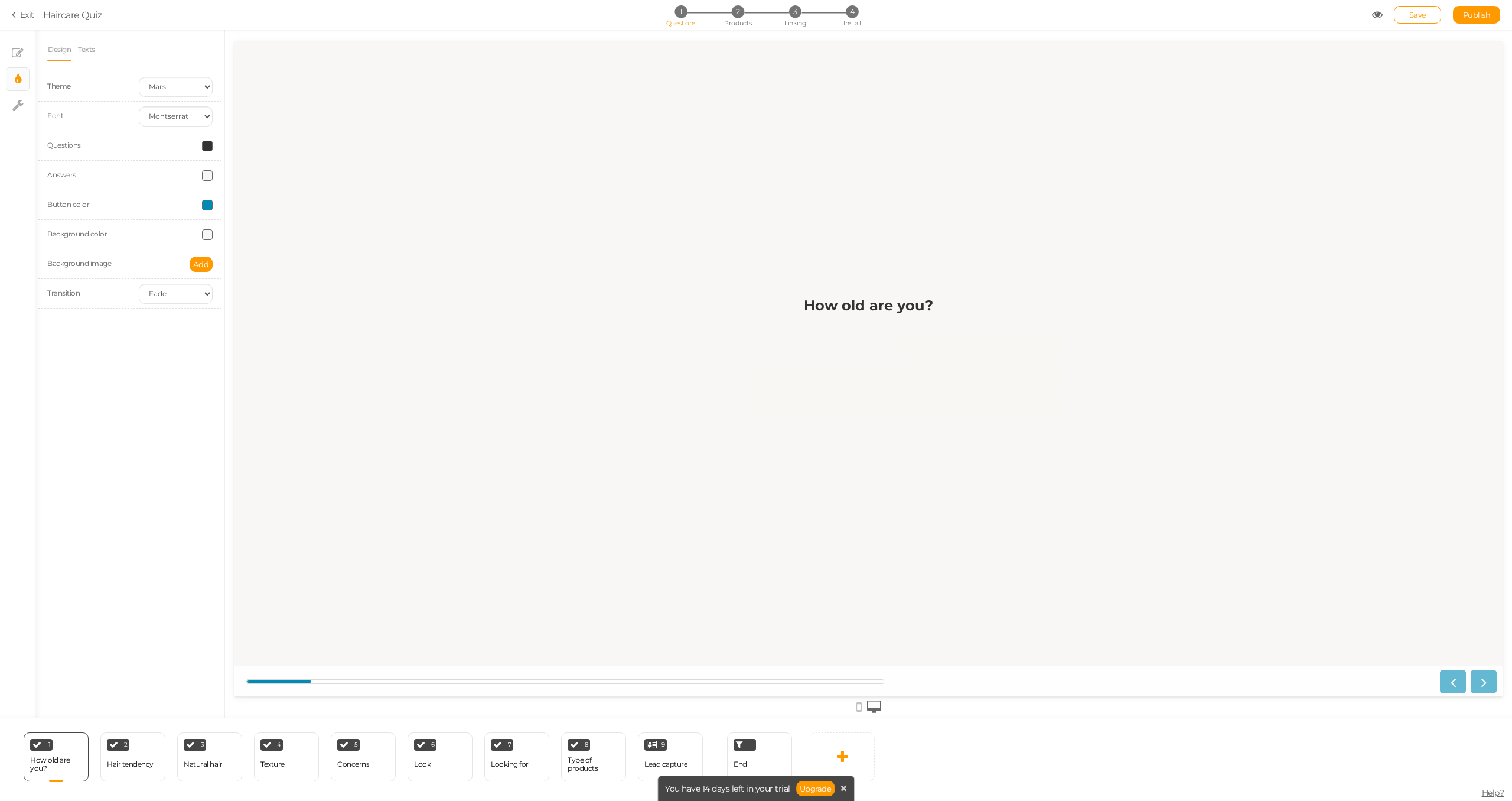
click at [191, 338] on div "Design Texts Theme Earth Mars Font Custom Default [PERSON_NAME] Montserrat Open…" at bounding box center [130, 374] width 189 height 688
click at [207, 174] on span at bounding box center [208, 175] width 11 height 11
click at [227, 263] on input "#F8F7F5" at bounding box center [235, 260] width 59 height 11
paste input "008AB"
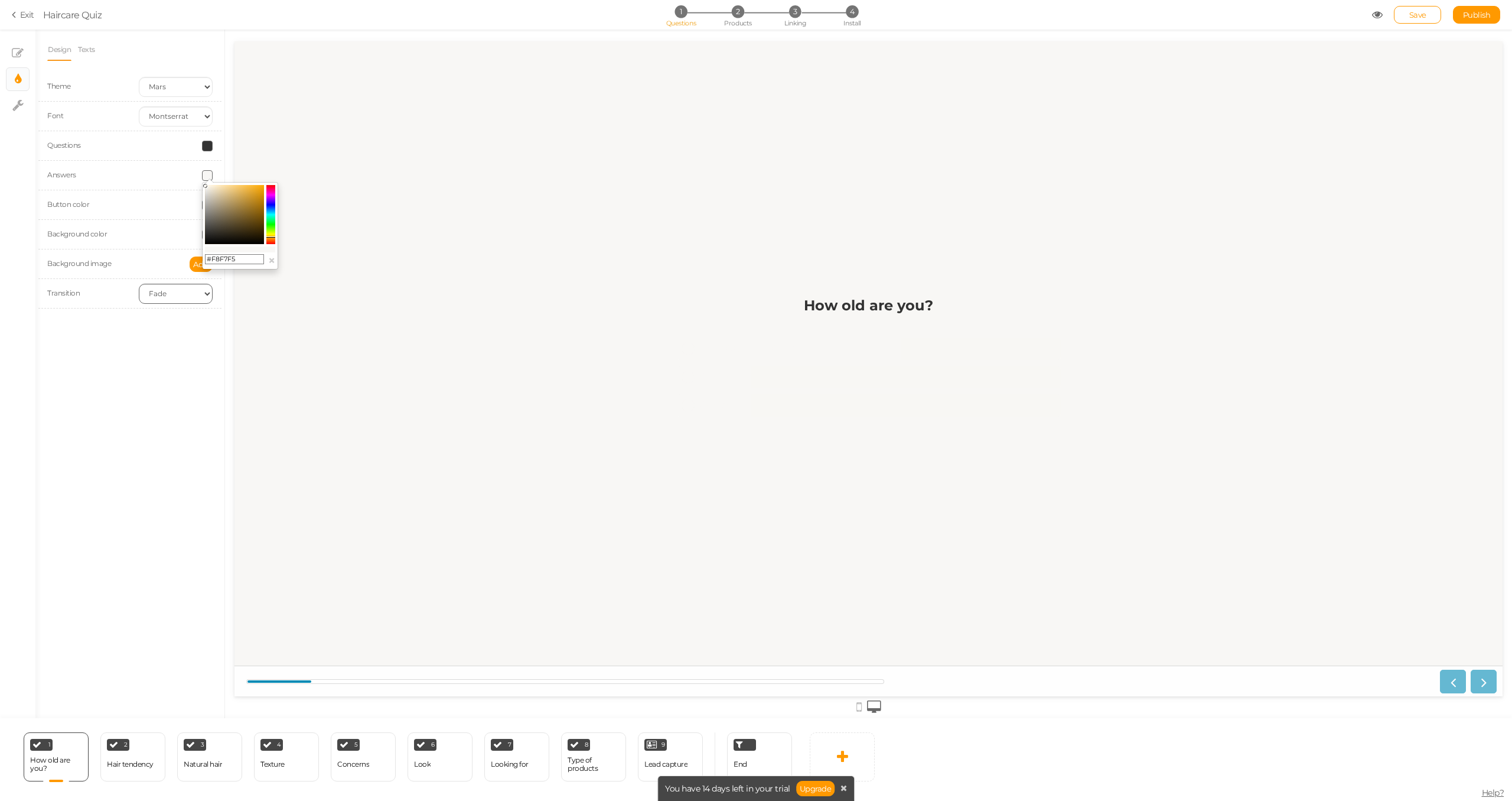
type input "#008AB5"
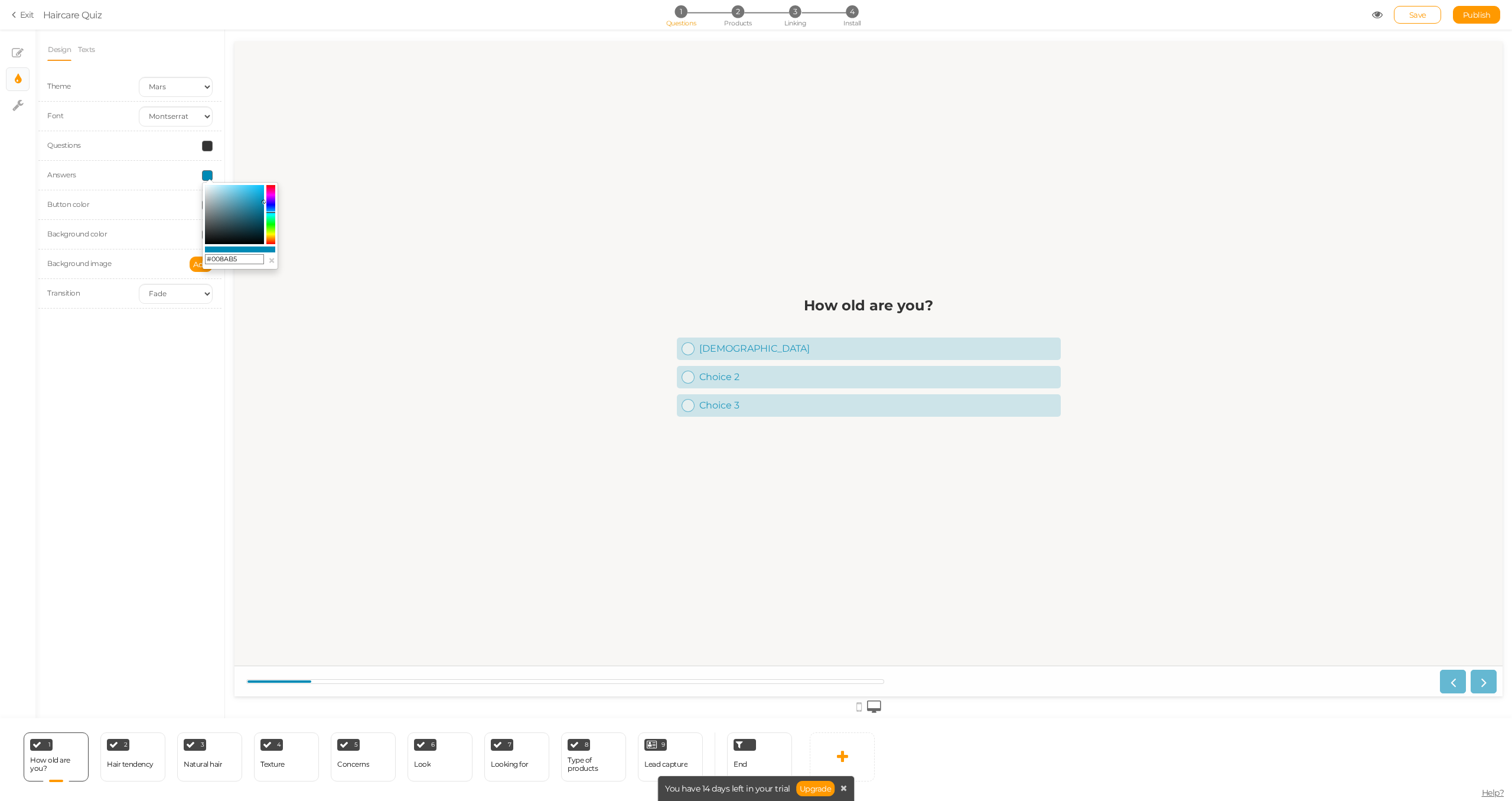
click at [190, 391] on div "Design Texts Theme Earth Mars Font Custom Default [PERSON_NAME] Montserrat Open…" at bounding box center [130, 374] width 189 height 688
click at [174, 117] on select "Custom Default [PERSON_NAME] Montserrat Open Sans [PERSON_NAME] PT Sans Raleway…" at bounding box center [175, 117] width 74 height 20
click at [179, 109] on select "Custom Default [PERSON_NAME] Montserrat Open Sans [PERSON_NAME] PT Sans Raleway…" at bounding box center [175, 117] width 74 height 20
select select "montserrat"
click at [183, 445] on div "Design Texts Theme Earth Mars Font Custom Default [PERSON_NAME] Montserrat Open…" at bounding box center [130, 374] width 189 height 688
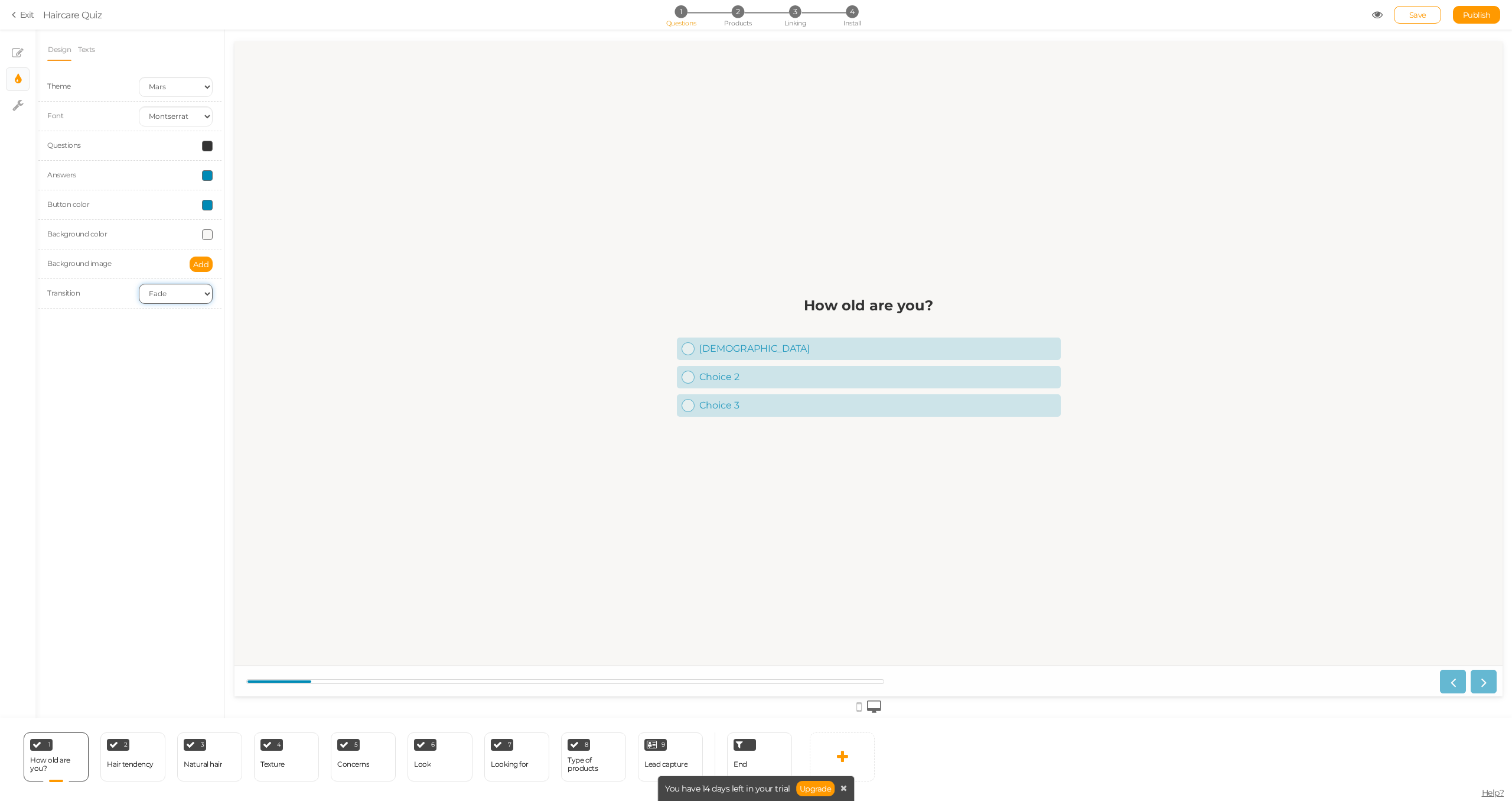
click at [173, 288] on select "None Fade Switch" at bounding box center [175, 294] width 74 height 20
click at [169, 295] on select "None Fade Switch" at bounding box center [175, 294] width 74 height 20
select select "fade"
click at [10, 53] on link "× Slides" at bounding box center [18, 53] width 22 height 22
click at [91, 255] on div "[DEMOGRAPHIC_DATA]" at bounding box center [125, 256] width 148 height 7
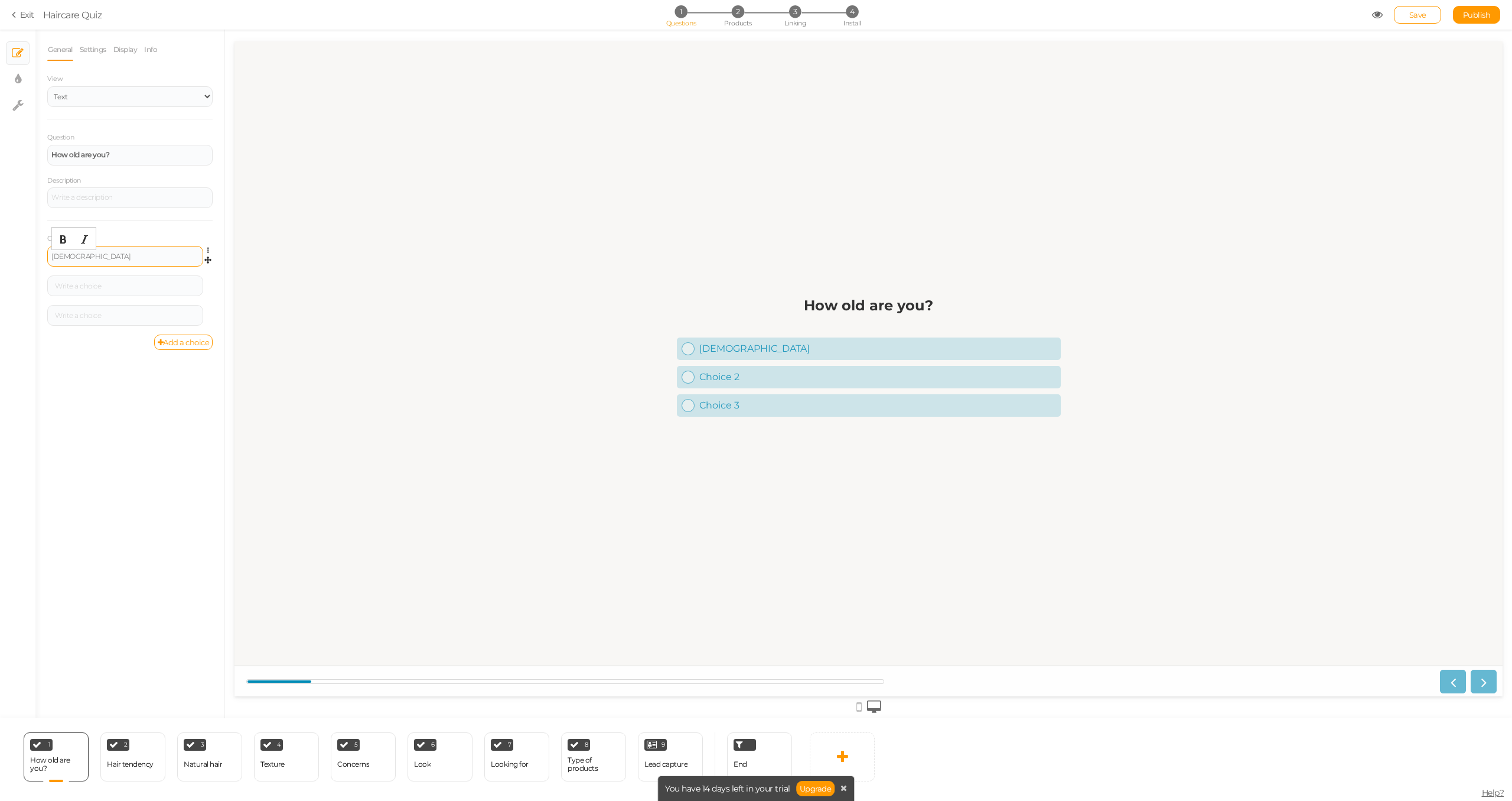
click at [130, 250] on div "[DEMOGRAPHIC_DATA]" at bounding box center [125, 256] width 156 height 21
click at [206, 250] on span "Settings Delete" at bounding box center [208, 251] width 10 height 11
click at [208, 250] on icon at bounding box center [210, 250] width 7 height 7
click at [190, 263] on link "Settings" at bounding box center [165, 267] width 93 height 12
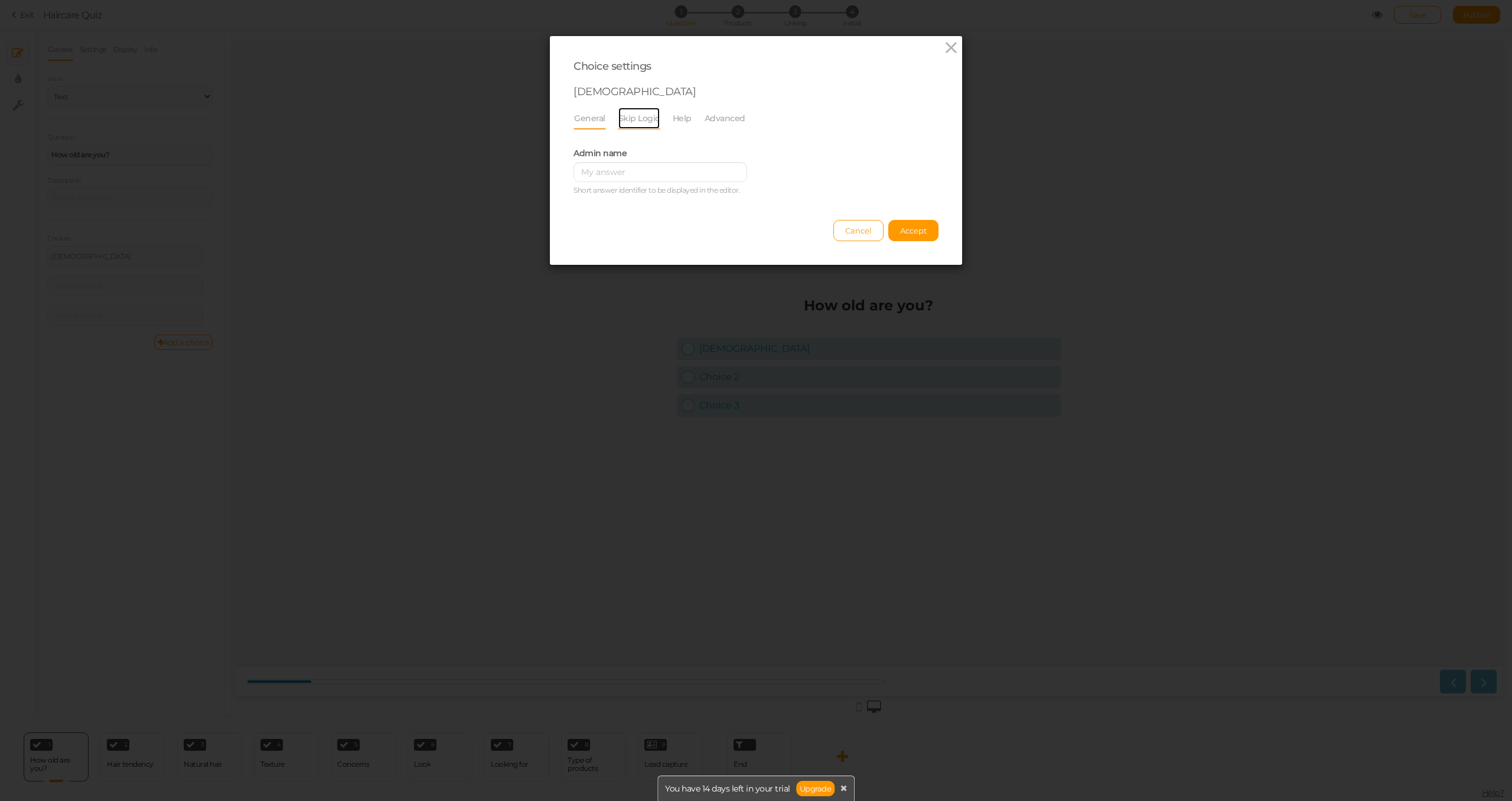
click at [627, 123] on link "Skip Logic" at bounding box center [639, 118] width 42 height 22
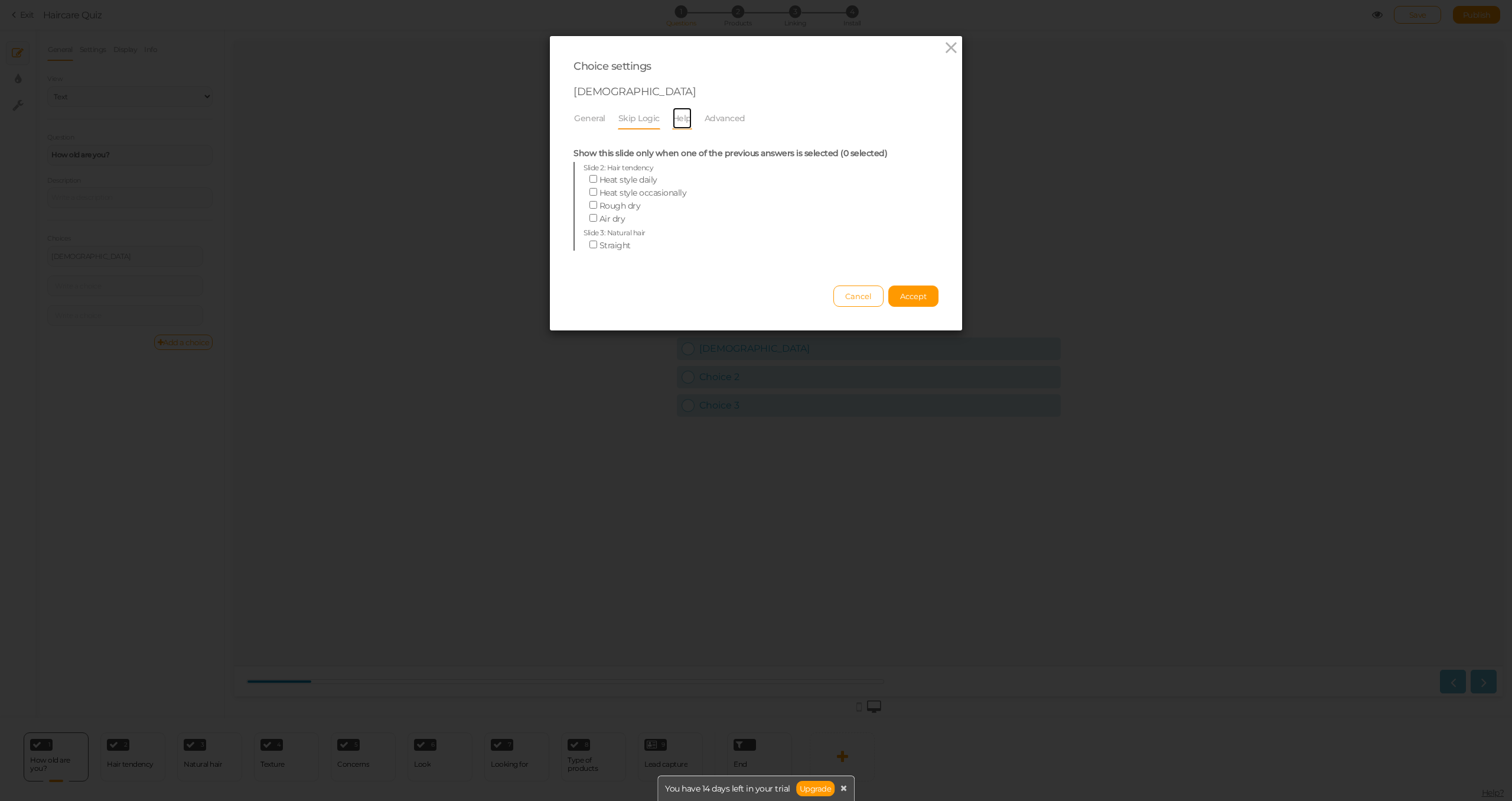
click at [672, 119] on link "Help" at bounding box center [682, 118] width 20 height 22
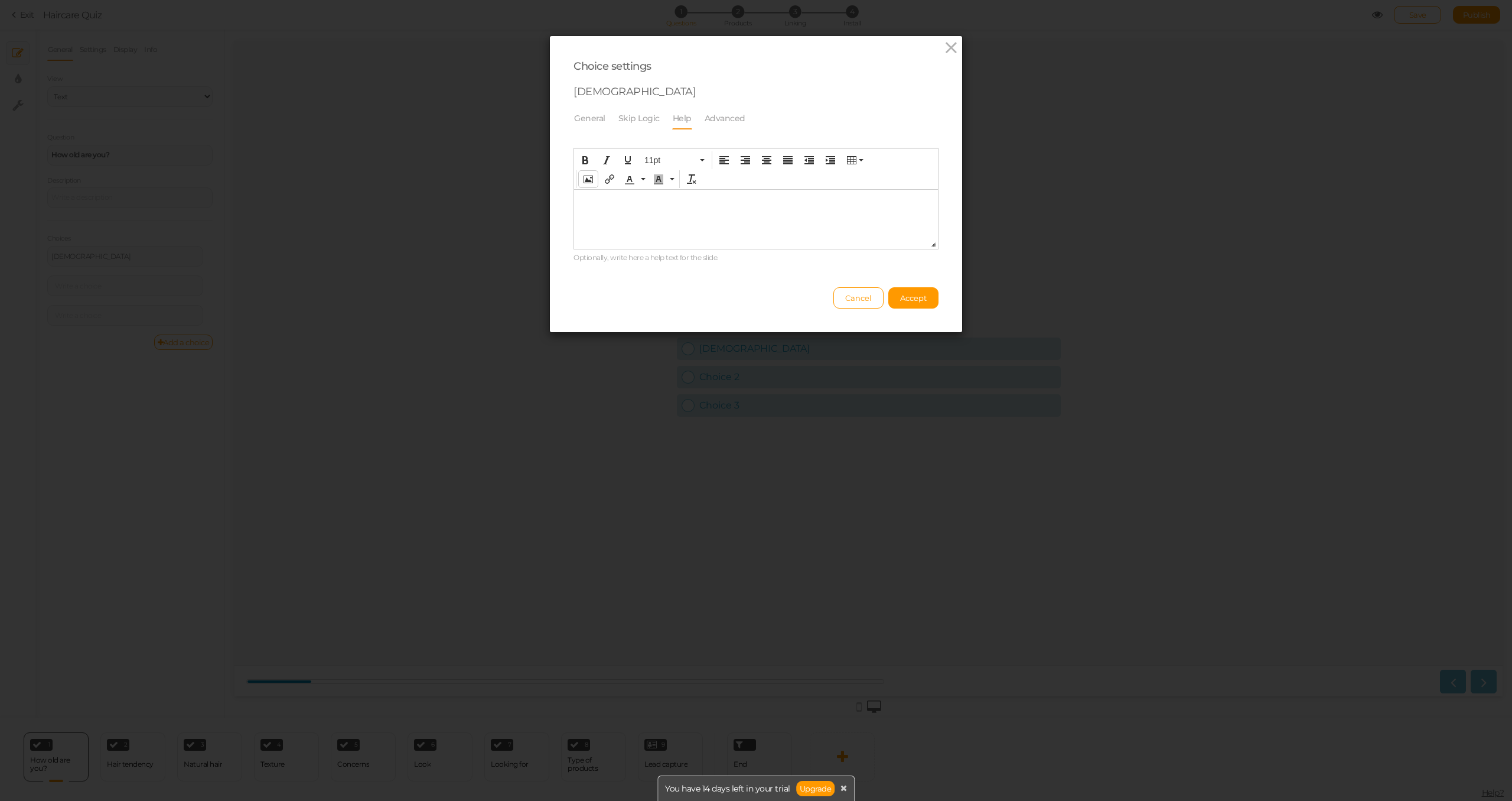
click at [586, 184] on button "Insert/edit image" at bounding box center [588, 179] width 19 height 17
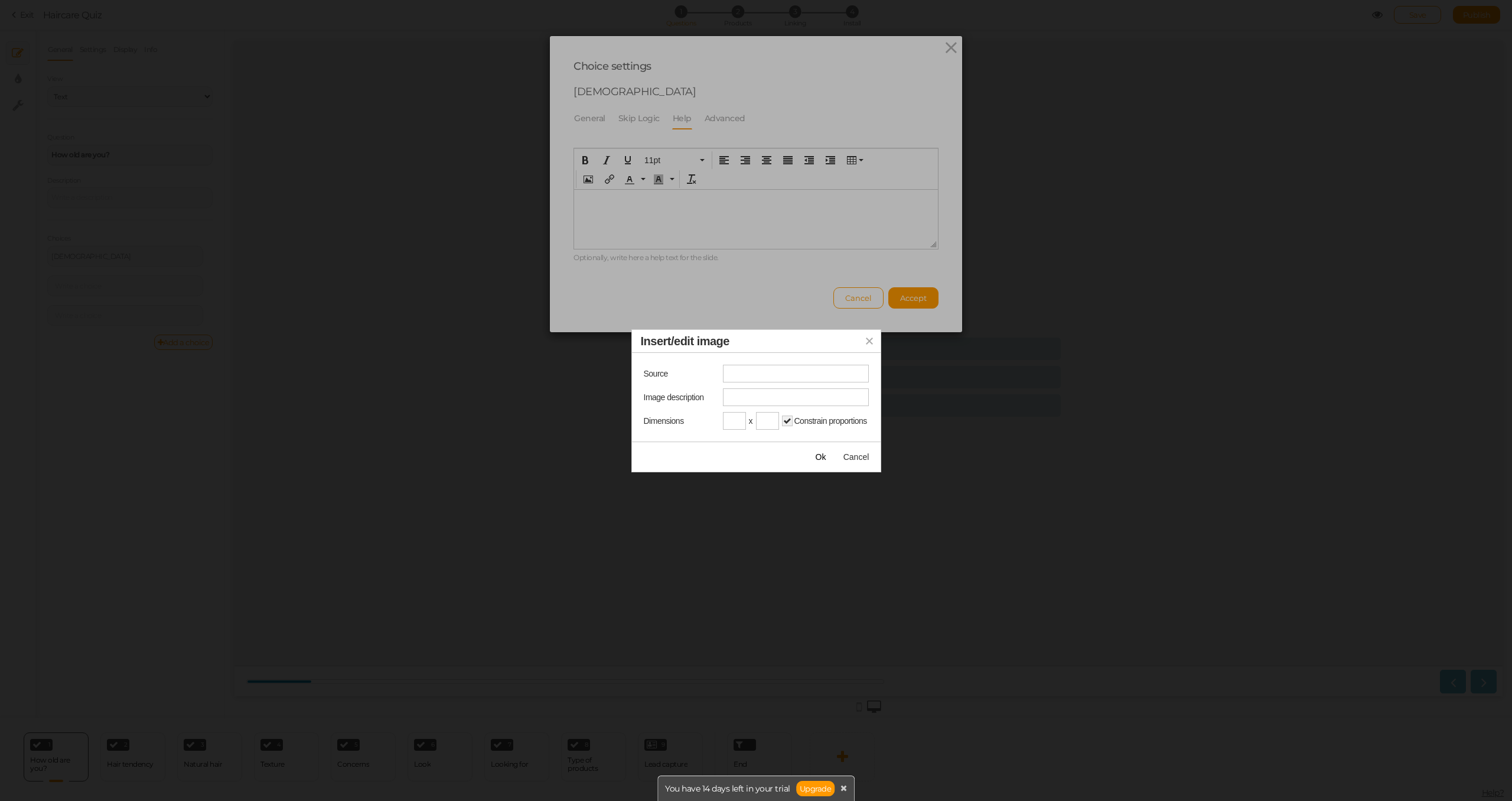
click at [867, 341] on icon "Insert/edit image" at bounding box center [869, 341] width 9 height 9
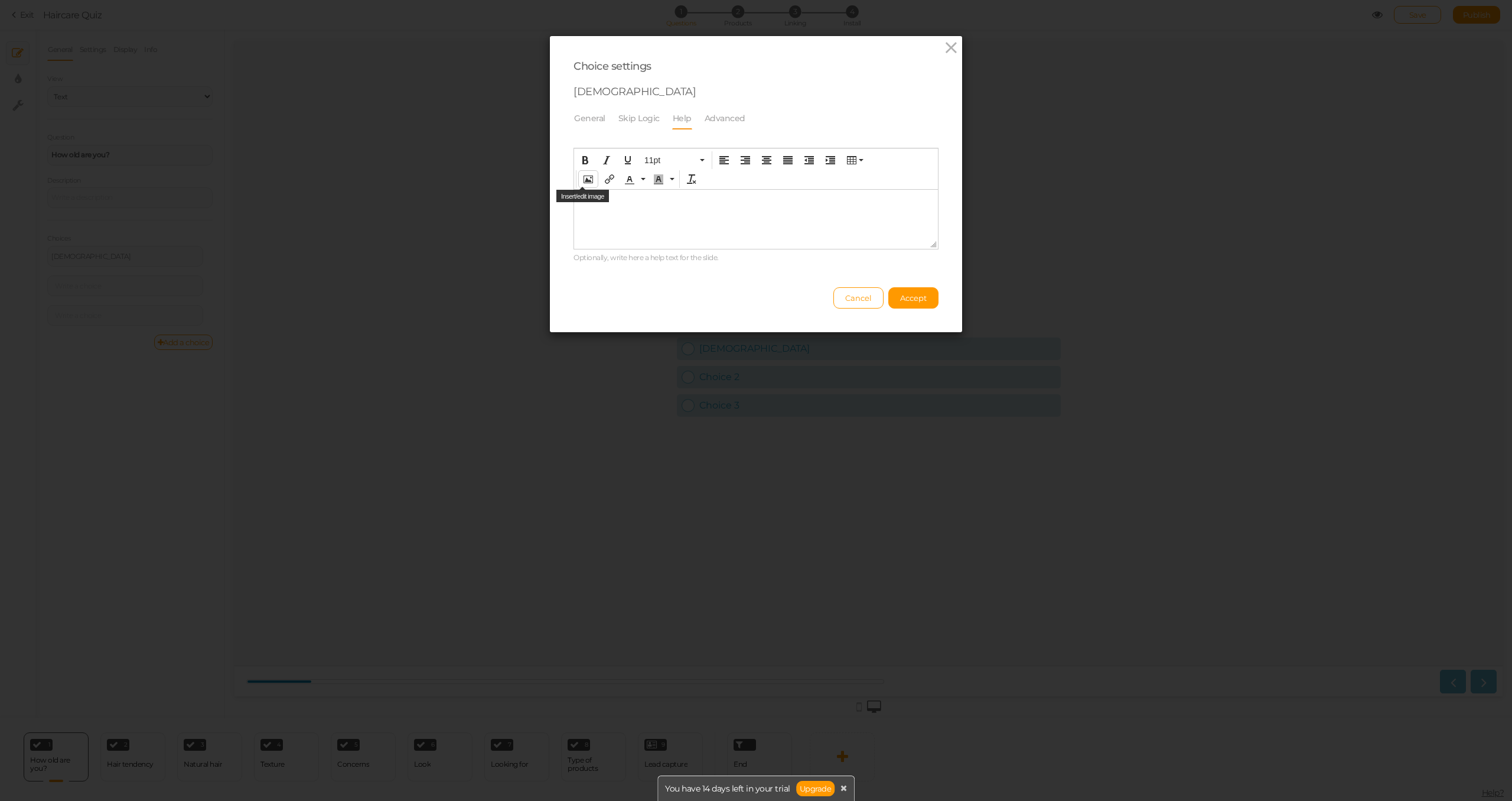
click at [583, 179] on icon "Insert/edit image" at bounding box center [588, 179] width 9 height 9
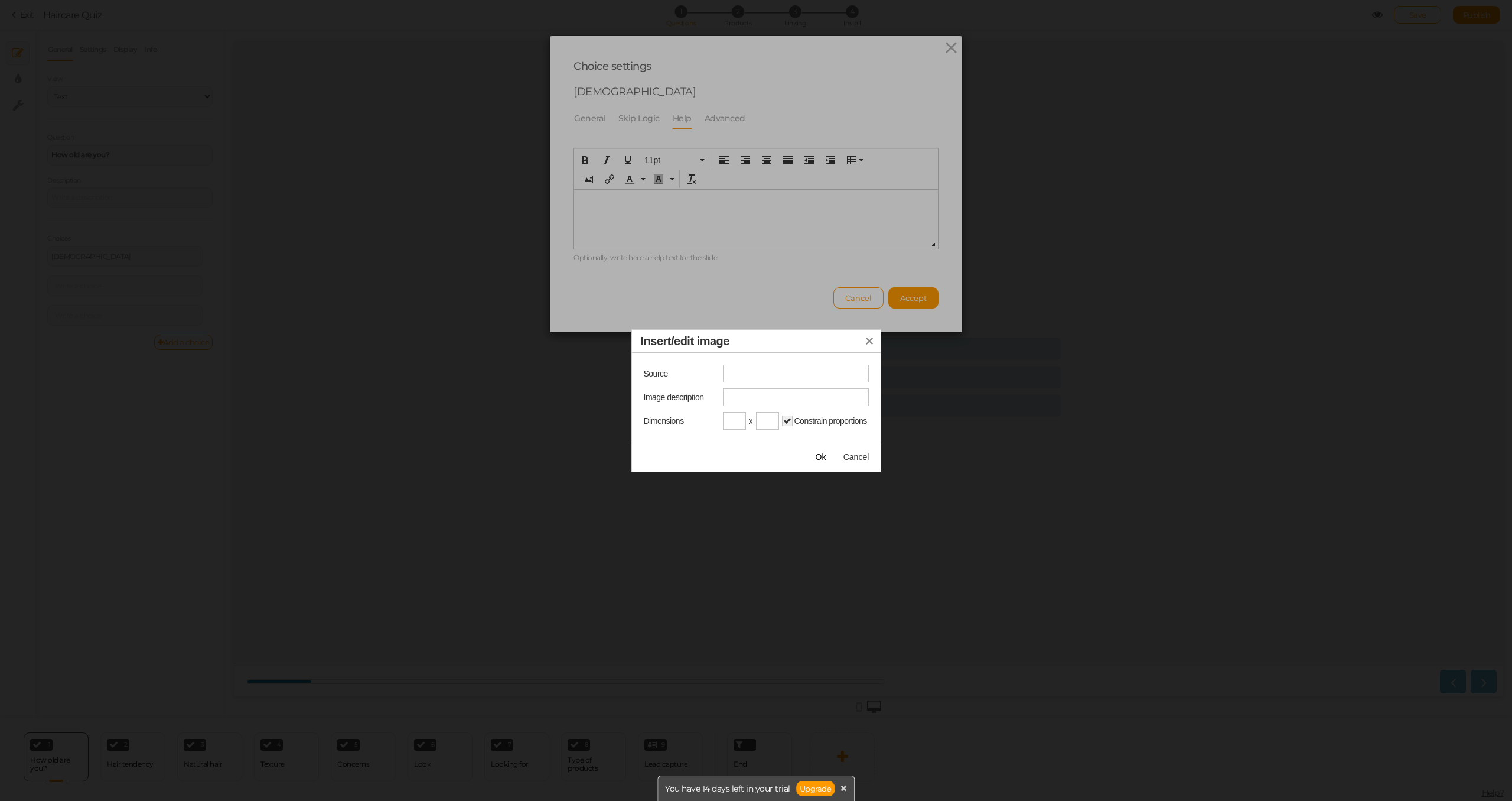
click at [780, 374] on input "Insert/edit image" at bounding box center [796, 373] width 146 height 18
click at [753, 393] on input "Image description" at bounding box center [796, 397] width 146 height 18
click at [842, 454] on button "Cancel" at bounding box center [856, 457] width 36 height 17
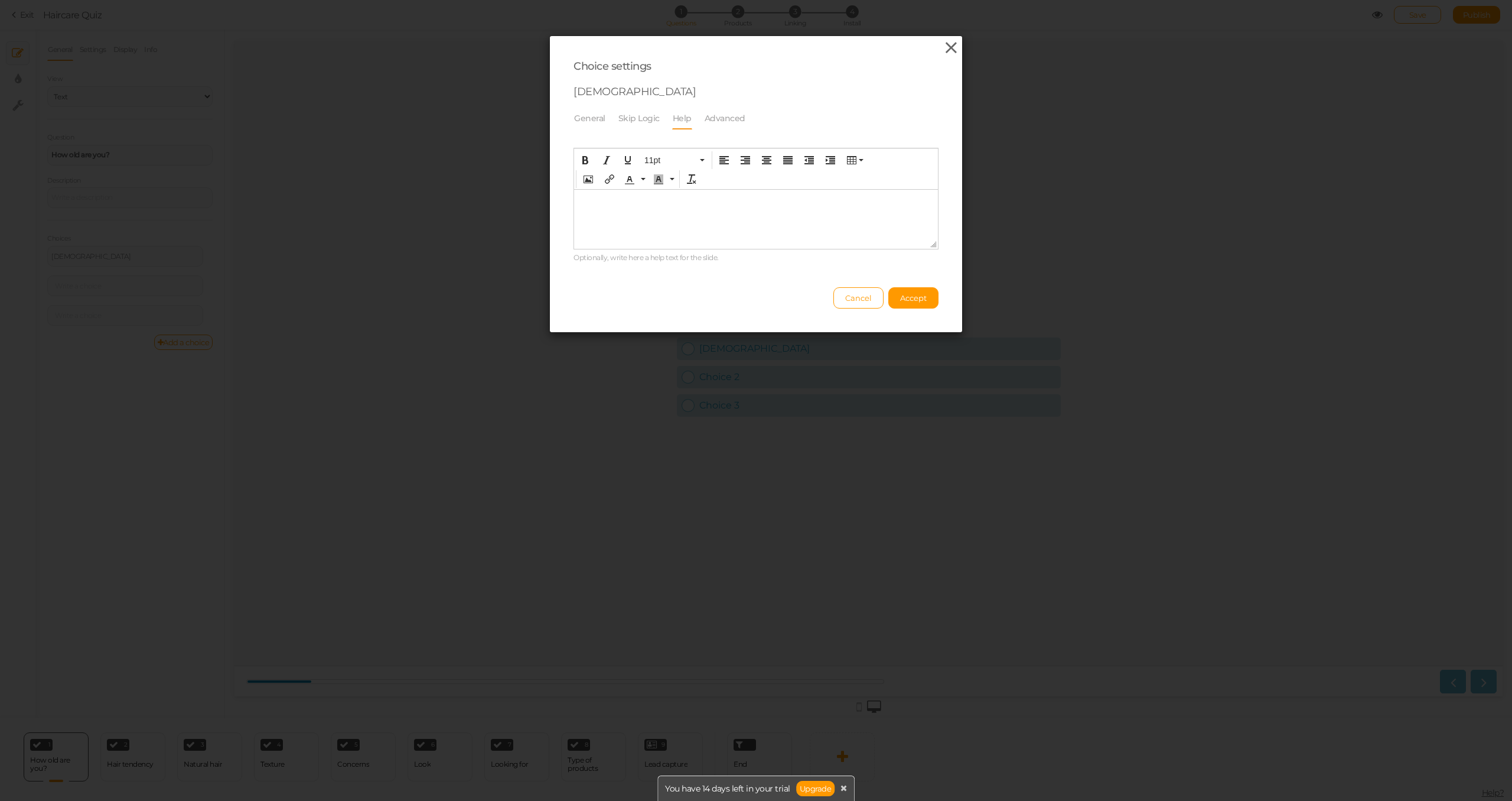
click at [951, 51] on icon at bounding box center [951, 48] width 17 height 18
